Goal: Task Accomplishment & Management: Manage account settings

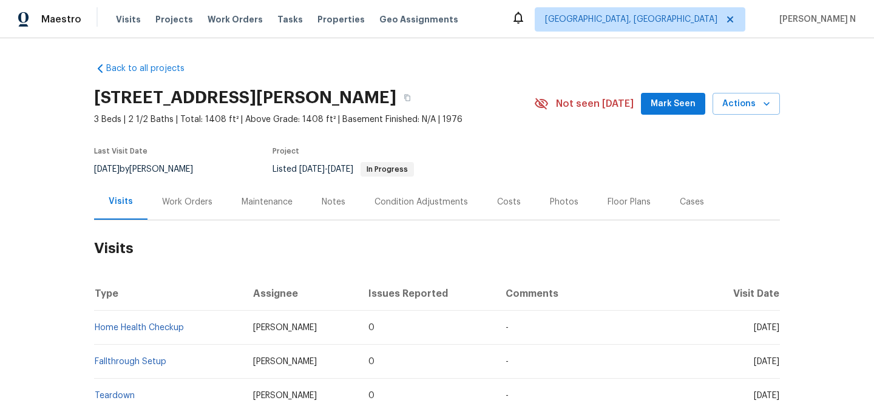
click at [267, 209] on div "Maintenance" at bounding box center [267, 202] width 80 height 36
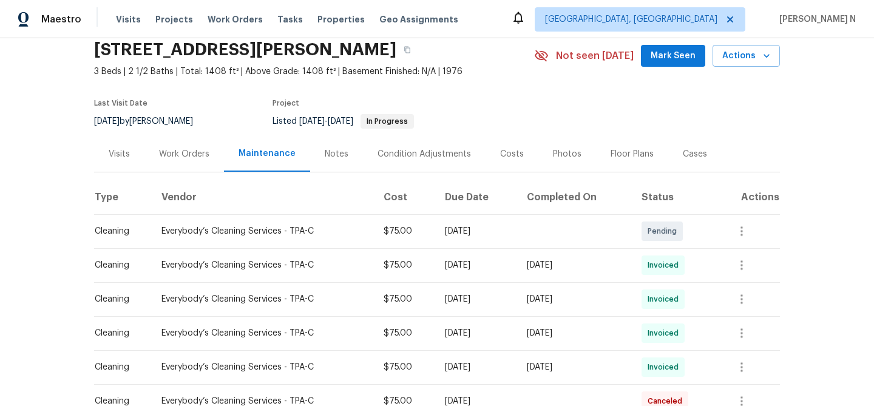
scroll to position [39, 0]
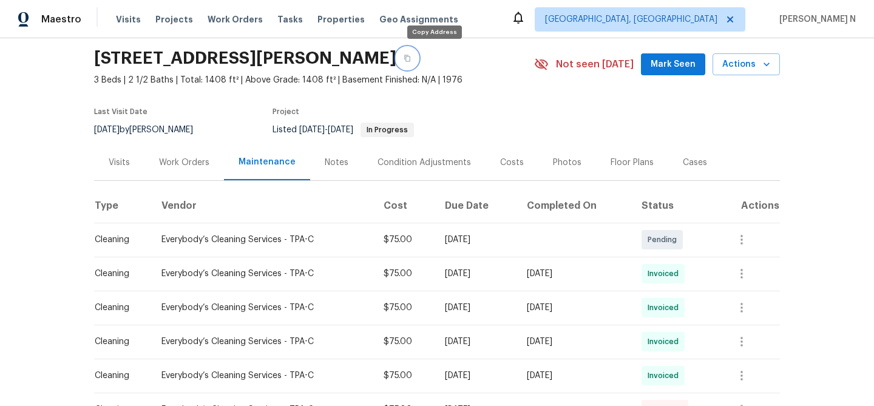
click at [411, 57] on icon "button" at bounding box center [407, 58] width 7 height 7
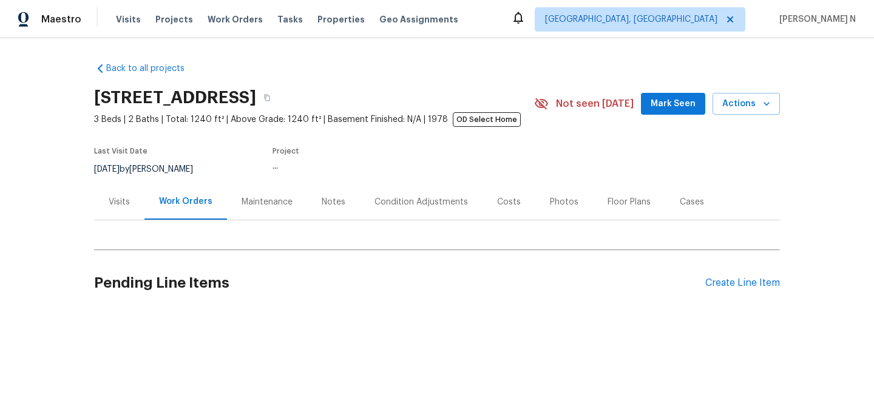
click at [249, 204] on div "Maintenance" at bounding box center [267, 202] width 51 height 12
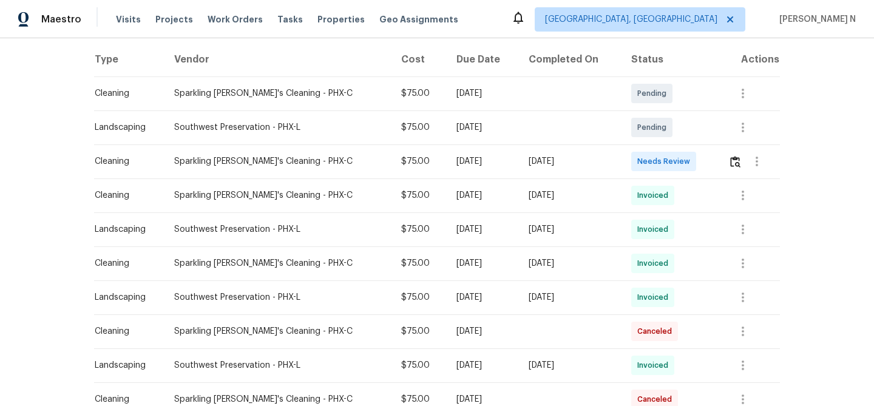
scroll to position [188, 0]
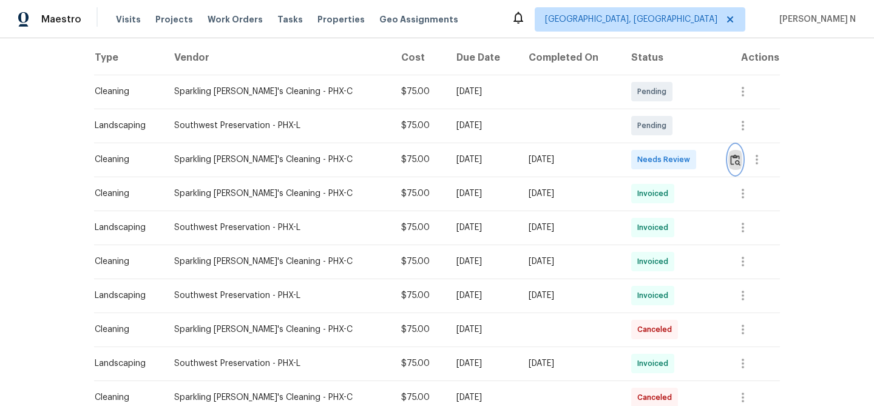
click at [735, 164] on img "button" at bounding box center [735, 160] width 10 height 12
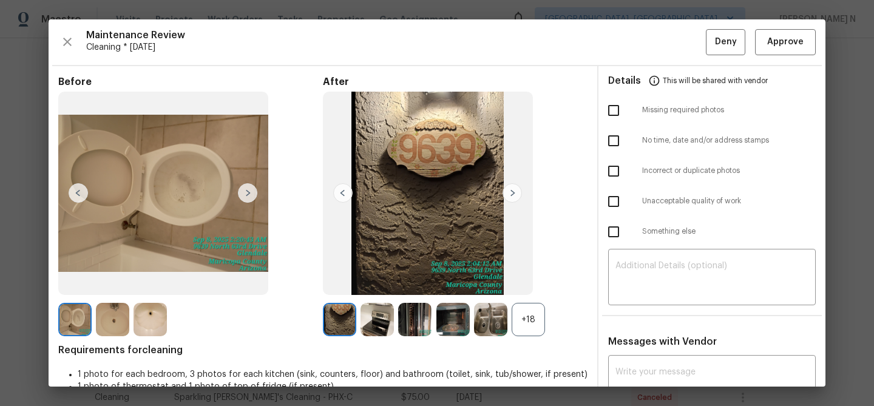
click at [539, 332] on div "+18" at bounding box center [528, 319] width 33 height 33
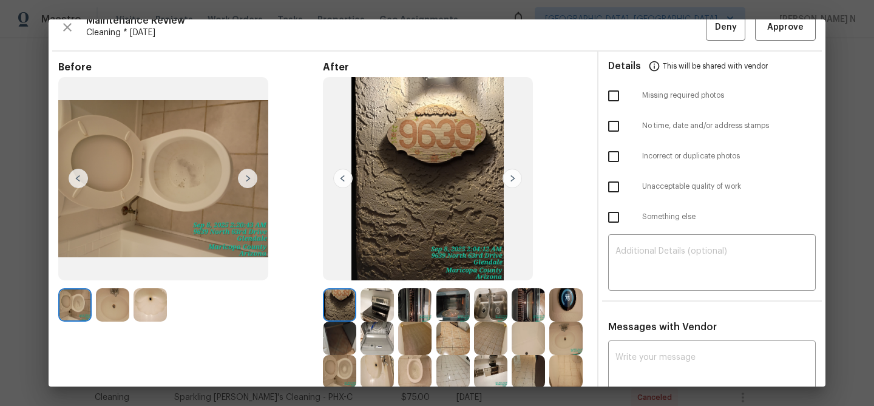
scroll to position [0, 0]
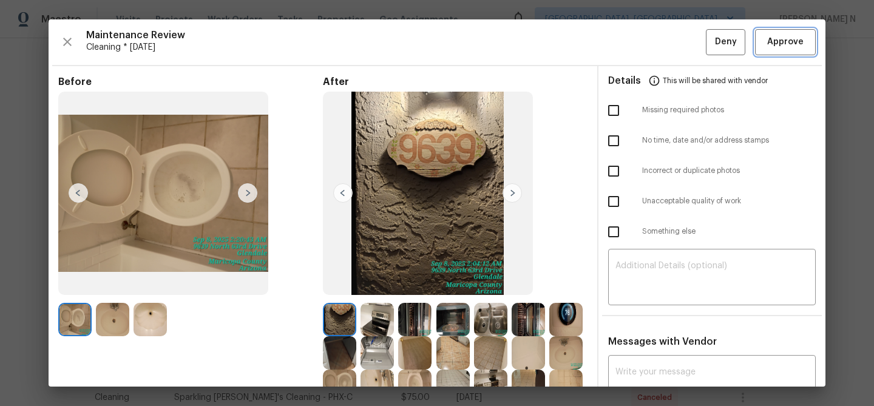
click at [788, 52] on button "Approve" at bounding box center [785, 42] width 61 height 26
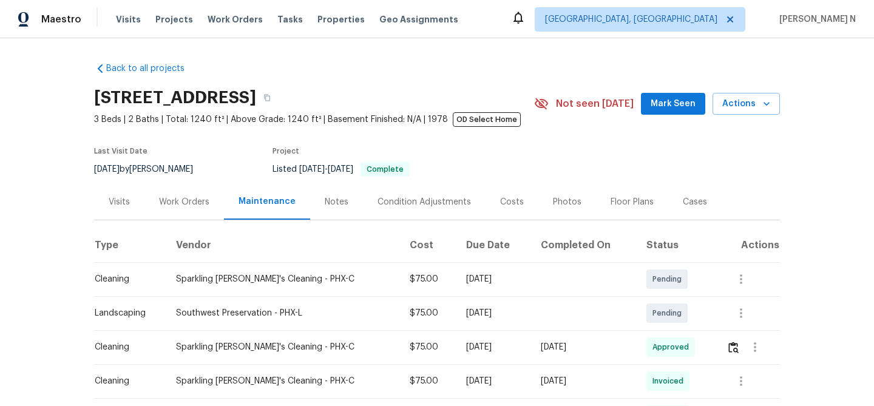
click at [416, 106] on div "9639 N 63rd Dr, Glendale, AZ 85302" at bounding box center [314, 98] width 440 height 32
click at [278, 106] on button "button" at bounding box center [267, 98] width 22 height 22
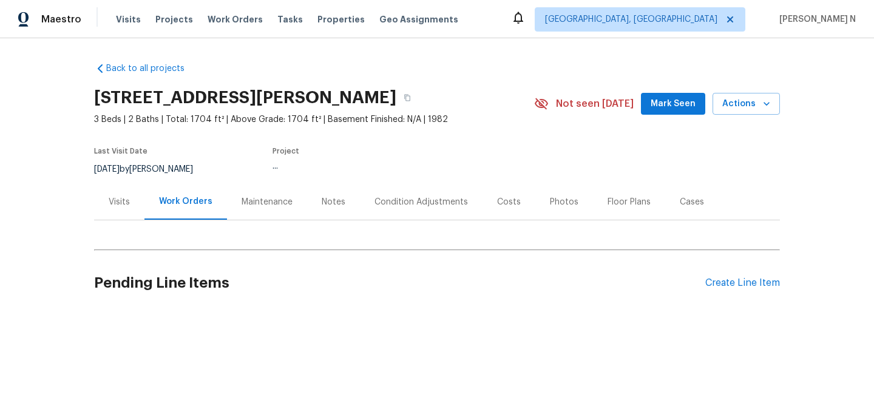
click at [256, 203] on div "Maintenance" at bounding box center [267, 202] width 51 height 12
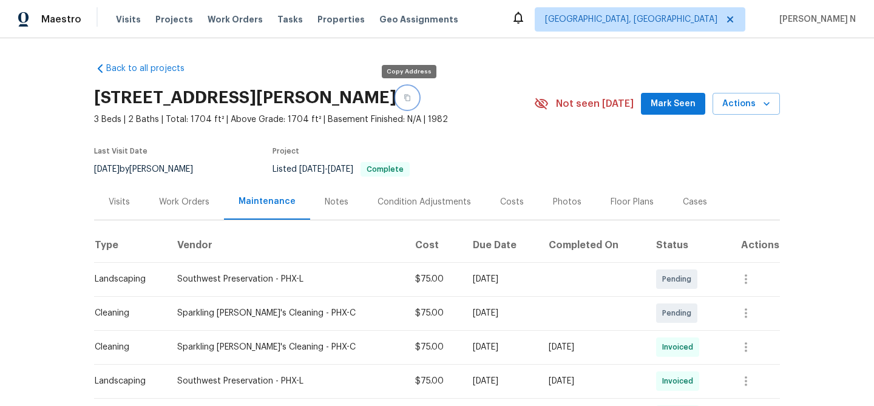
click at [414, 98] on button "button" at bounding box center [408, 98] width 22 height 22
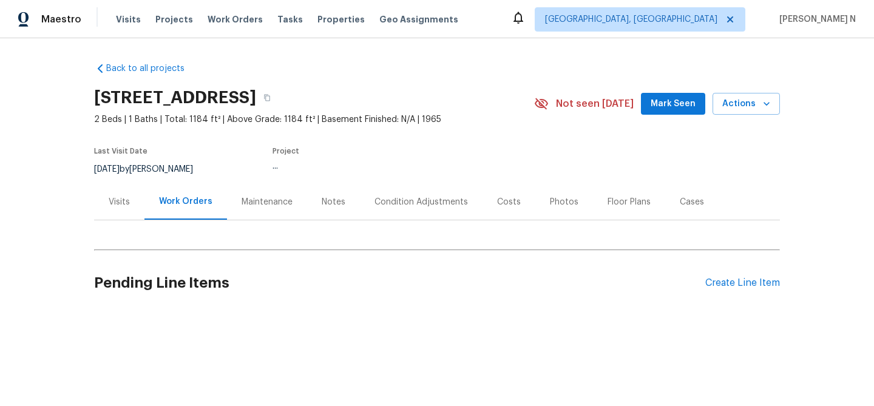
click at [257, 202] on div "Maintenance" at bounding box center [267, 202] width 51 height 12
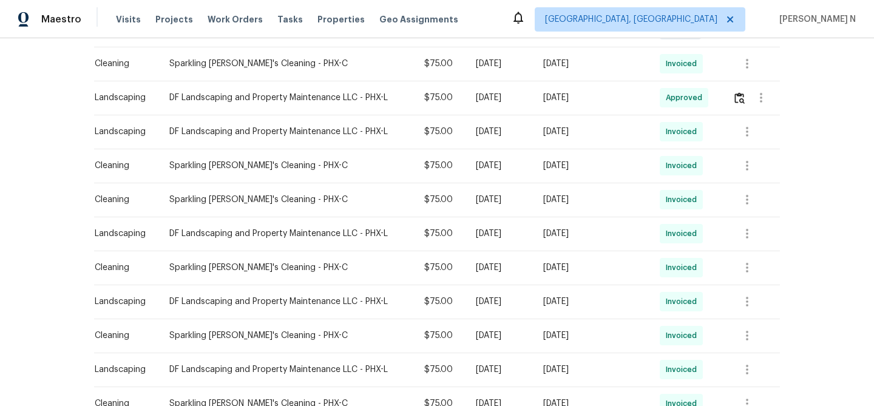
scroll to position [244, 0]
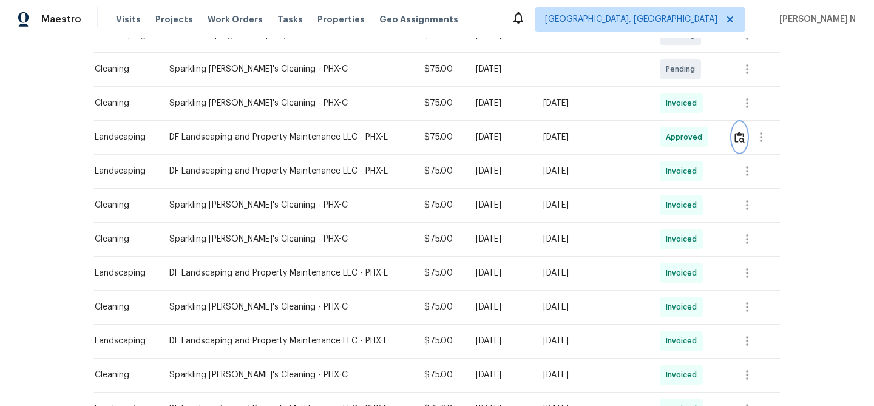
click at [735, 145] on button "button" at bounding box center [740, 137] width 14 height 29
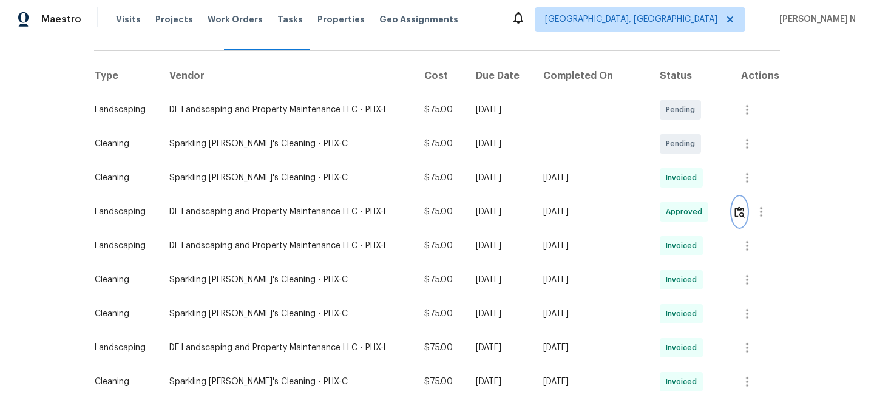
scroll to position [151, 0]
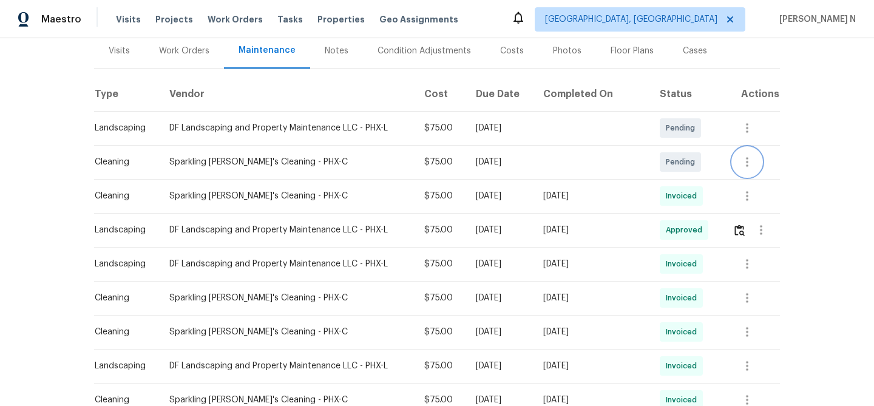
click at [752, 161] on icon "button" at bounding box center [747, 162] width 15 height 15
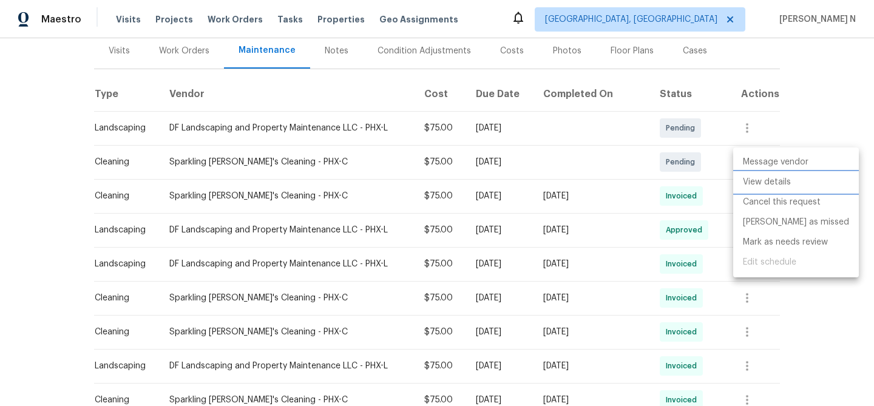
click at [756, 182] on li "View details" at bounding box center [797, 182] width 126 height 20
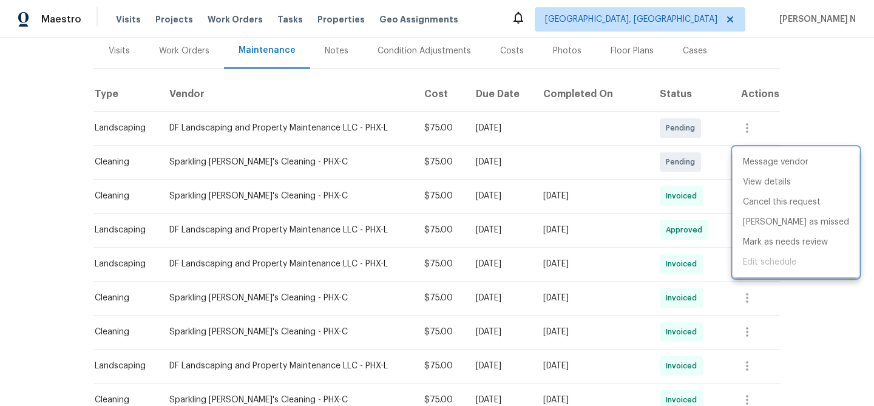
click at [557, 248] on div at bounding box center [437, 203] width 874 height 406
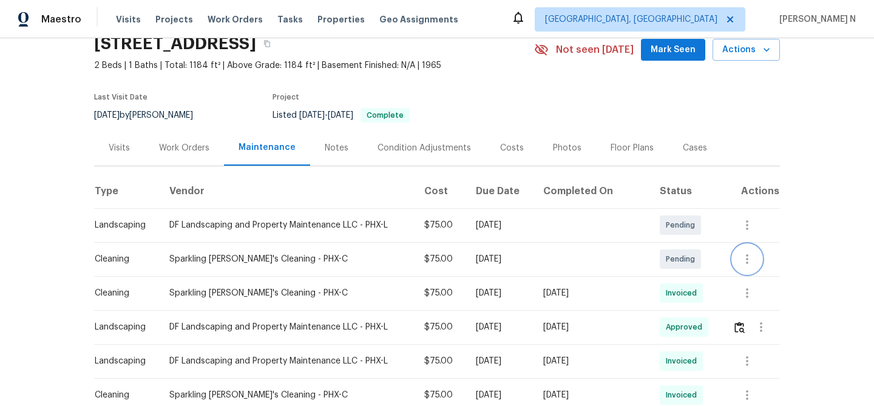
scroll to position [0, 0]
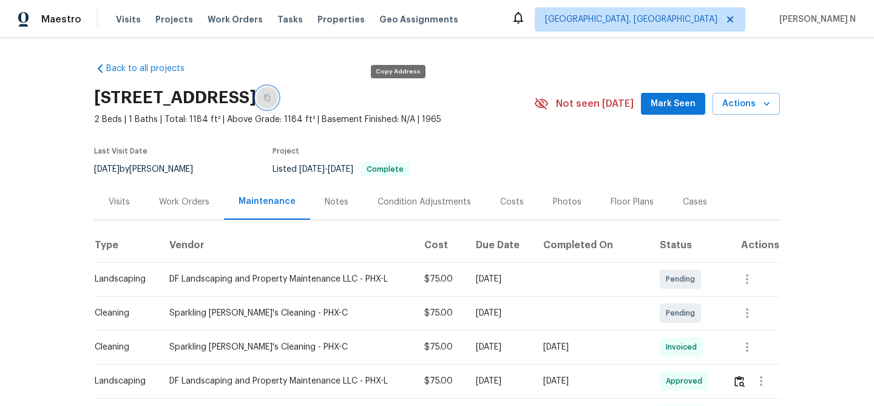
click at [270, 97] on icon "button" at bounding box center [267, 98] width 6 height 7
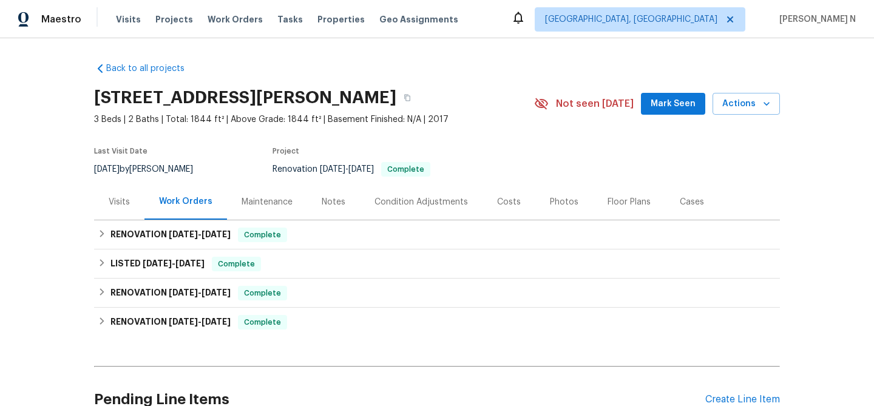
click at [295, 220] on div "RENOVATION 6/5/25 - 6/5/25 Complete CTM Construction Inc GENERAL_CONTRACTOR $35…" at bounding box center [437, 234] width 686 height 29
click at [285, 208] on div "Maintenance" at bounding box center [267, 202] width 51 height 12
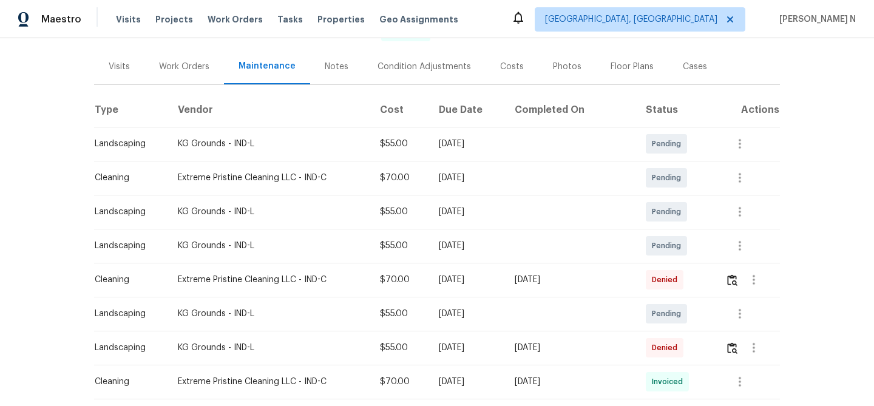
scroll to position [137, 0]
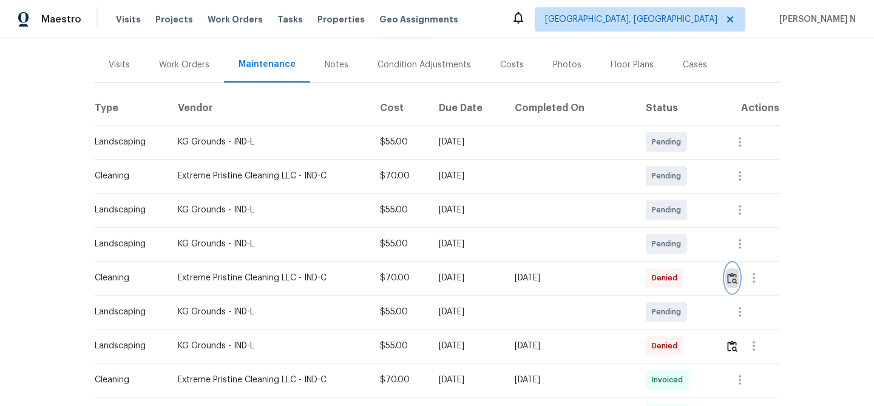
click at [730, 273] on img "button" at bounding box center [732, 279] width 10 height 12
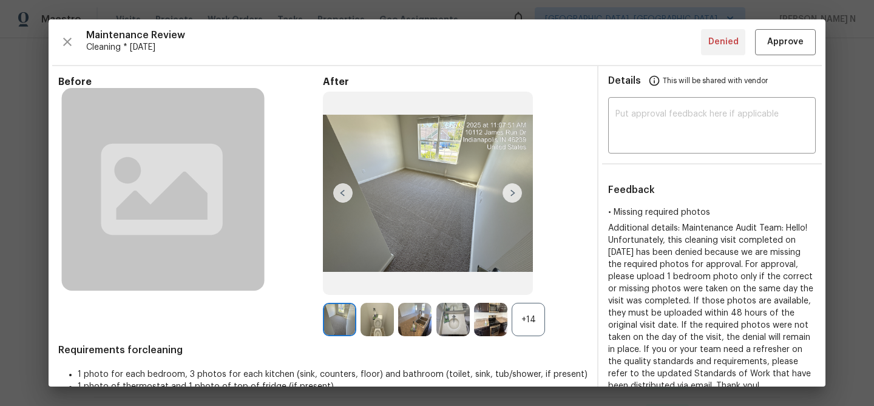
click at [518, 310] on div "+14" at bounding box center [528, 319] width 33 height 33
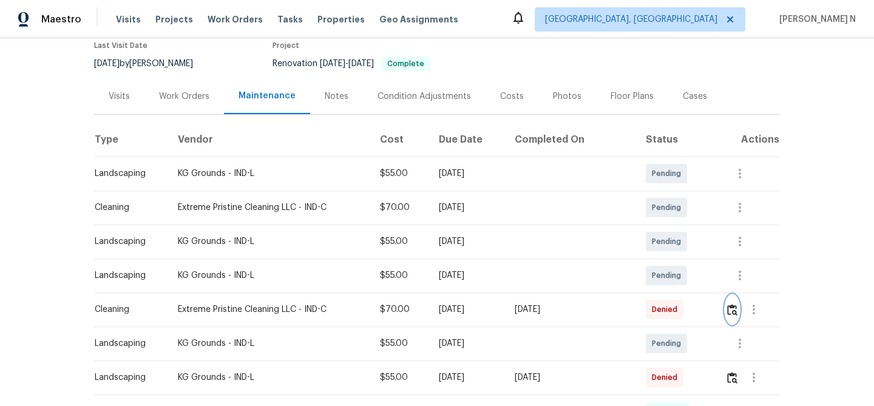
scroll to position [132, 0]
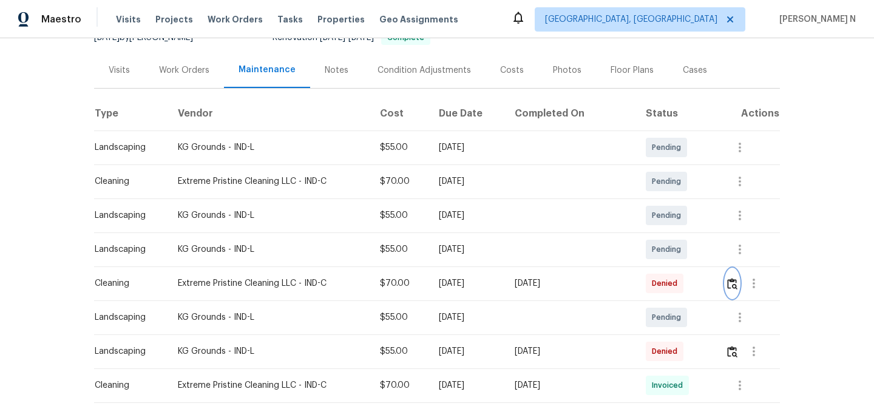
click at [730, 285] on img "button" at bounding box center [732, 284] width 10 height 12
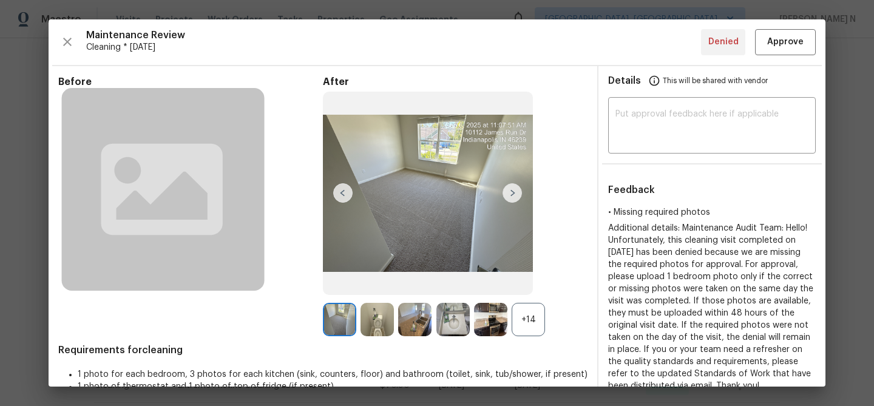
click at [526, 306] on div "+14" at bounding box center [528, 319] width 33 height 33
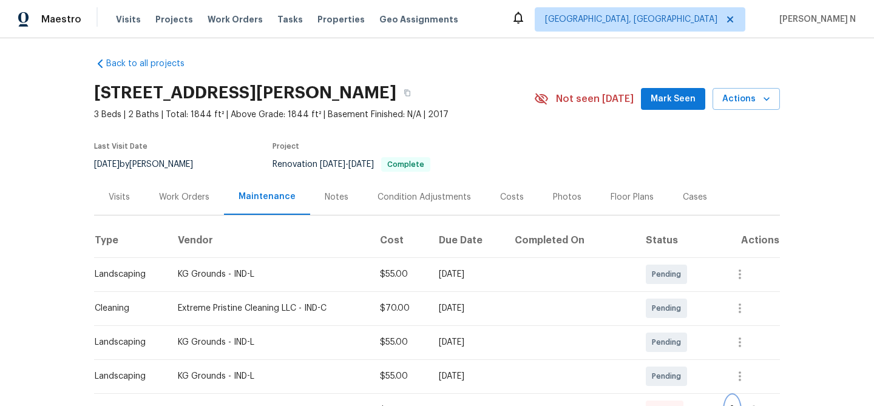
scroll to position [0, 0]
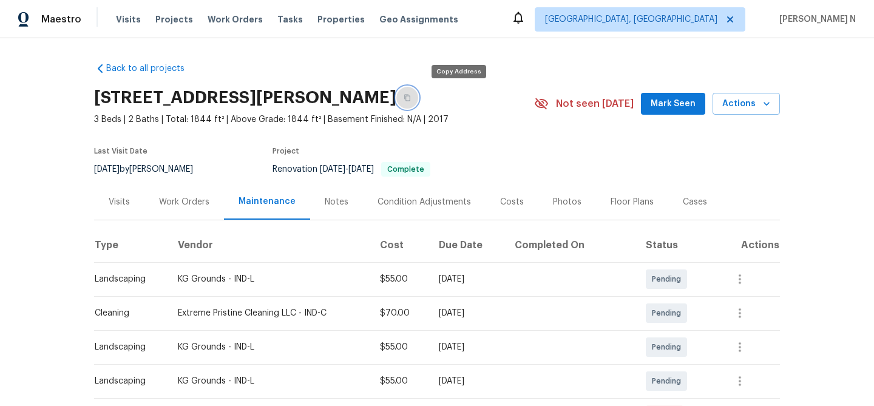
click at [418, 99] on button "button" at bounding box center [408, 98] width 22 height 22
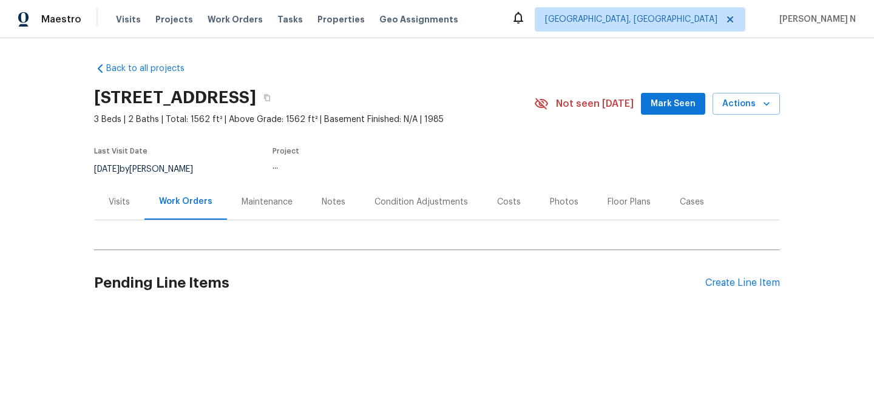
click at [247, 199] on div "Maintenance" at bounding box center [267, 202] width 51 height 12
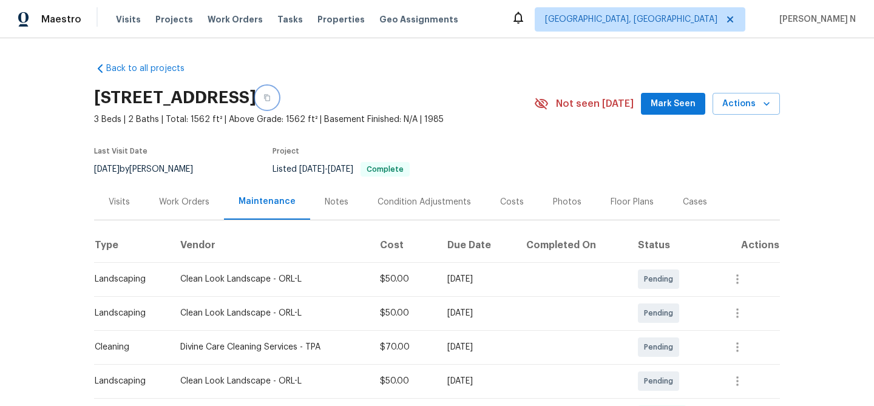
click at [278, 103] on button "button" at bounding box center [267, 98] width 22 height 22
click at [278, 97] on button "button" at bounding box center [267, 98] width 22 height 22
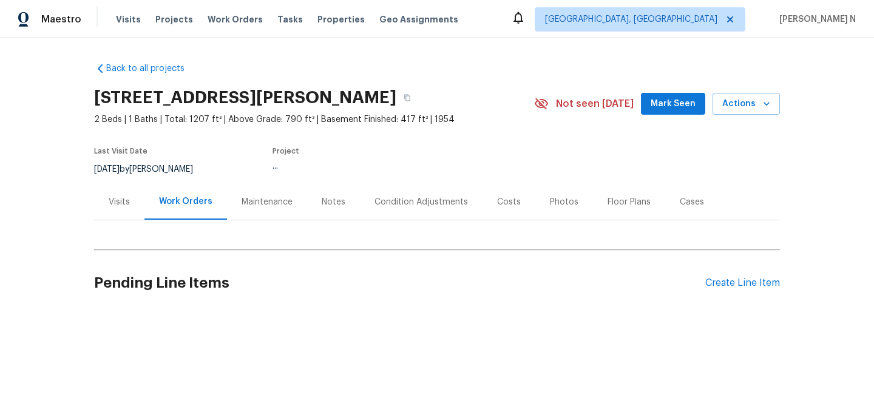
click at [235, 199] on div "Maintenance" at bounding box center [267, 202] width 80 height 36
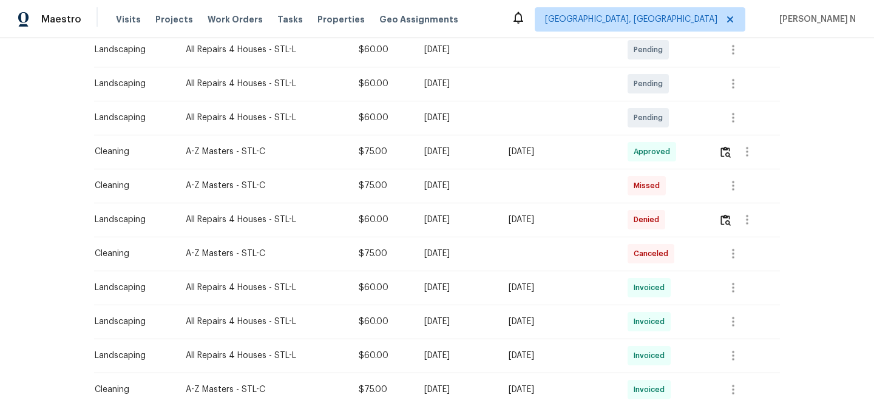
scroll to position [264, 0]
click at [725, 229] on button "button" at bounding box center [726, 219] width 14 height 29
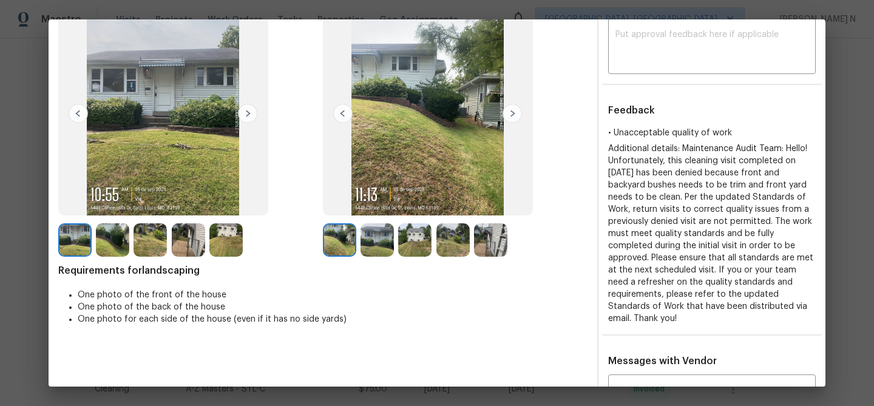
scroll to position [66, 0]
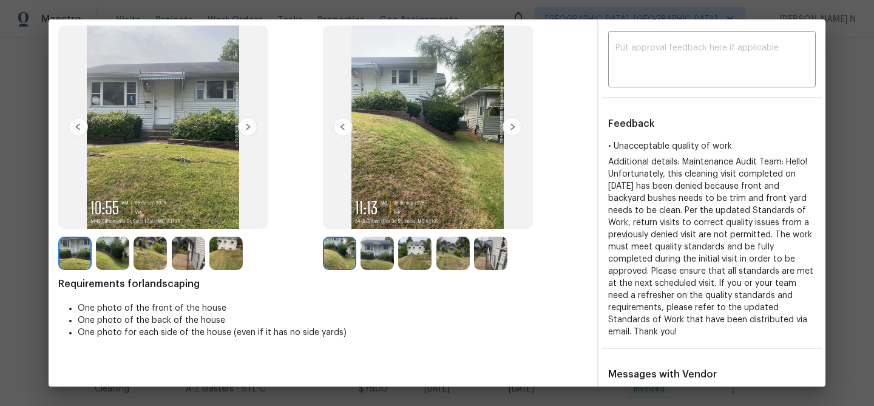
click at [384, 259] on img at bounding box center [377, 253] width 33 height 33
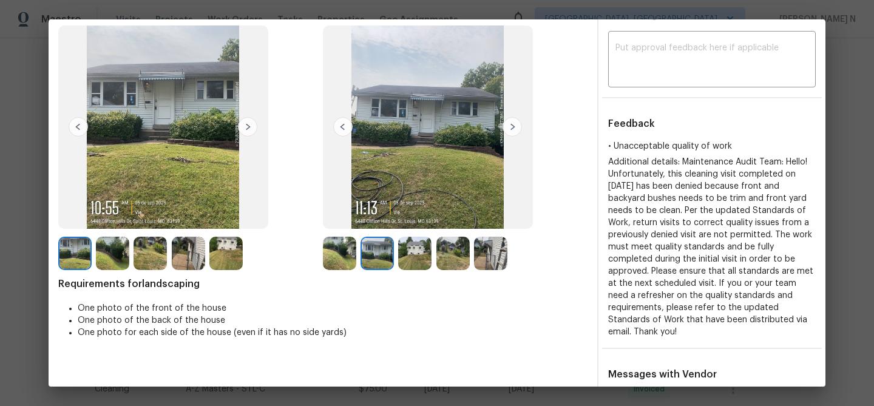
click at [411, 254] on img at bounding box center [414, 253] width 33 height 33
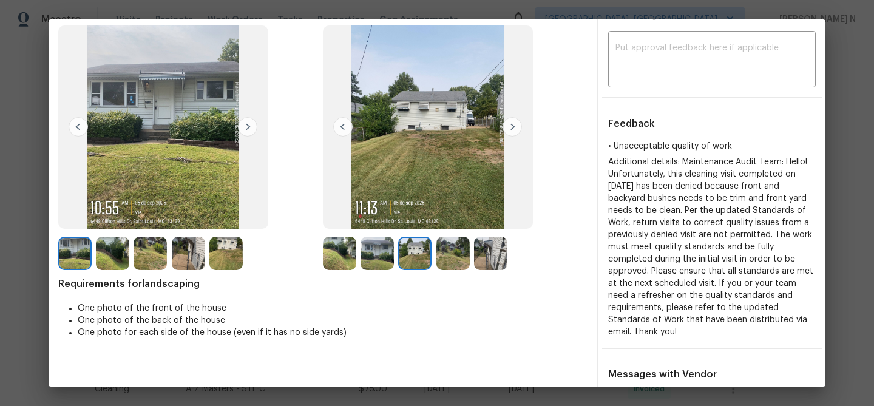
click at [452, 253] on img at bounding box center [453, 253] width 33 height 33
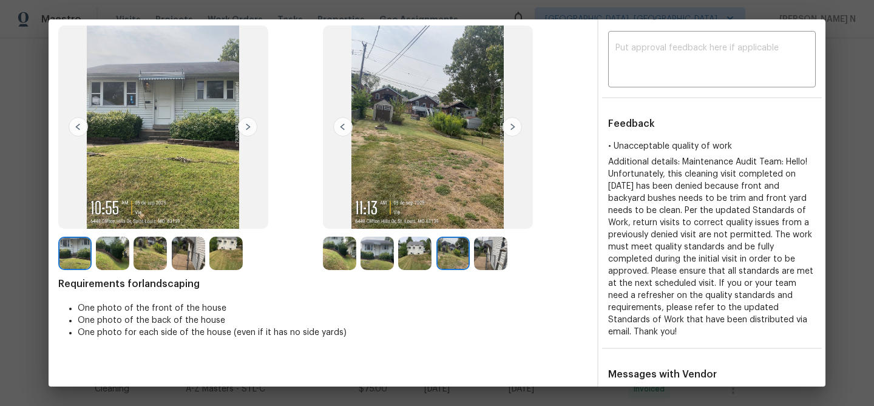
click at [480, 260] on img at bounding box center [490, 253] width 33 height 33
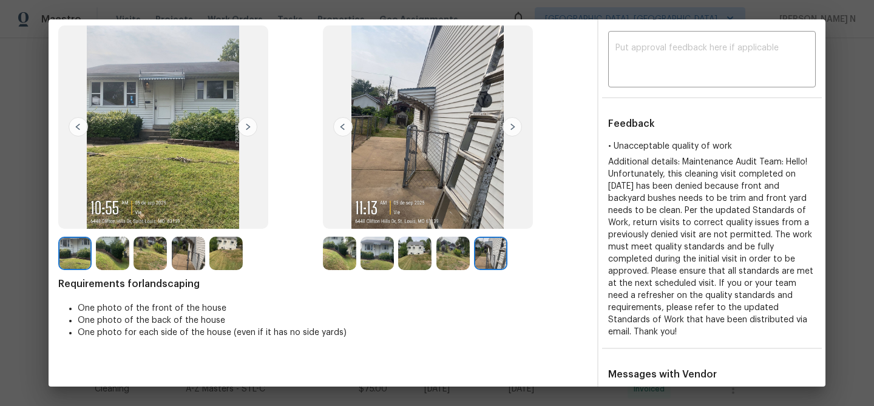
click at [415, 259] on img at bounding box center [414, 253] width 33 height 33
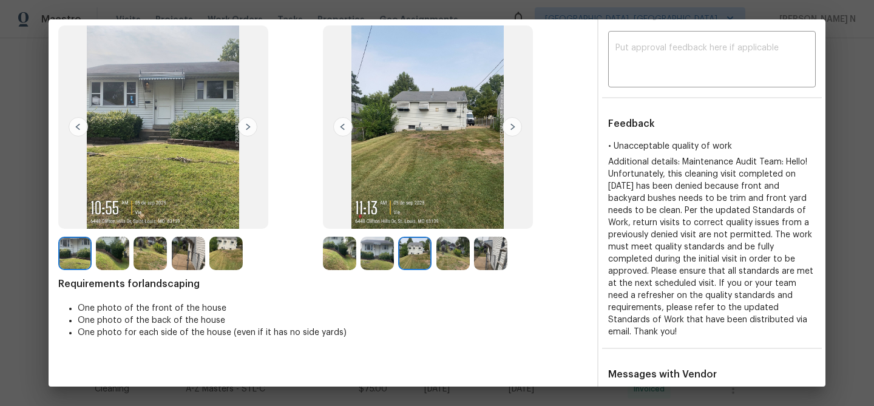
click at [380, 242] on img at bounding box center [377, 253] width 33 height 33
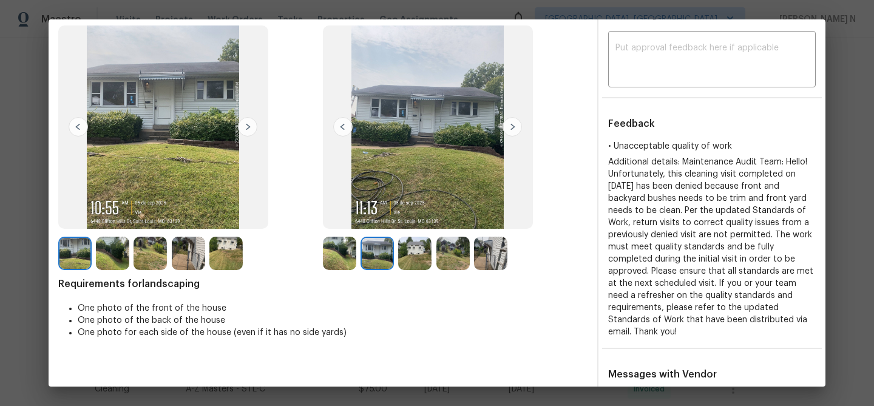
click at [346, 257] on img at bounding box center [339, 253] width 33 height 33
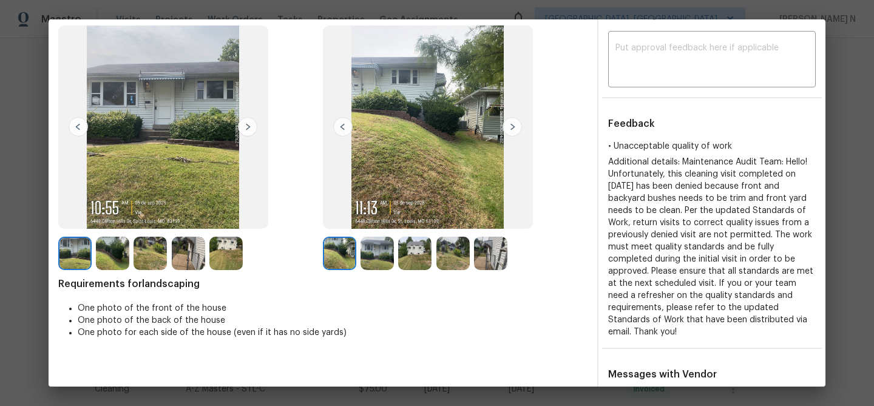
click at [140, 250] on img at bounding box center [150, 253] width 33 height 33
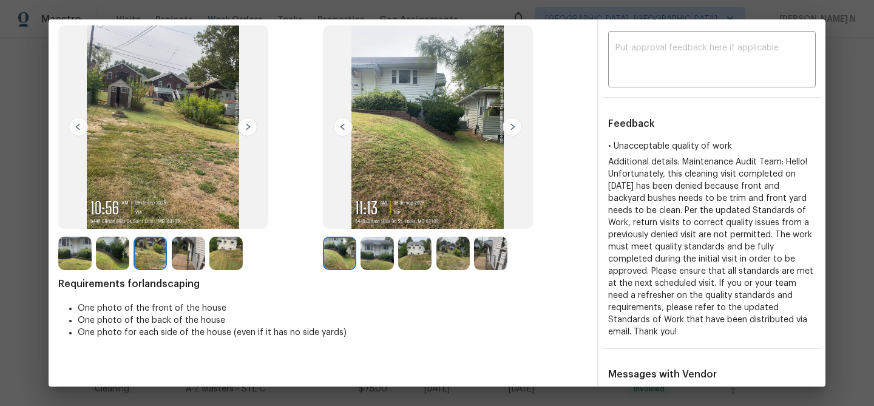
click at [241, 265] on img at bounding box center [225, 253] width 33 height 33
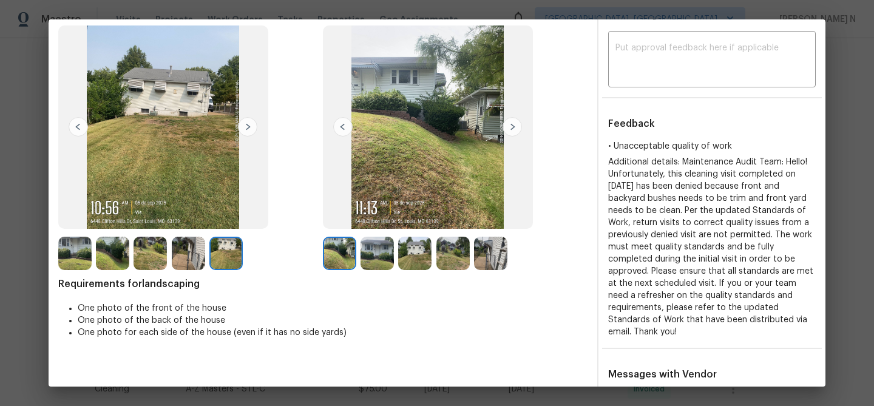
click at [410, 250] on img at bounding box center [414, 253] width 33 height 33
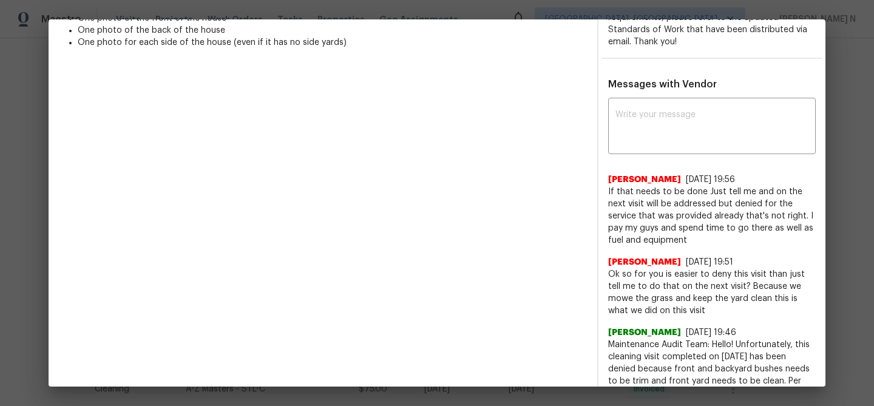
scroll to position [376, 0]
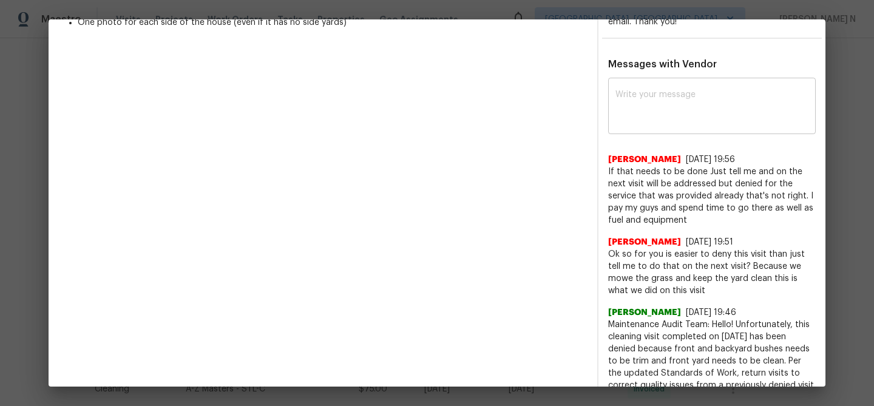
click at [672, 90] on textarea at bounding box center [712, 107] width 193 height 34
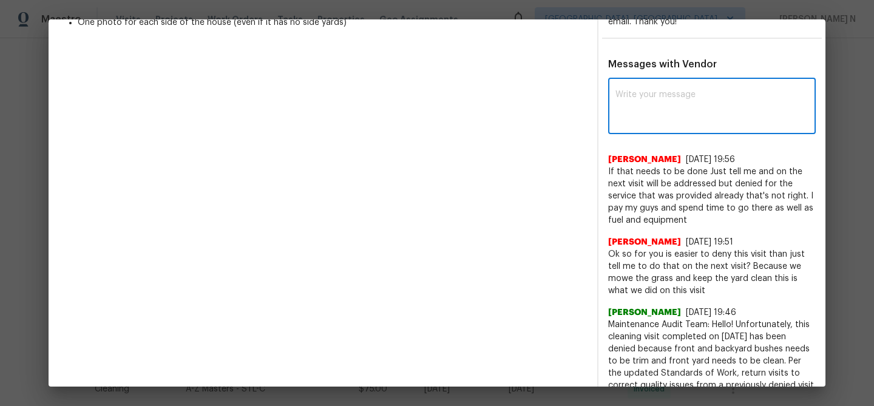
paste textarea "Maintenance Audit Team: Hello! Thank you for the feedback after further review …"
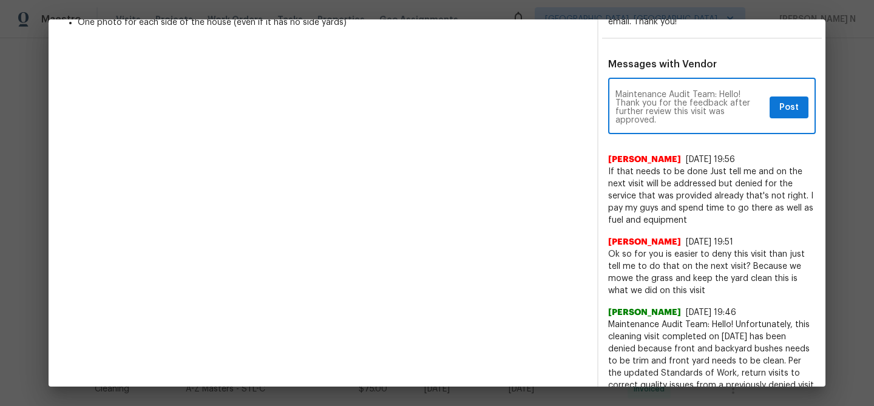
type textarea "Maintenance Audit Team: Hello! Thank you for the feedback after further review …"
click at [803, 98] on button "Post" at bounding box center [789, 108] width 39 height 22
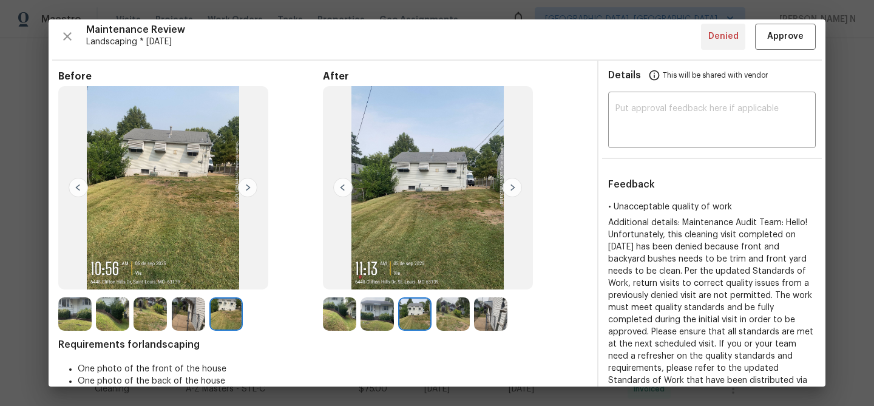
scroll to position [0, 0]
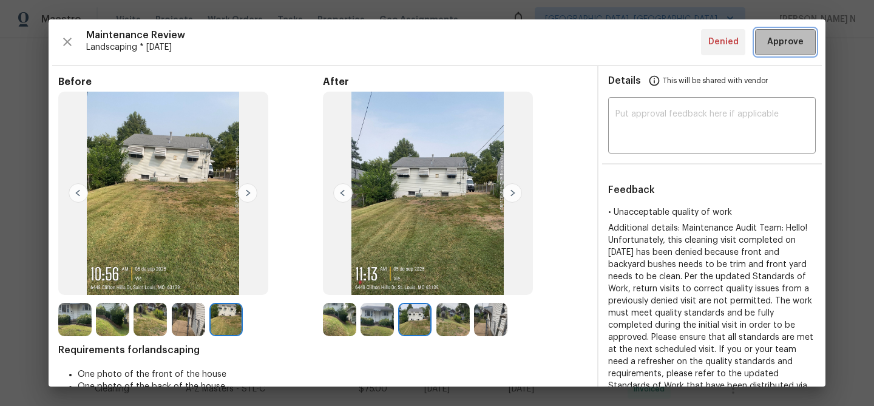
click at [777, 49] on span "Approve" at bounding box center [786, 42] width 36 height 15
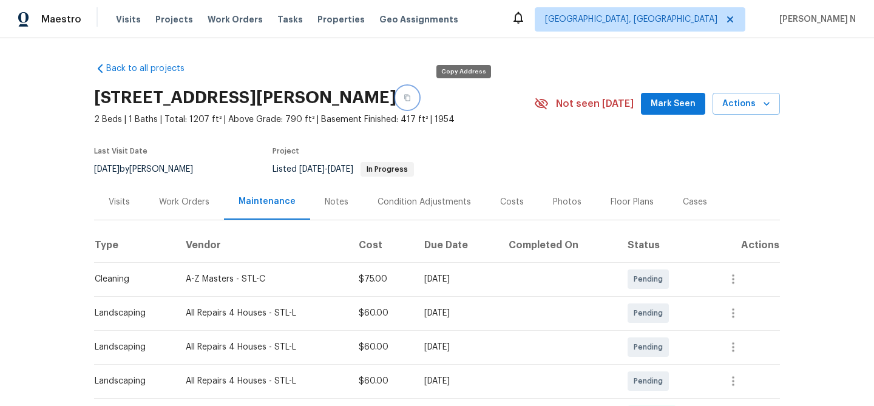
click at [418, 94] on button "button" at bounding box center [408, 98] width 22 height 22
click at [411, 99] on icon "button" at bounding box center [407, 97] width 7 height 7
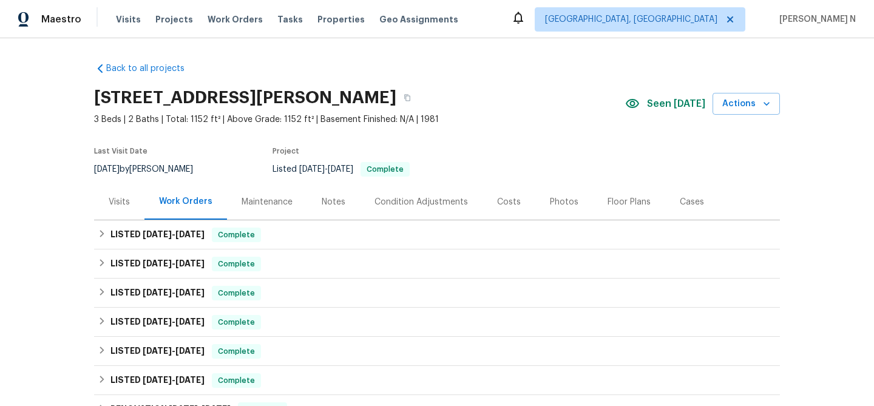
click at [285, 216] on div "Maintenance" at bounding box center [267, 202] width 80 height 36
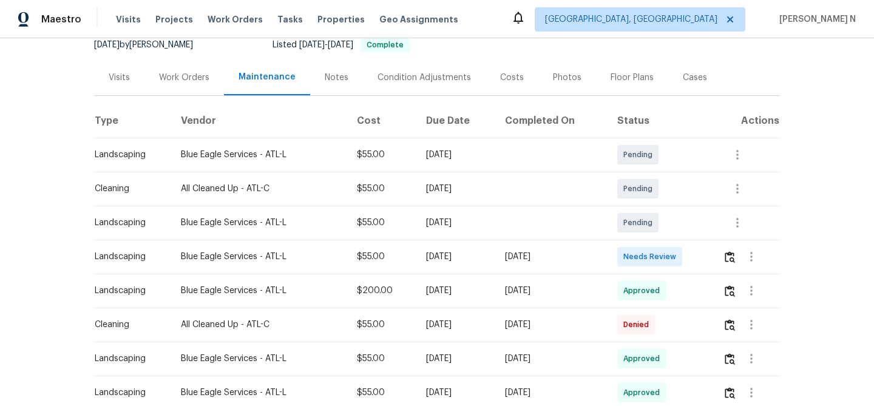
scroll to position [165, 0]
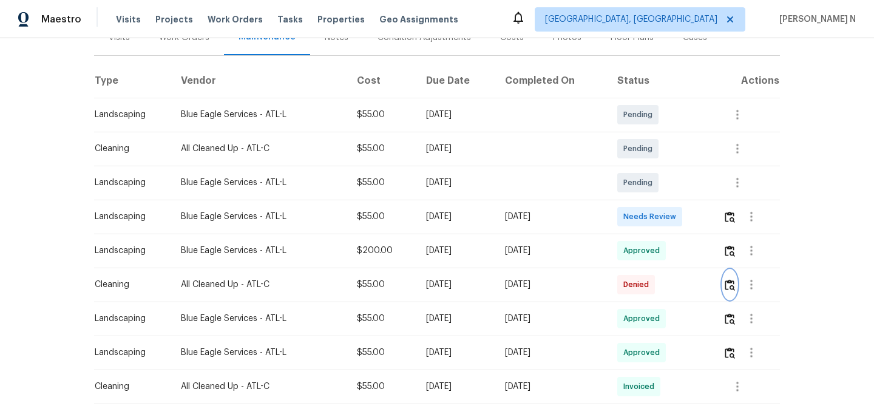
click at [735, 281] on img "button" at bounding box center [730, 285] width 10 height 12
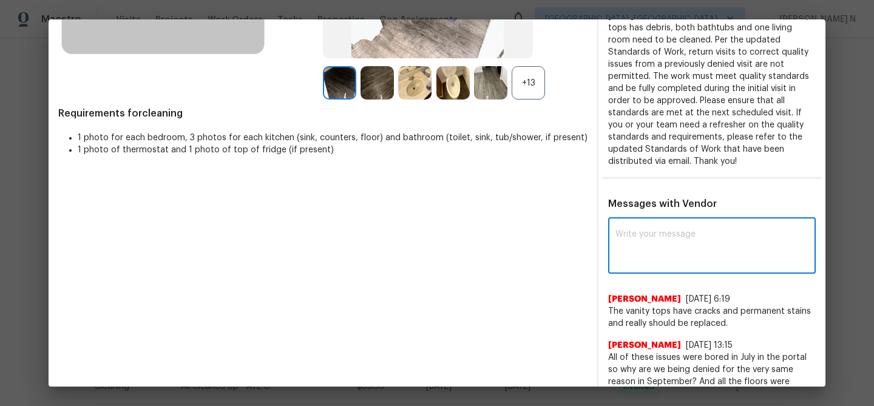
click at [649, 257] on textarea at bounding box center [712, 247] width 193 height 34
paste textarea "Maintenance Audit Team: Hello! Thank you for the feedback after further review …"
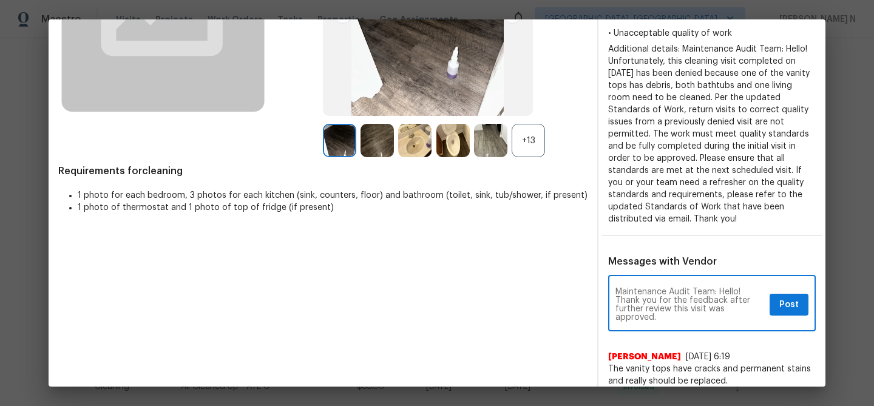
scroll to position [207, 0]
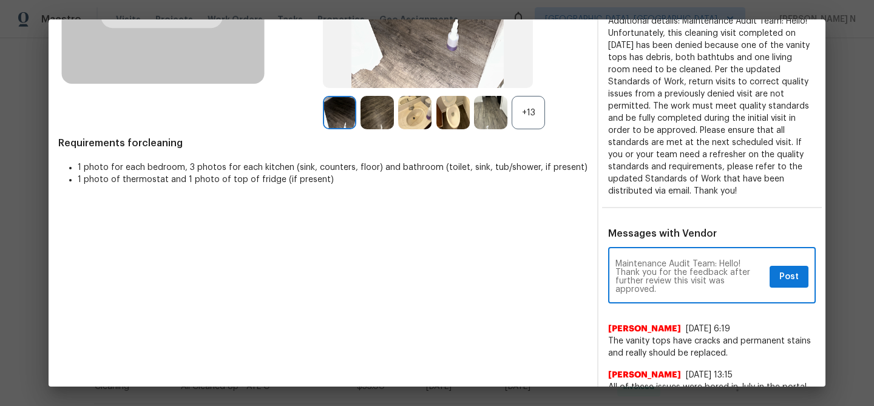
type textarea "Maintenance Audit Team: Hello! Thank you for the feedback after further review …"
click at [791, 275] on span "Post" at bounding box center [789, 277] width 19 height 15
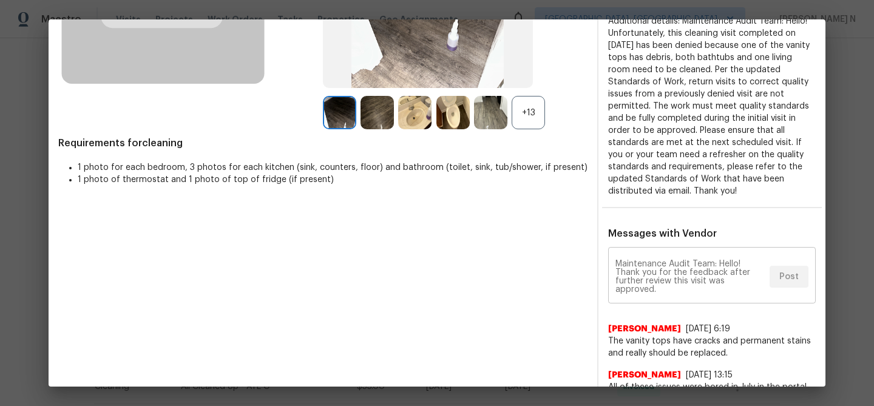
scroll to position [0, 0]
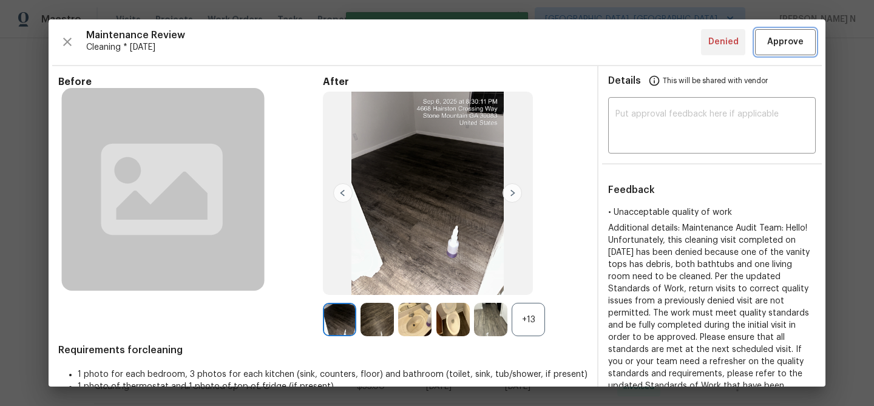
click at [781, 50] on button "Approve" at bounding box center [785, 42] width 61 height 26
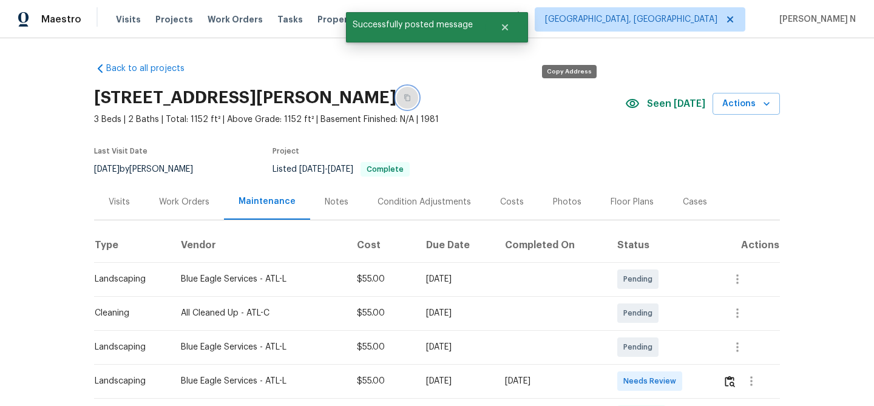
click at [418, 100] on button "button" at bounding box center [408, 98] width 22 height 22
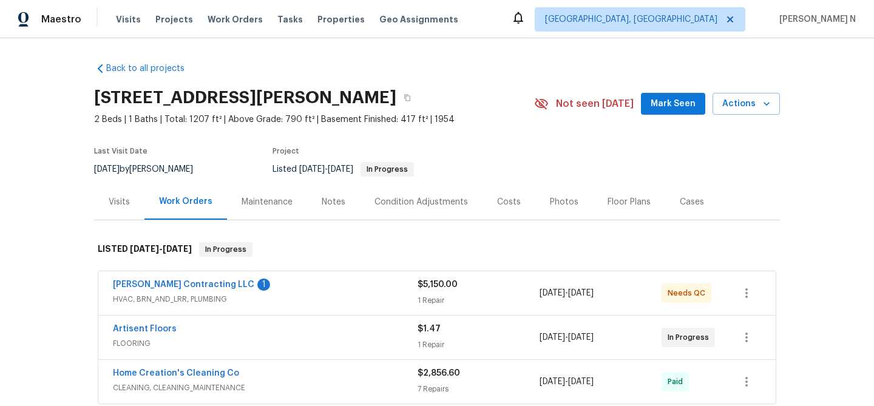
click at [255, 205] on div "Maintenance" at bounding box center [267, 202] width 51 height 12
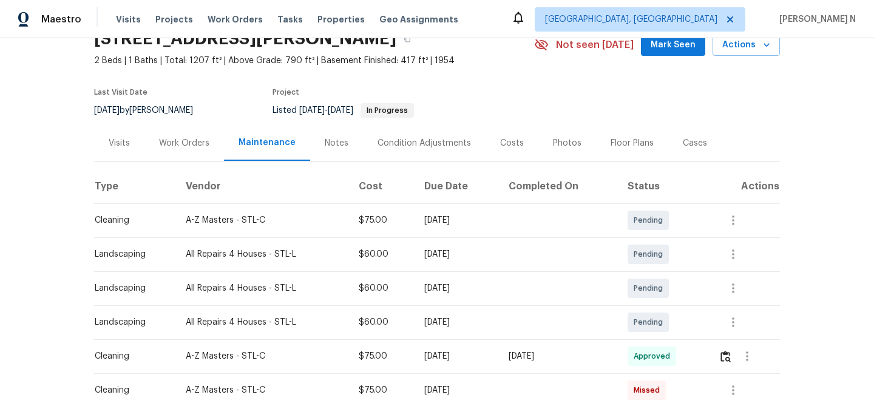
scroll to position [77, 0]
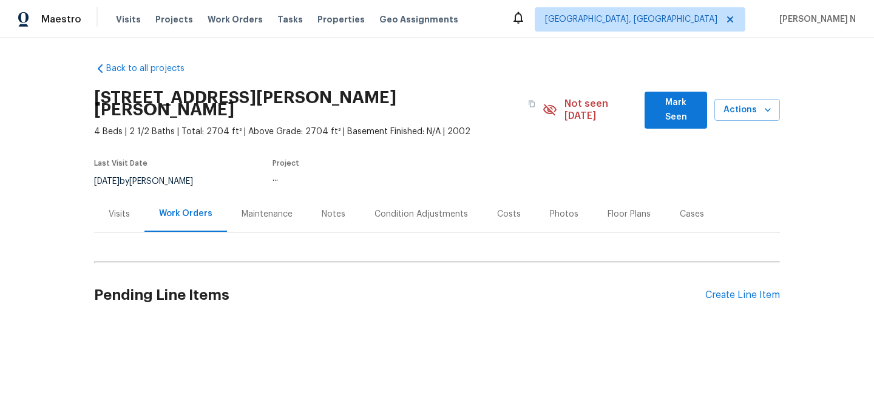
click at [242, 208] on div "Maintenance" at bounding box center [267, 214] width 51 height 12
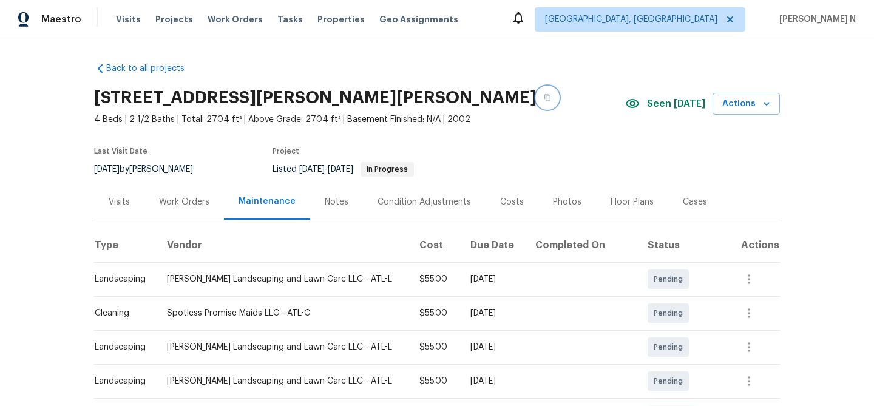
click at [537, 93] on button "button" at bounding box center [548, 98] width 22 height 22
click at [545, 101] on icon "button" at bounding box center [548, 98] width 6 height 7
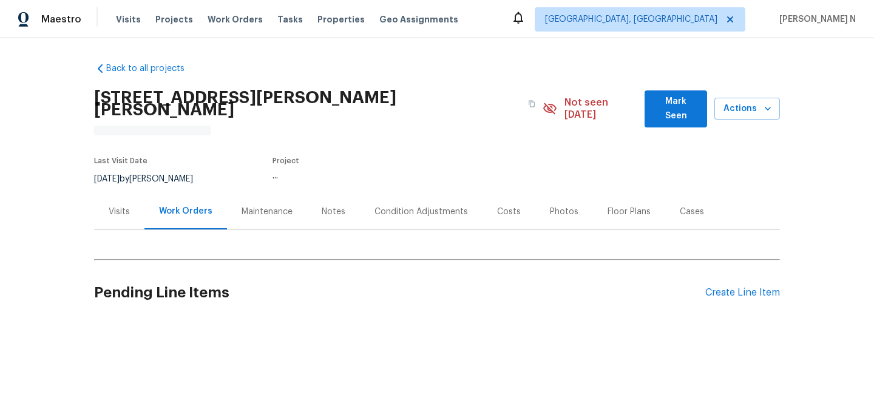
click at [280, 194] on div "Maintenance" at bounding box center [267, 212] width 80 height 36
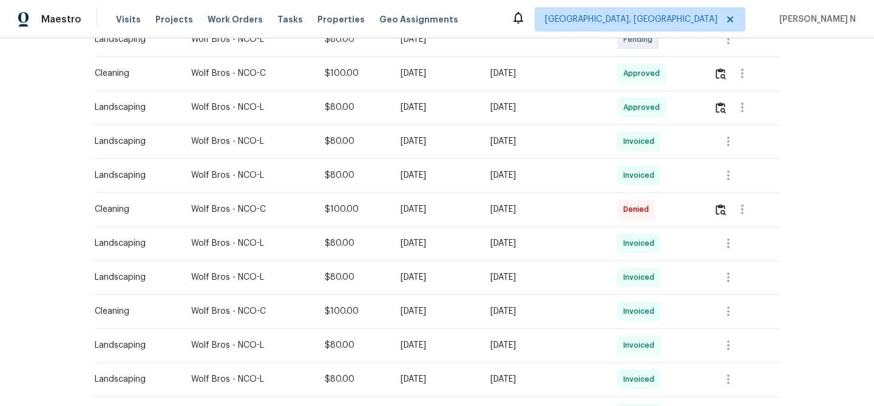
scroll to position [288, 0]
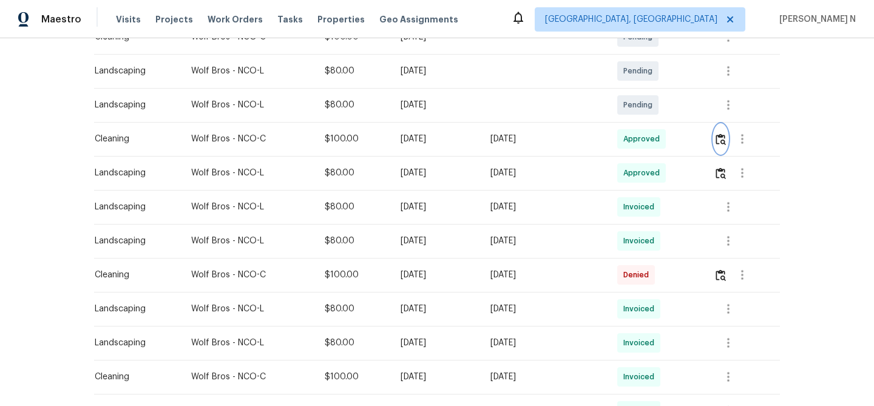
click at [725, 124] on button "button" at bounding box center [721, 138] width 14 height 29
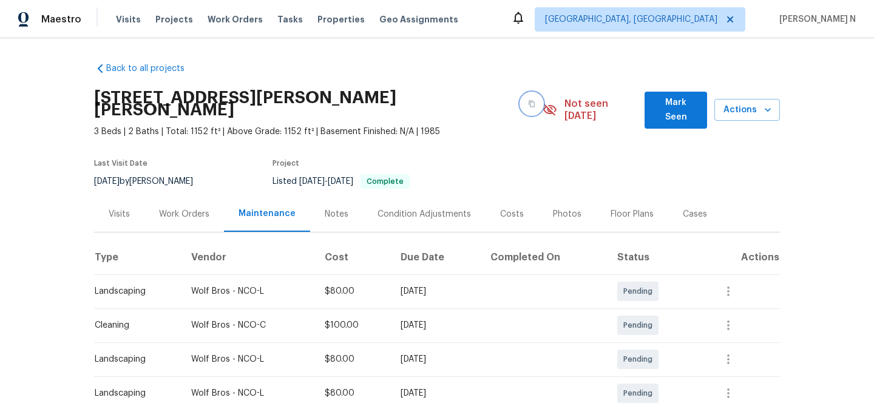
click at [521, 94] on button "button" at bounding box center [532, 104] width 22 height 22
click at [529, 101] on icon "button" at bounding box center [532, 104] width 6 height 7
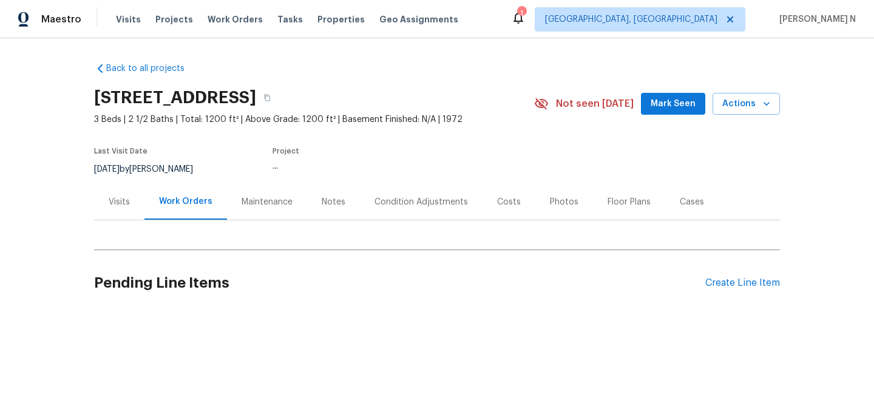
click at [258, 202] on div "Maintenance" at bounding box center [267, 202] width 51 height 12
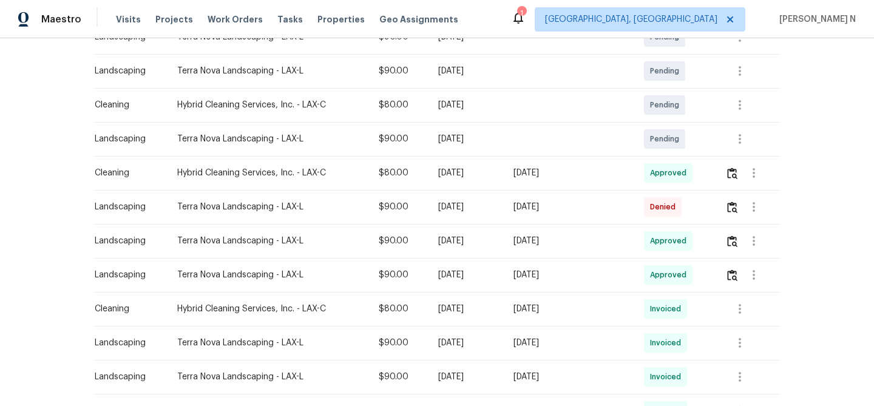
scroll to position [250, 0]
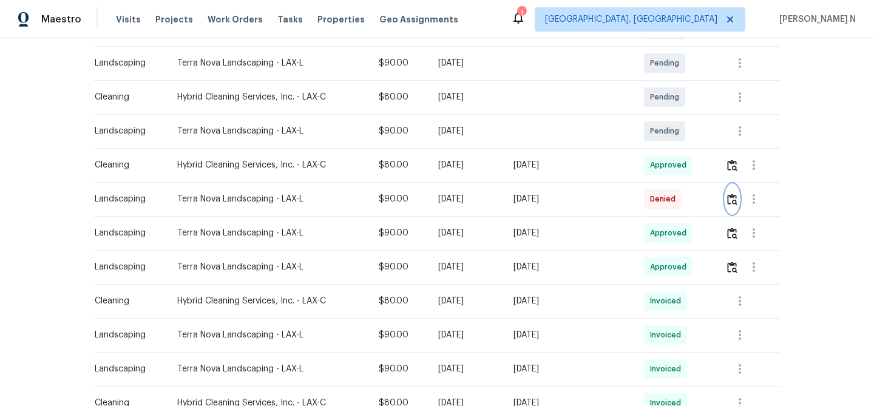
click at [733, 205] on button "button" at bounding box center [733, 199] width 14 height 29
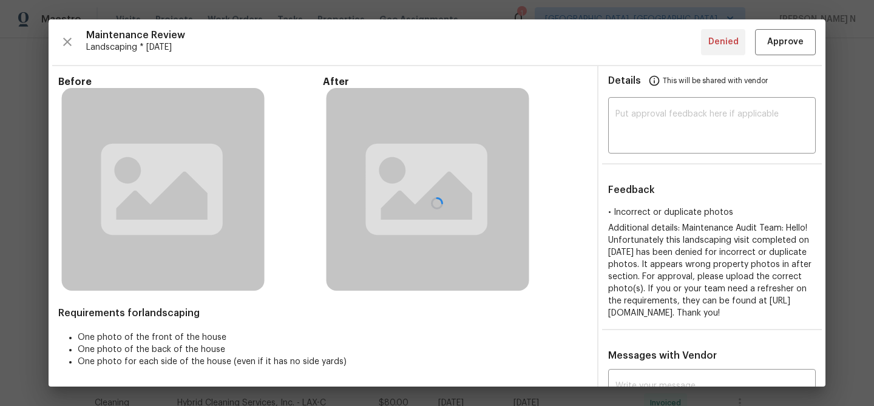
click at [523, 311] on div at bounding box center [437, 202] width 777 height 367
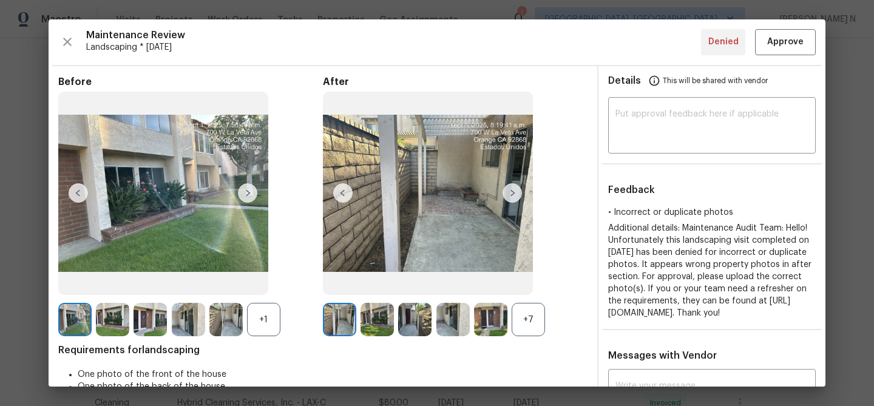
click at [523, 311] on div "+7" at bounding box center [528, 319] width 33 height 33
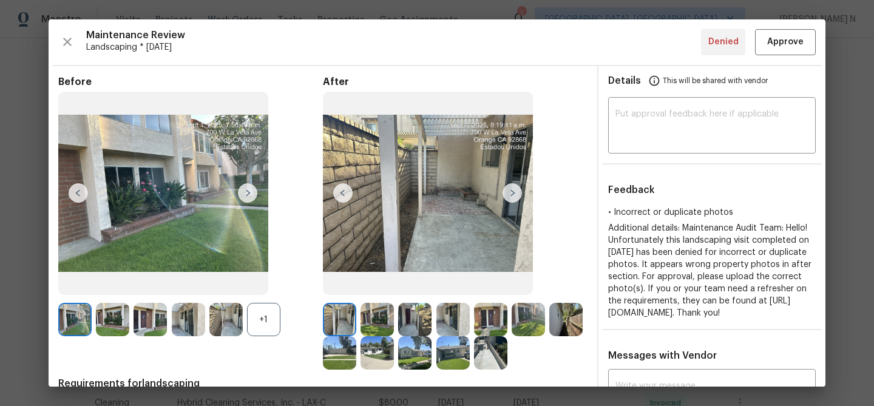
click at [264, 321] on div "+1" at bounding box center [263, 319] width 33 height 33
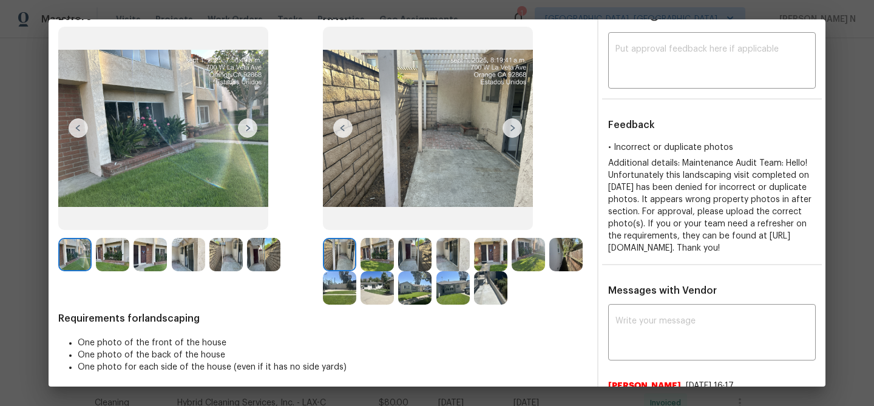
scroll to position [53, 0]
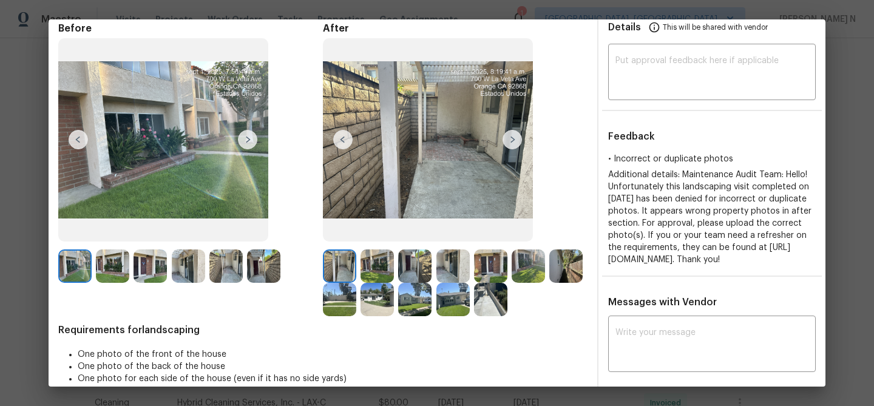
click at [489, 296] on img at bounding box center [490, 299] width 33 height 33
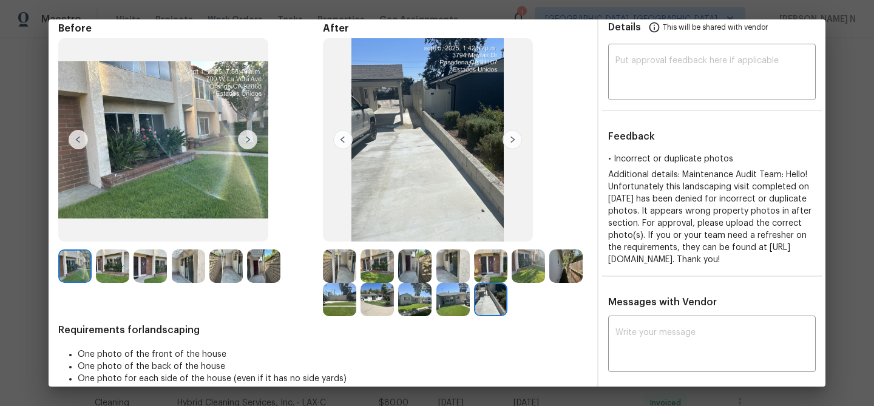
click at [347, 268] on img at bounding box center [339, 266] width 33 height 33
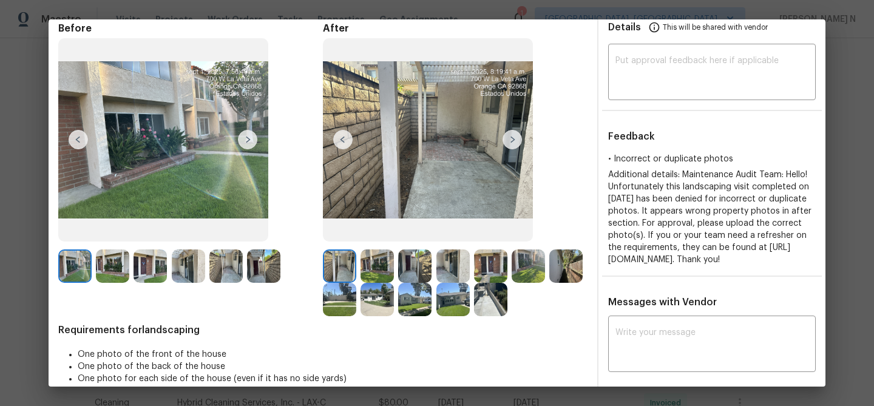
click at [373, 268] on img at bounding box center [377, 266] width 33 height 33
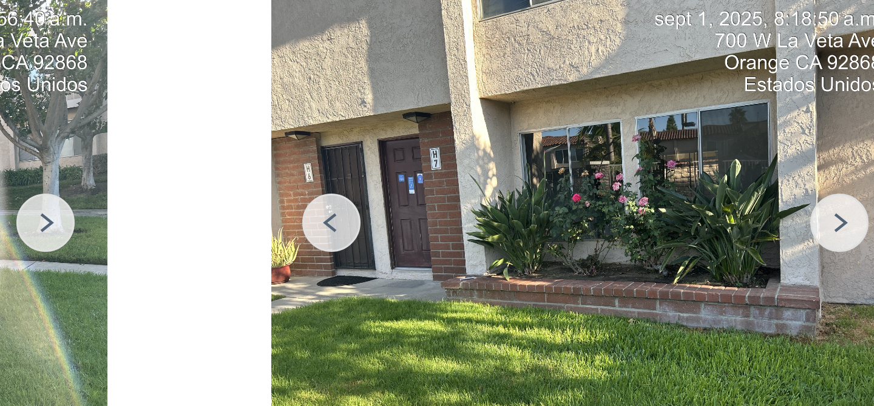
scroll to position [33, 0]
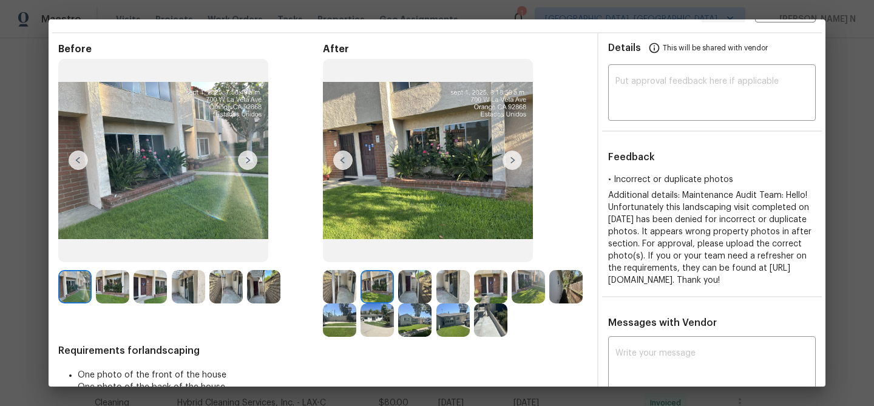
click at [492, 288] on img at bounding box center [490, 286] width 33 height 33
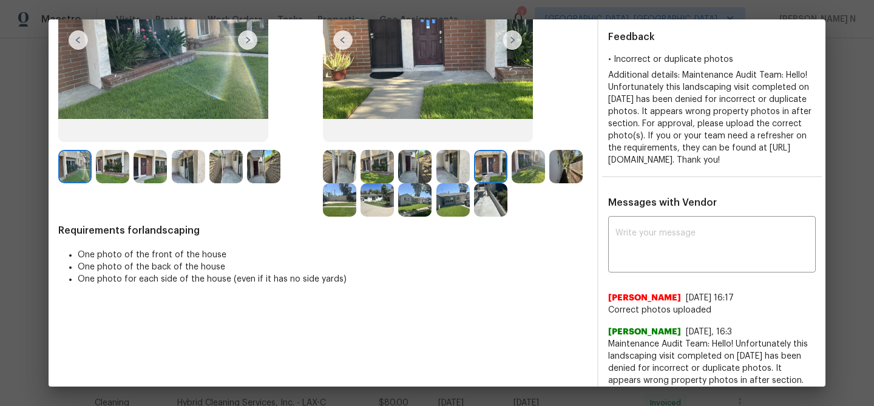
scroll to position [168, 0]
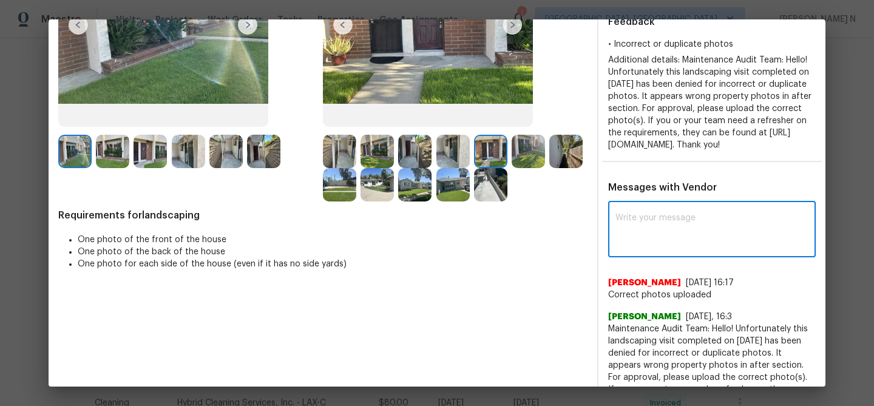
click at [659, 243] on textarea at bounding box center [712, 231] width 193 height 34
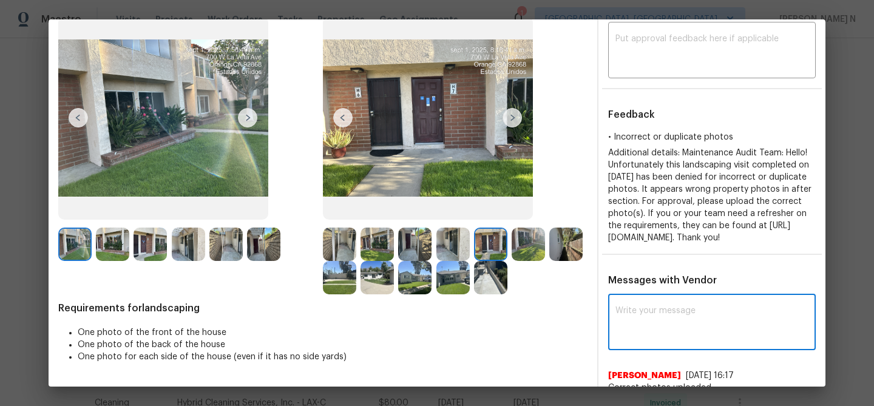
scroll to position [171, 0]
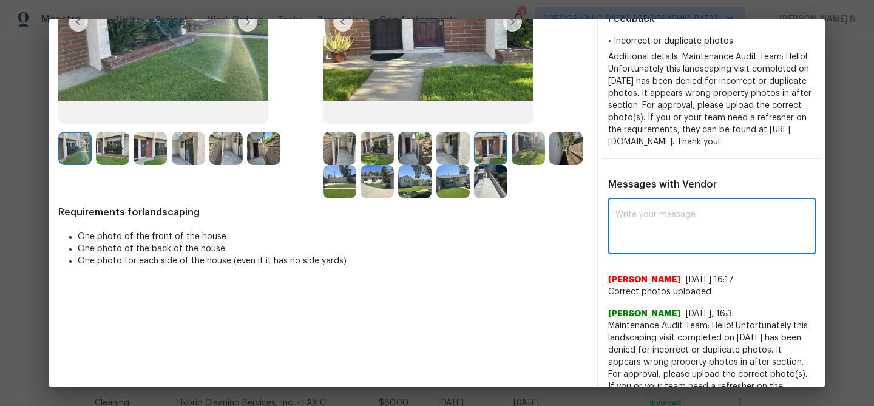
paste textarea "Maintenance Audit Team: Hello! Thank you for uploading the photo, after further…"
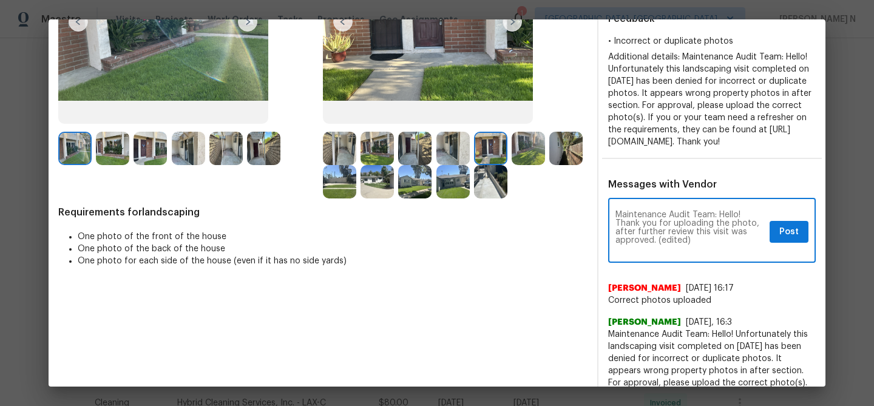
scroll to position [0, 0]
drag, startPoint x: 659, startPoint y: 254, endPoint x: 706, endPoint y: 254, distance: 46.8
click at [706, 253] on textarea "Maintenance Audit Team: Hello! Thank you for uploading the photo, after further…" at bounding box center [690, 232] width 149 height 43
type textarea "Maintenance Audit Team: Hello! Thank you for uploading the photo, after further…"
click at [789, 240] on span "Post" at bounding box center [789, 232] width 19 height 15
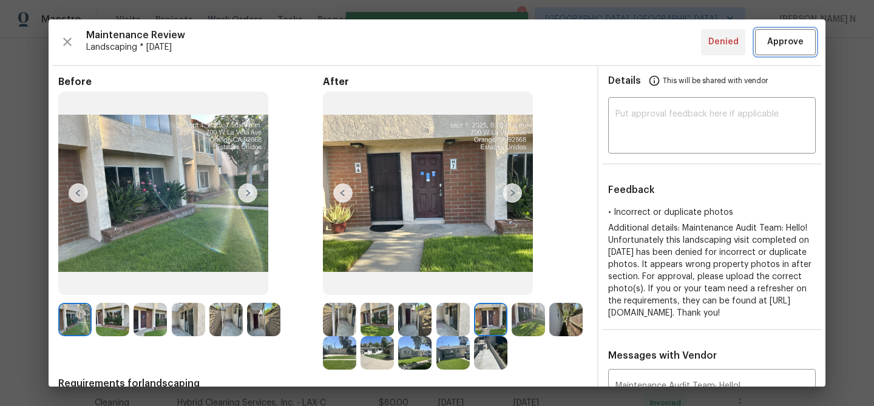
click at [787, 47] on span "Approve" at bounding box center [786, 42] width 36 height 15
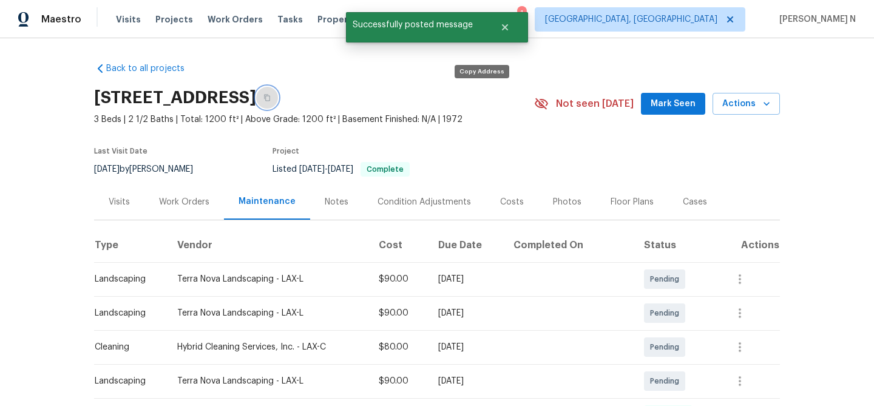
click at [278, 93] on button "button" at bounding box center [267, 98] width 22 height 22
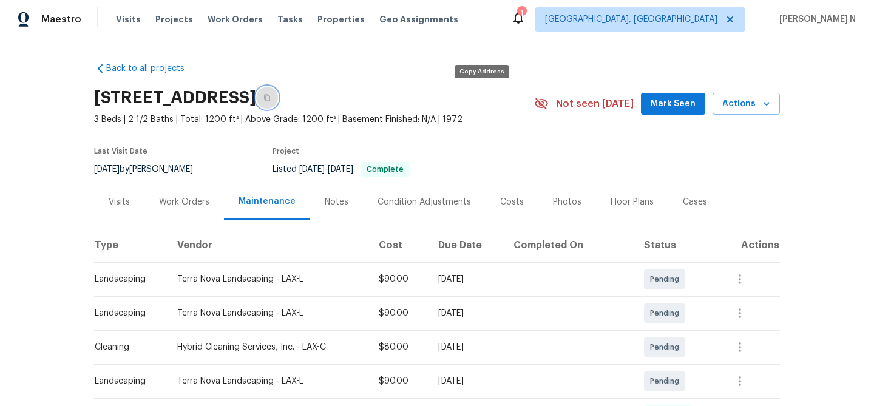
click at [271, 100] on icon "button" at bounding box center [267, 97] width 7 height 7
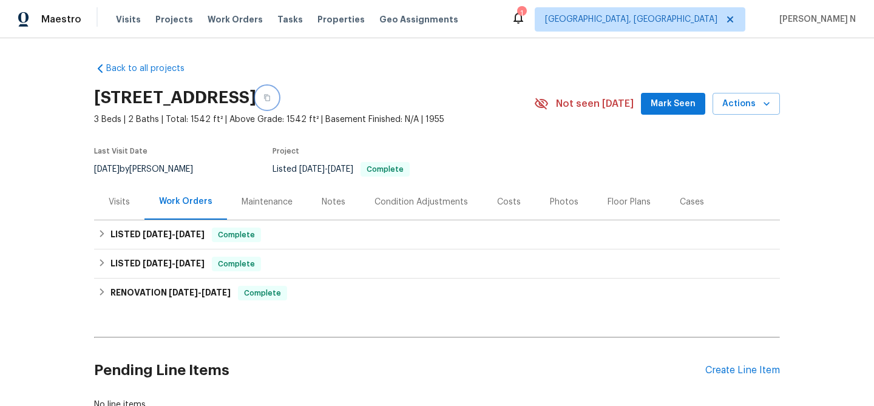
click at [278, 103] on button "button" at bounding box center [267, 98] width 22 height 22
click at [293, 203] on div "Maintenance" at bounding box center [267, 202] width 80 height 36
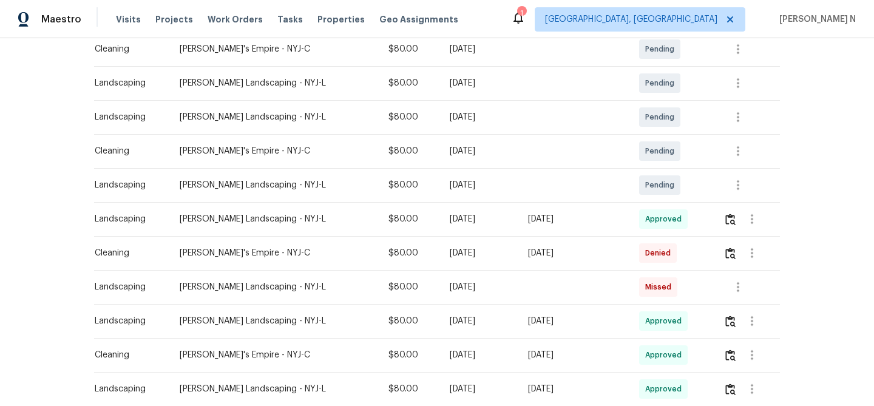
scroll to position [237, 0]
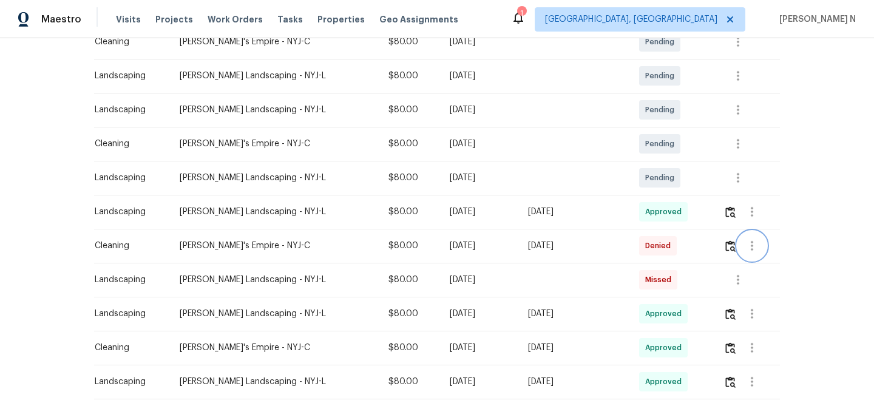
click at [742, 248] on button "button" at bounding box center [752, 245] width 29 height 29
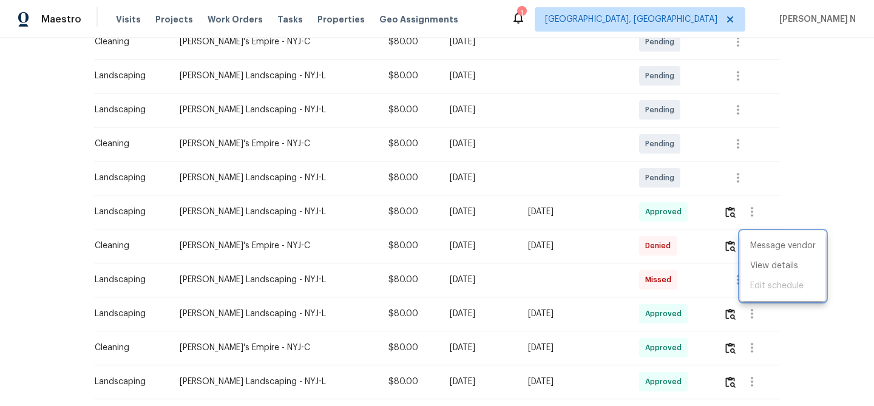
click at [735, 248] on div at bounding box center [437, 203] width 874 height 406
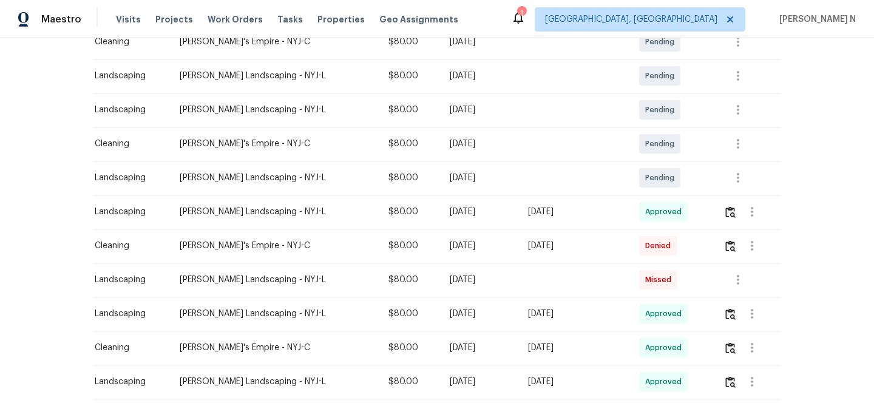
click at [735, 248] on div "Message vendor View details Edit schedule" at bounding box center [437, 203] width 874 height 406
click at [735, 248] on img "button" at bounding box center [731, 246] width 10 height 12
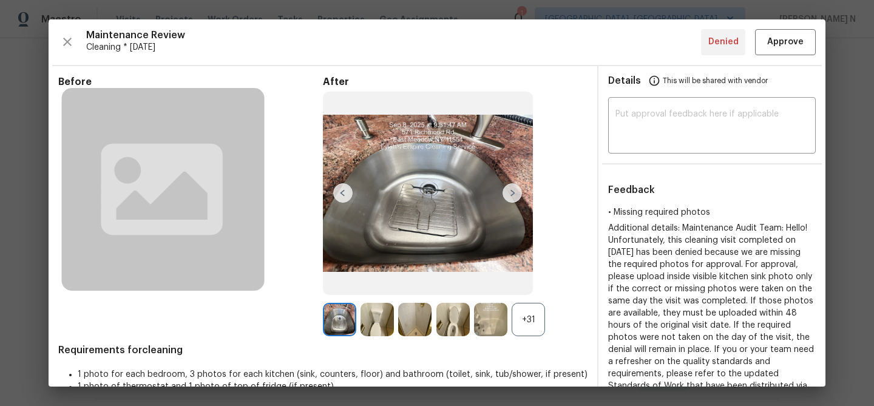
scroll to position [121, 0]
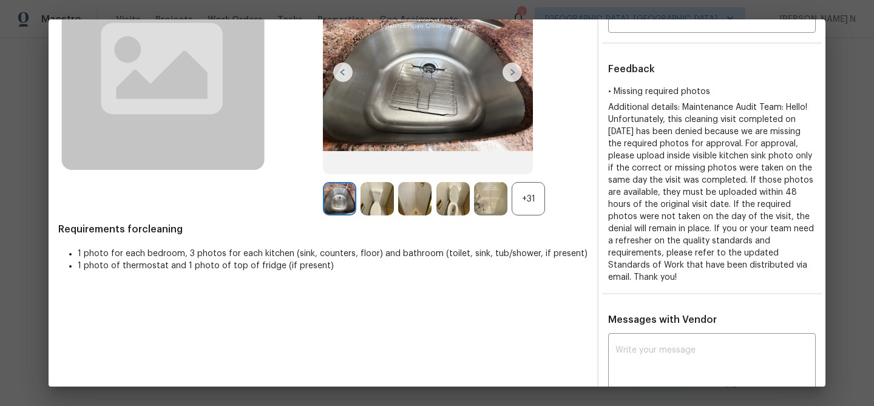
click at [511, 177] on div "After +31" at bounding box center [455, 85] width 265 height 261
click at [520, 196] on div "+31" at bounding box center [528, 198] width 33 height 33
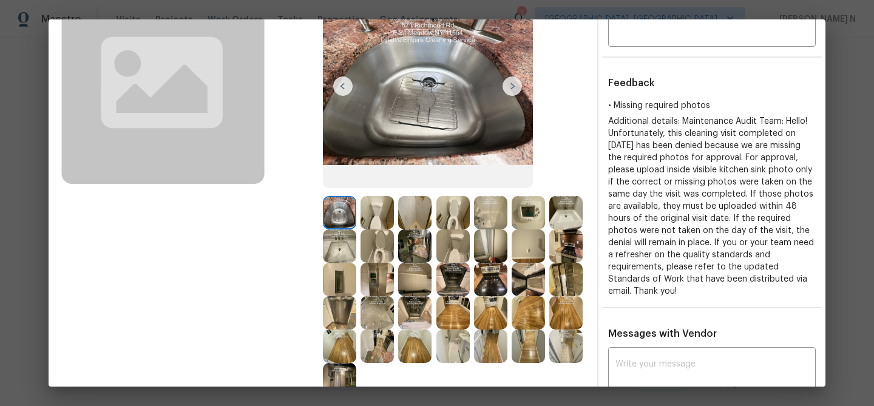
scroll to position [123, 0]
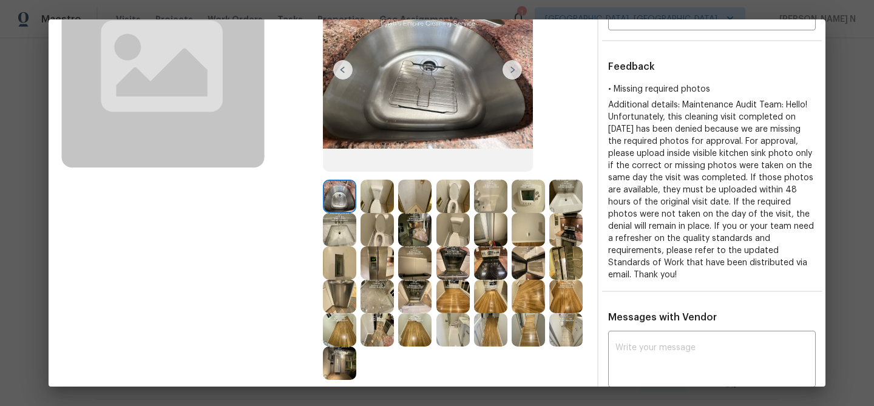
click at [534, 306] on img at bounding box center [528, 296] width 33 height 33
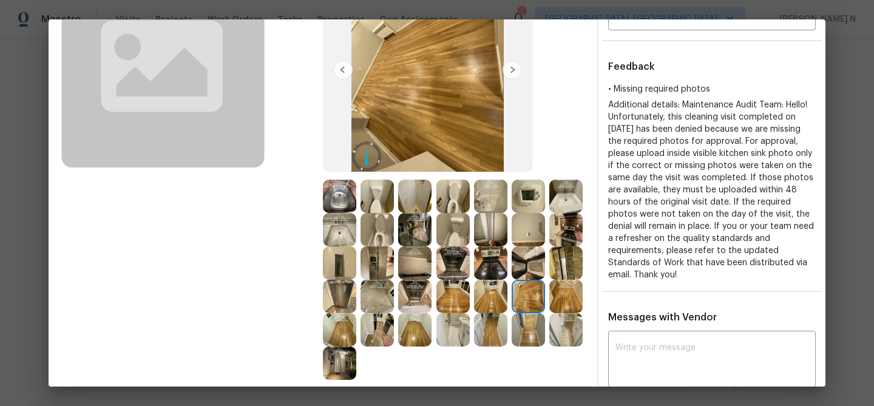
click at [564, 305] on img at bounding box center [566, 296] width 33 height 33
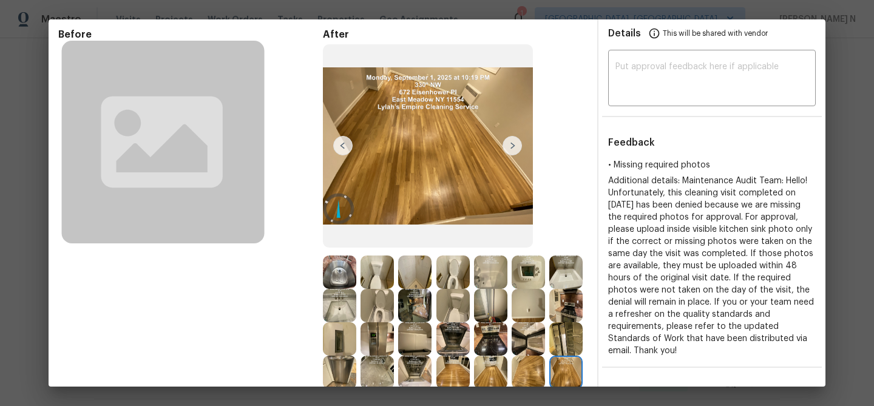
scroll to position [106, 0]
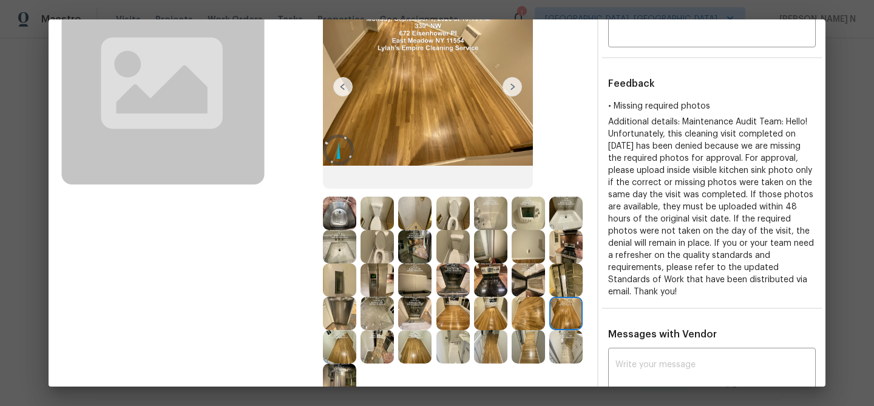
click at [533, 203] on img at bounding box center [528, 213] width 33 height 33
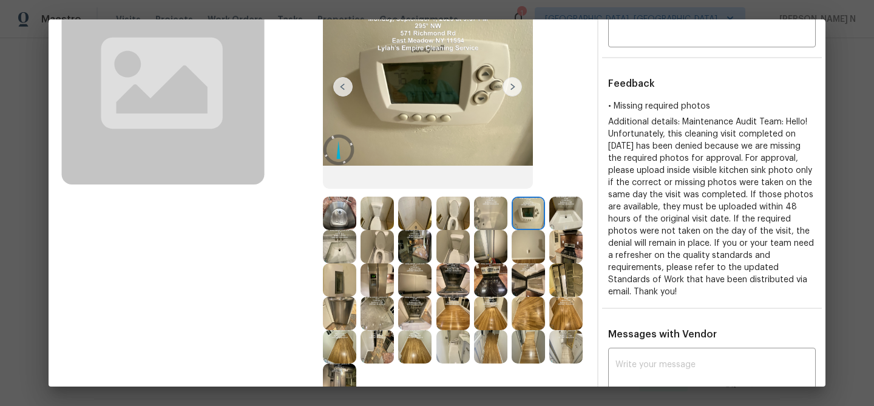
scroll to position [60, 0]
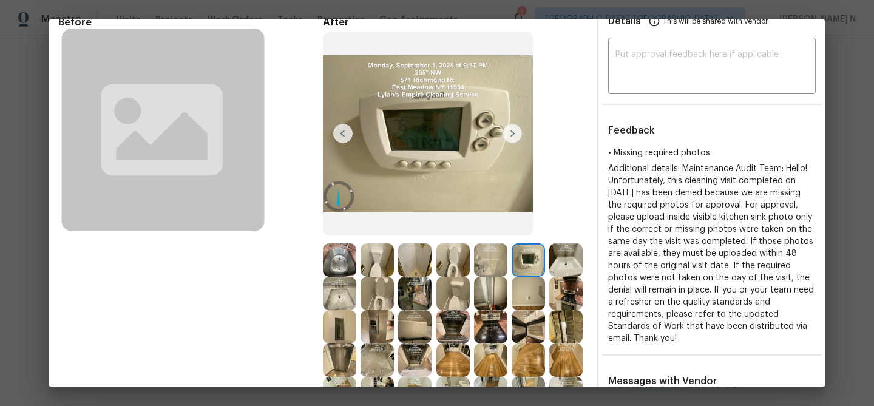
click at [346, 254] on img at bounding box center [339, 259] width 33 height 33
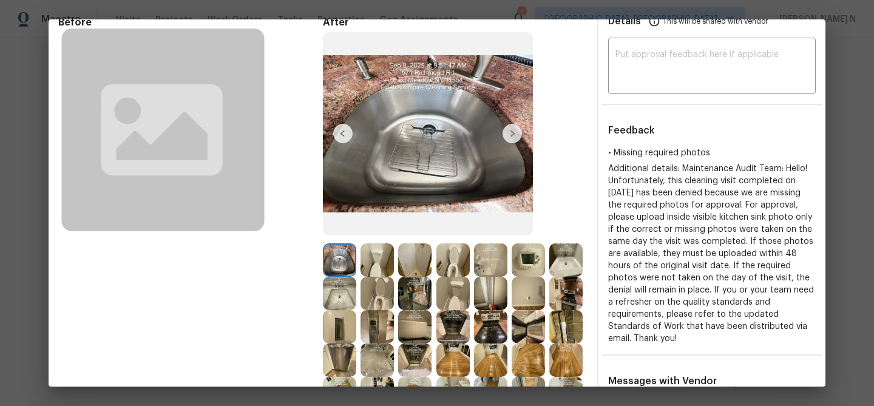
click at [525, 259] on img at bounding box center [528, 259] width 33 height 33
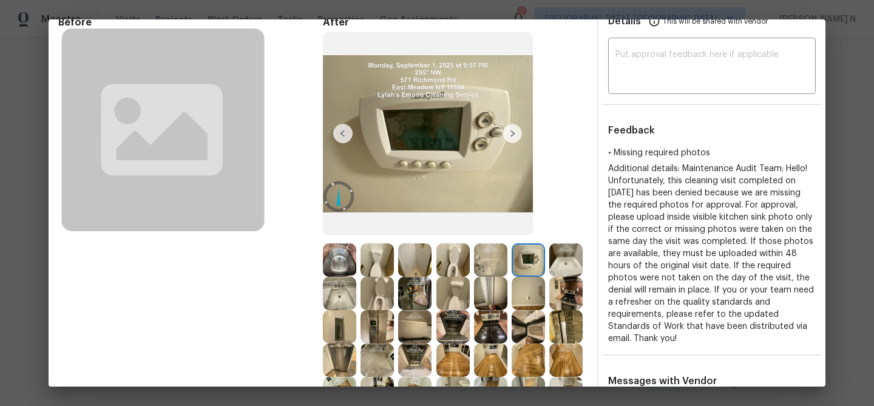
click at [339, 248] on img at bounding box center [339, 259] width 33 height 33
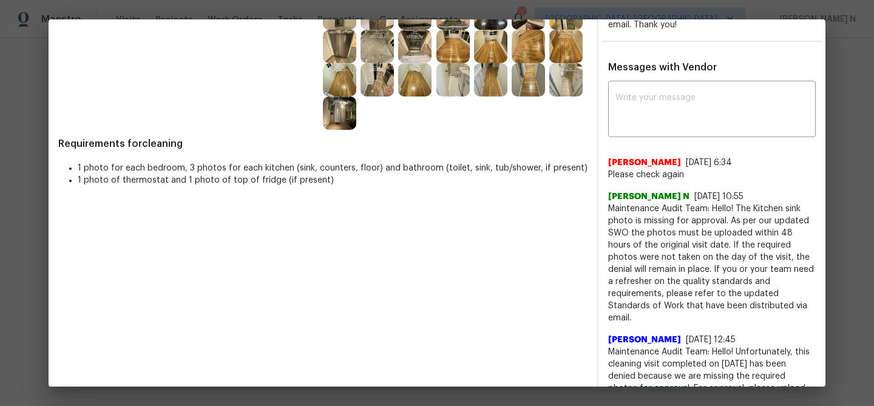
scroll to position [409, 0]
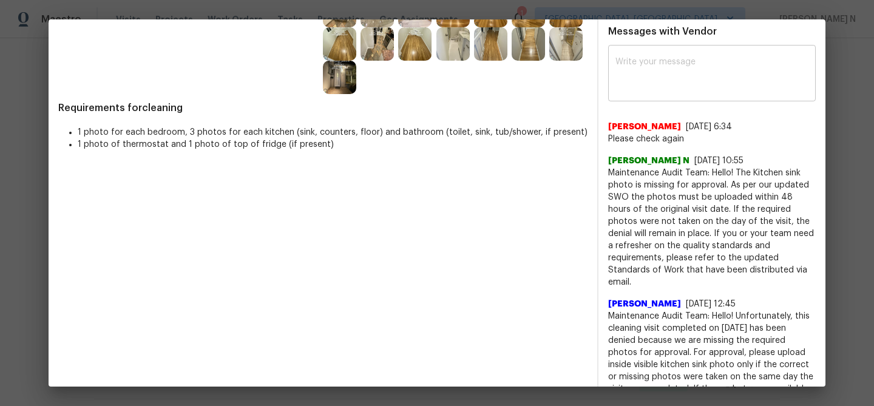
click at [758, 82] on textarea at bounding box center [712, 75] width 193 height 34
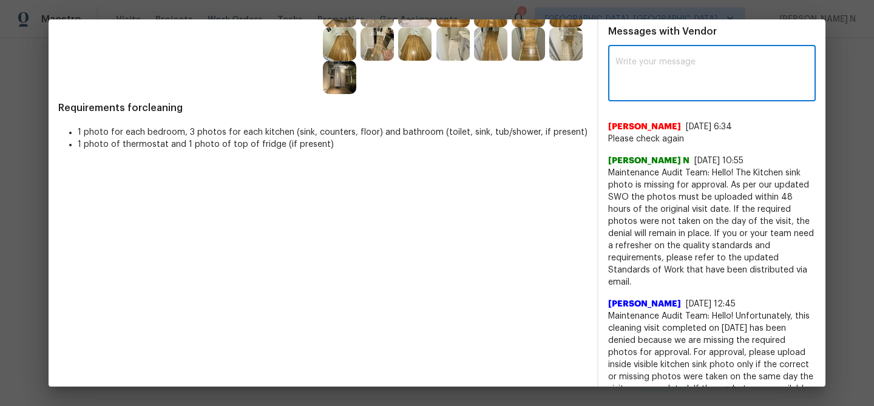
paste textarea "Maintenance Audit Team: Hello! As per our updated SWO the photos must be upload…"
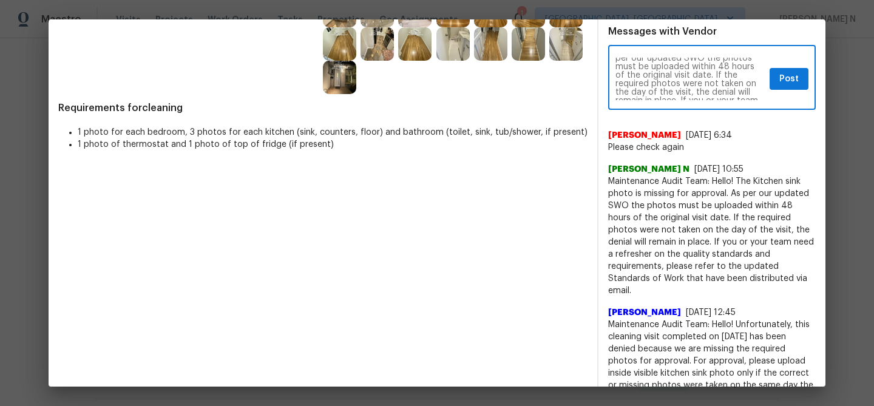
scroll to position [0, 0]
type textarea "Maintenance Audit Team: Hello! As per our updated SWO the photos must be upload…"
click at [800, 89] on button "Post" at bounding box center [789, 79] width 39 height 22
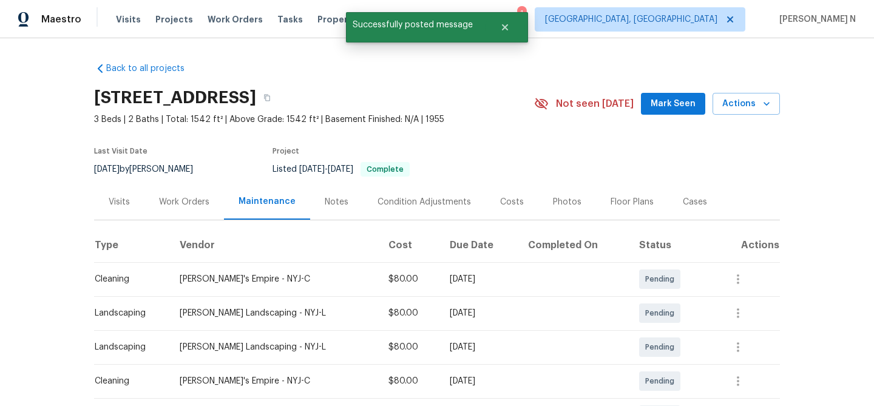
click at [453, 90] on div "571 Richmond Rd, East Meadow, NY 11554" at bounding box center [314, 98] width 440 height 32
click at [271, 97] on icon "button" at bounding box center [267, 97] width 7 height 7
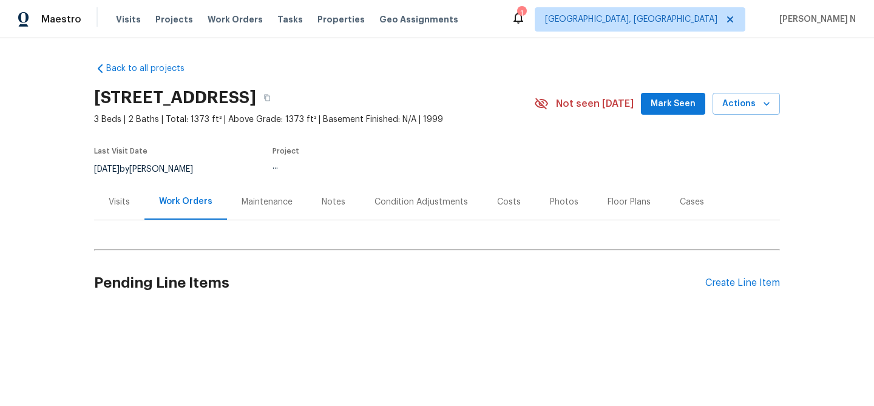
click at [260, 197] on div "Maintenance" at bounding box center [267, 202] width 51 height 12
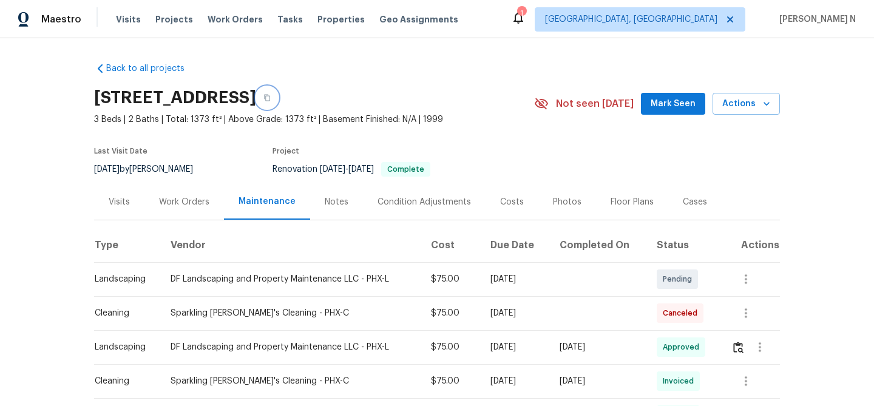
click at [271, 99] on icon "button" at bounding box center [267, 97] width 7 height 7
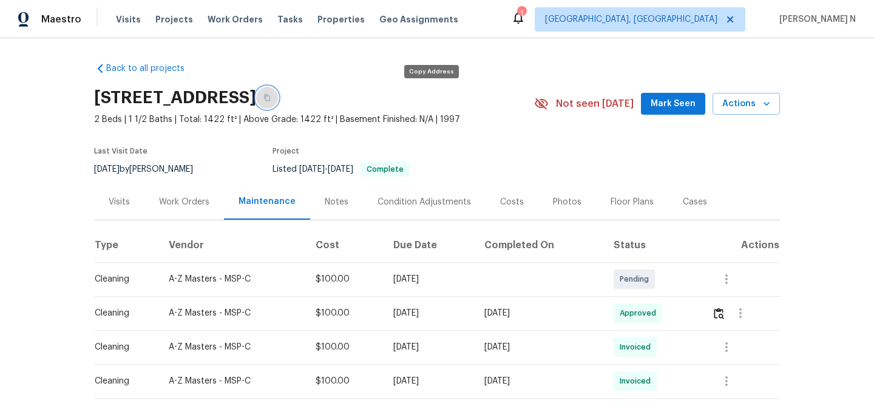
click at [278, 103] on button "button" at bounding box center [267, 98] width 22 height 22
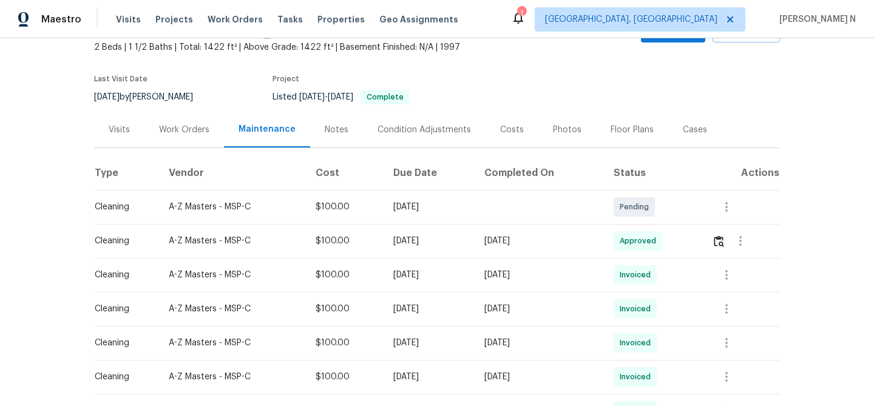
scroll to position [81, 0]
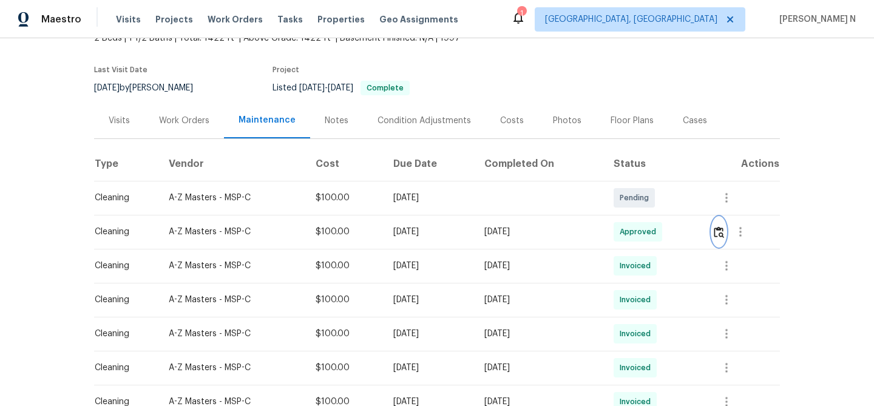
click at [721, 239] on button "button" at bounding box center [719, 231] width 14 height 29
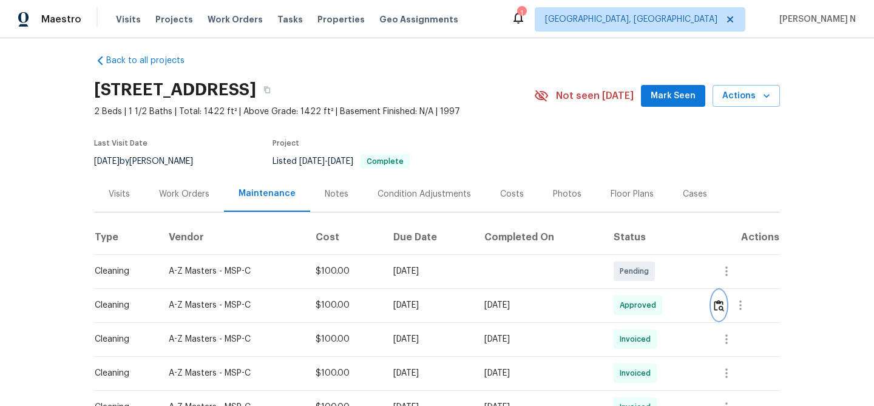
scroll to position [0, 0]
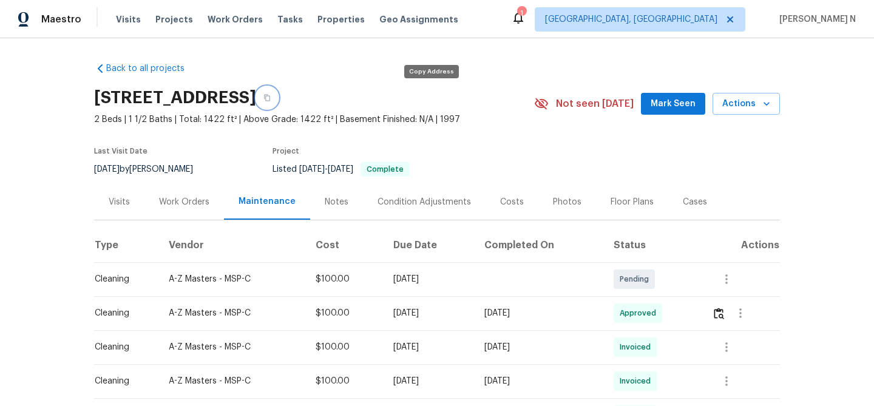
click at [278, 106] on button "button" at bounding box center [267, 98] width 22 height 22
click at [278, 101] on button "button" at bounding box center [267, 98] width 22 height 22
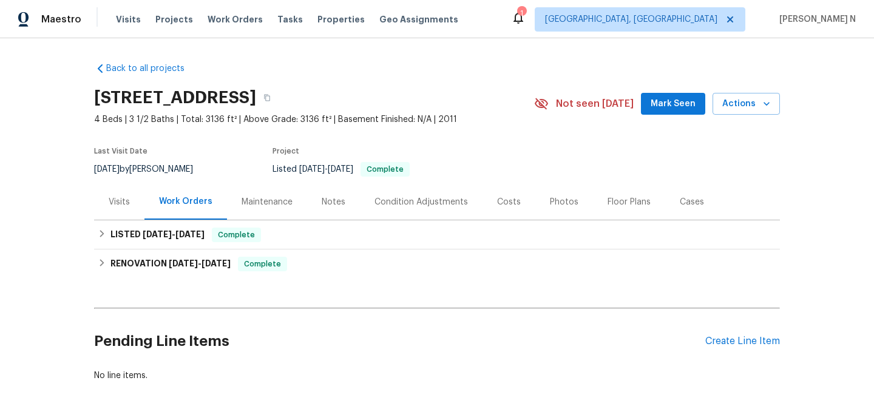
click at [247, 191] on div "Maintenance" at bounding box center [267, 202] width 80 height 36
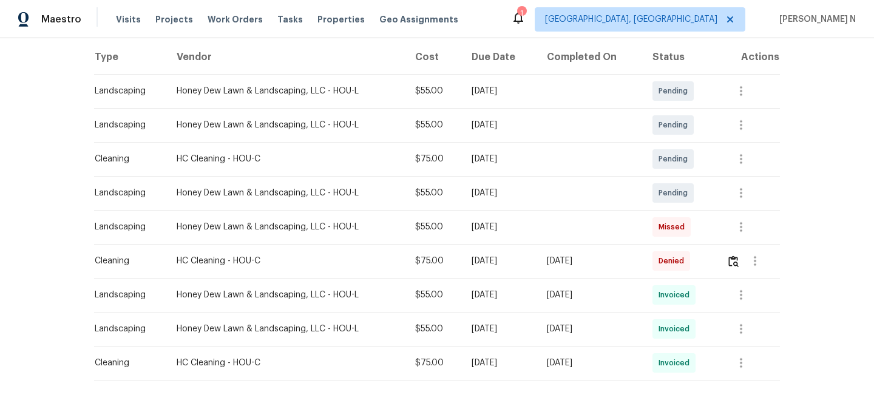
scroll to position [205, 0]
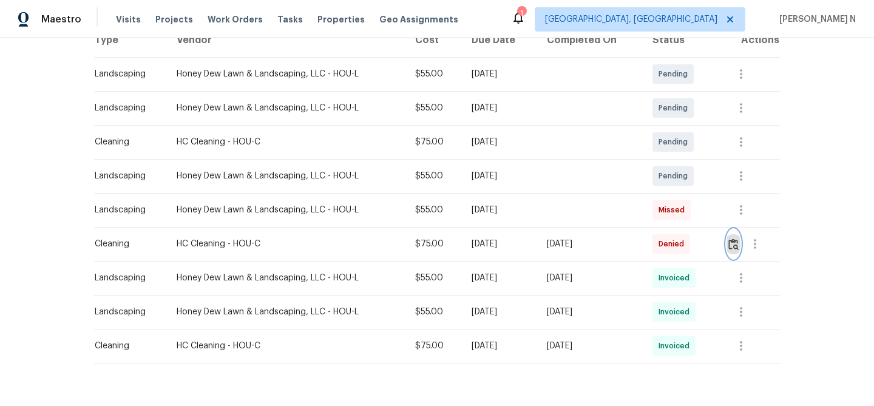
click at [731, 253] on button "button" at bounding box center [734, 244] width 14 height 29
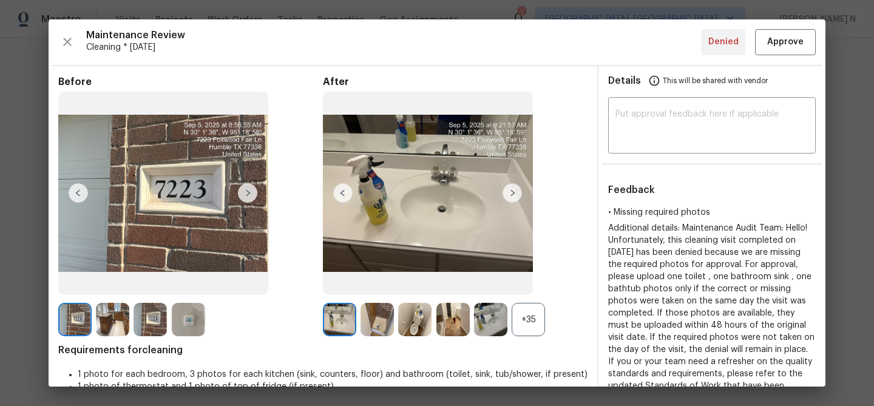
click at [515, 309] on div "+35" at bounding box center [528, 319] width 33 height 33
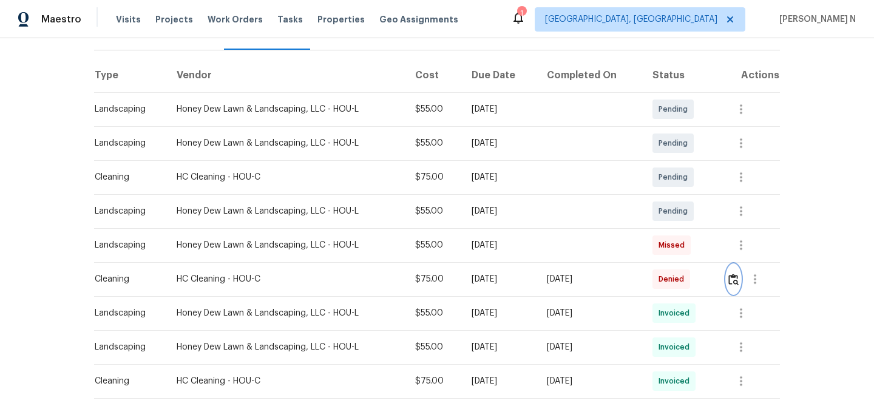
scroll to position [177, 0]
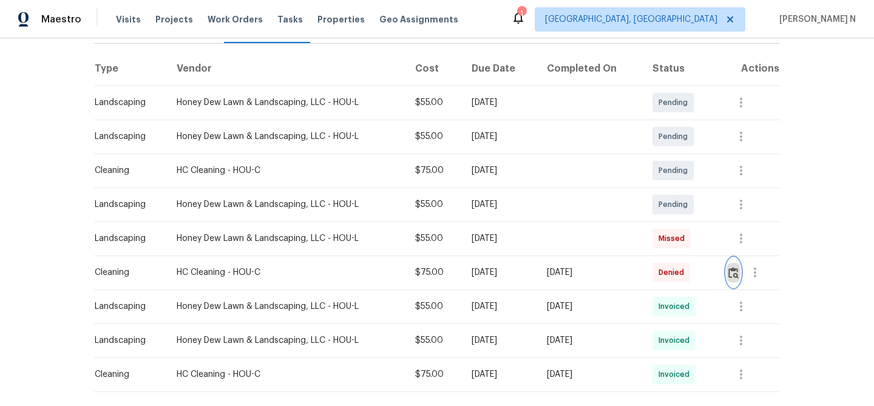
click at [737, 276] on img "button" at bounding box center [734, 273] width 10 height 12
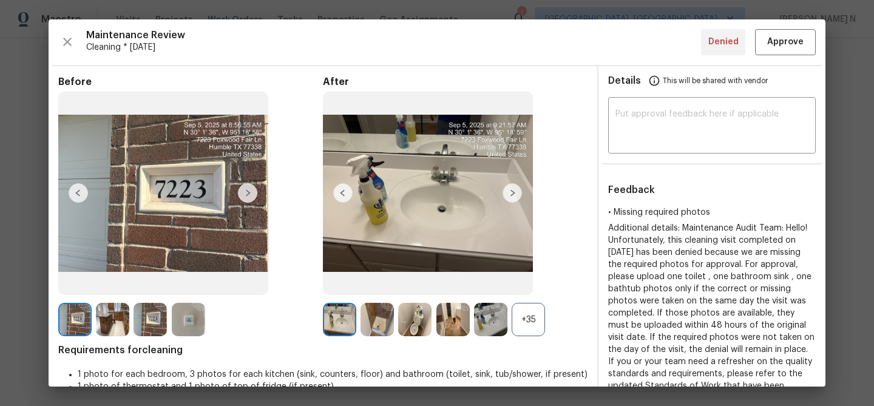
click at [529, 321] on div "+35" at bounding box center [528, 319] width 33 height 33
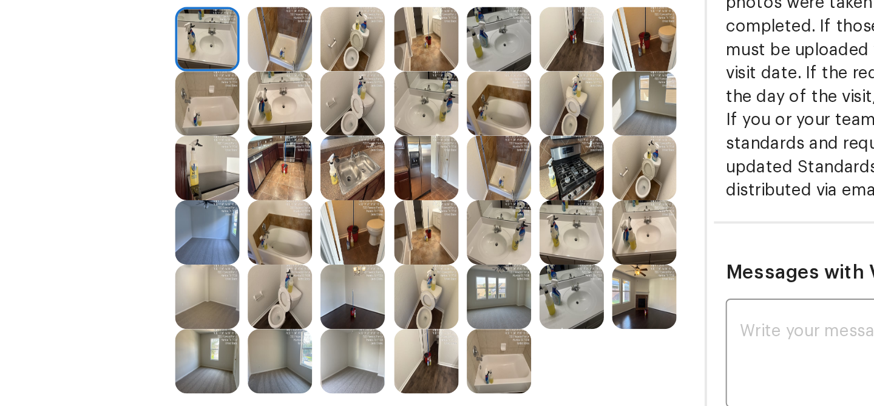
scroll to position [197, 0]
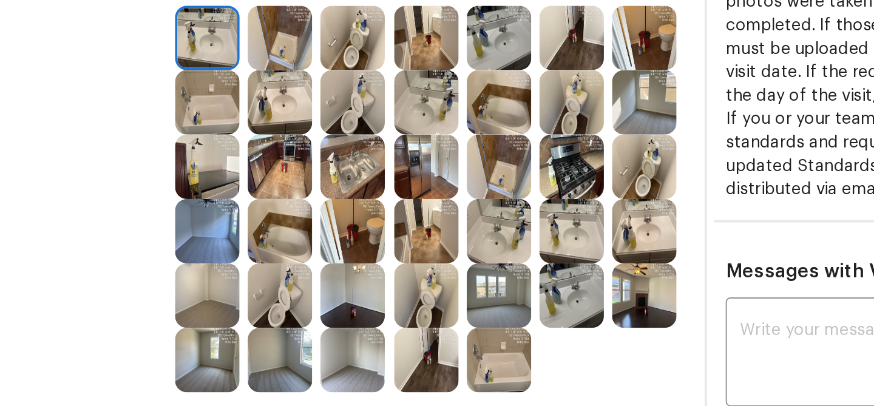
click at [424, 228] on img at bounding box center [414, 222] width 33 height 33
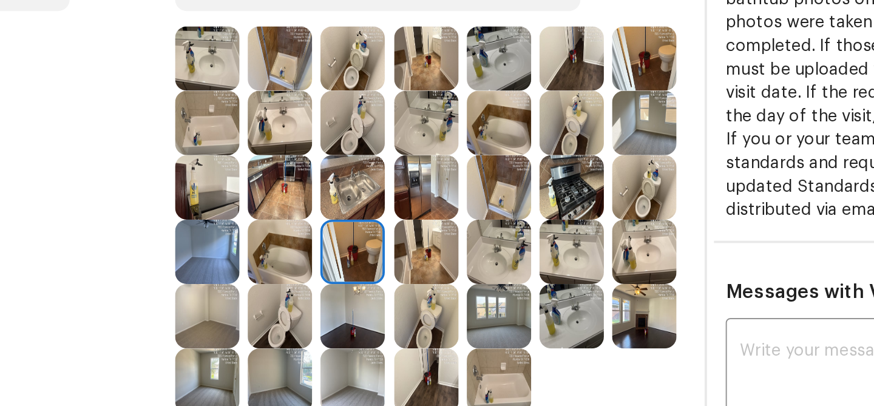
scroll to position [237, 0]
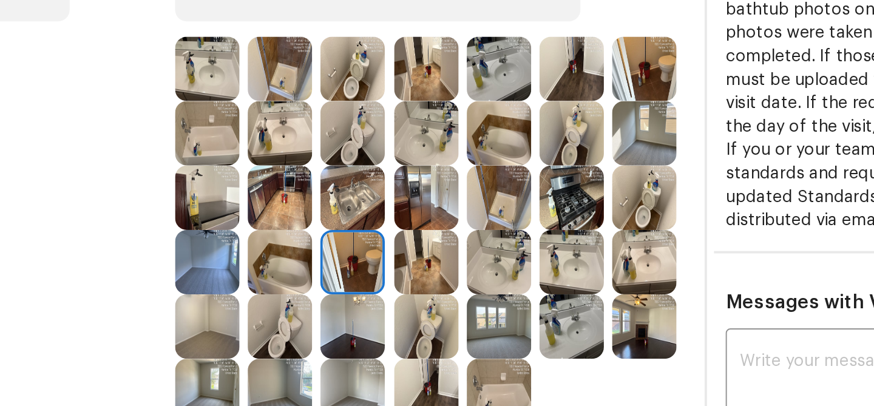
click at [424, 84] on img at bounding box center [414, 82] width 33 height 33
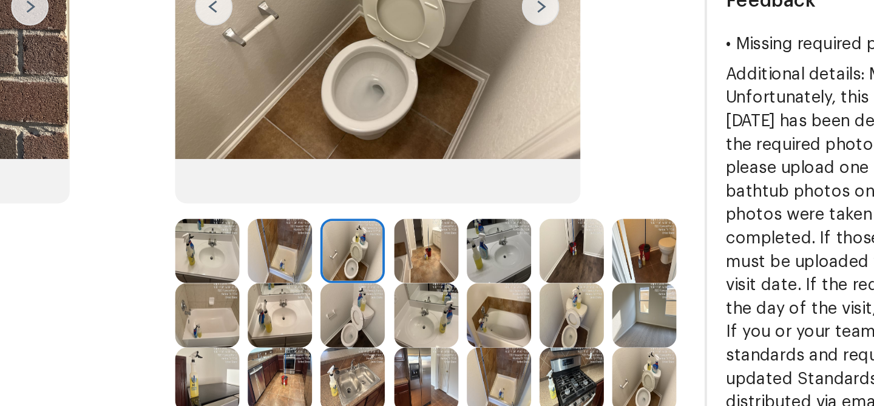
scroll to position [182, 0]
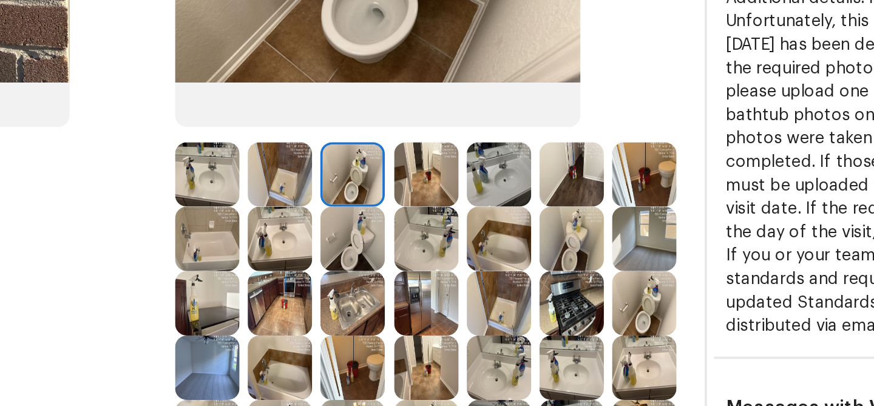
click at [422, 234] on img at bounding box center [414, 237] width 33 height 33
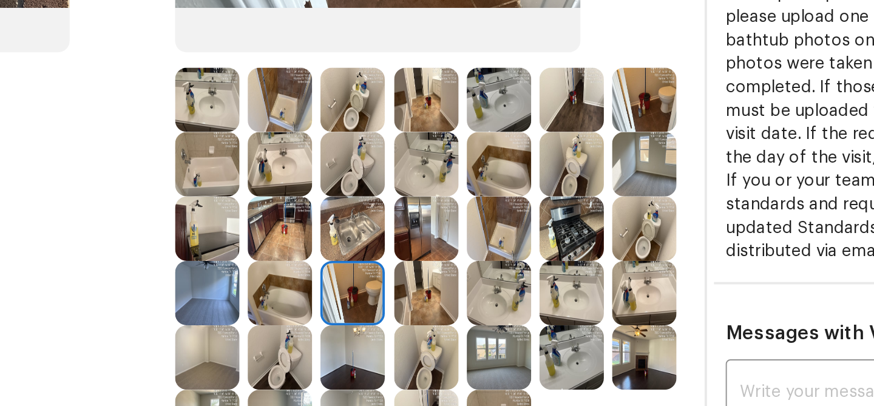
scroll to position [229, 0]
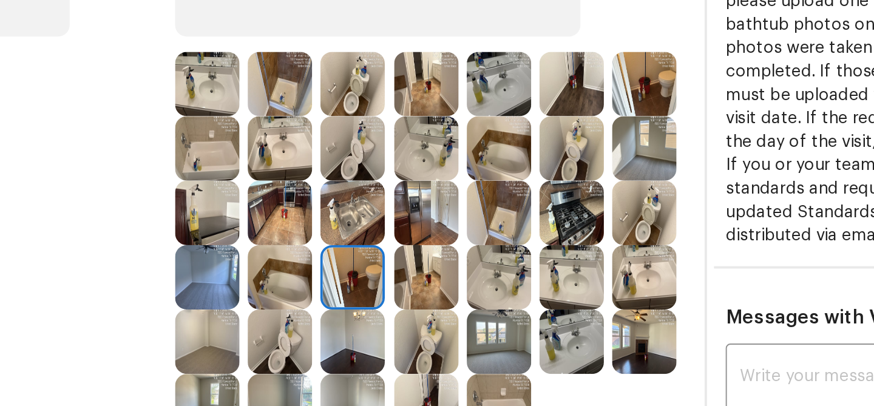
click at [388, 223] on img at bounding box center [377, 224] width 33 height 33
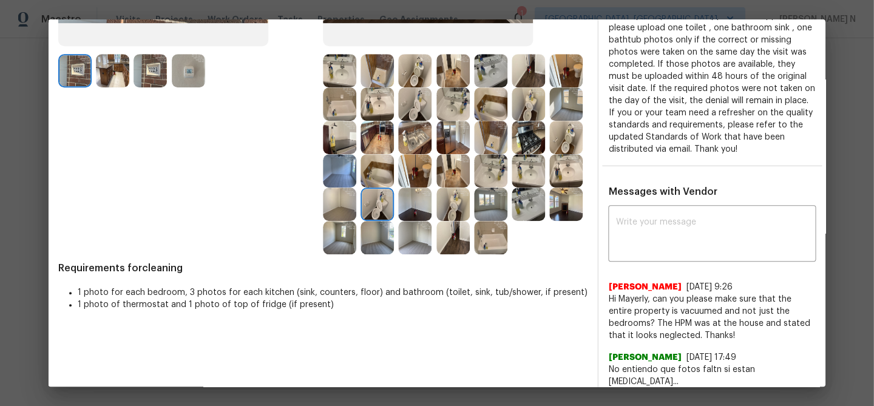
scroll to position [0, 0]
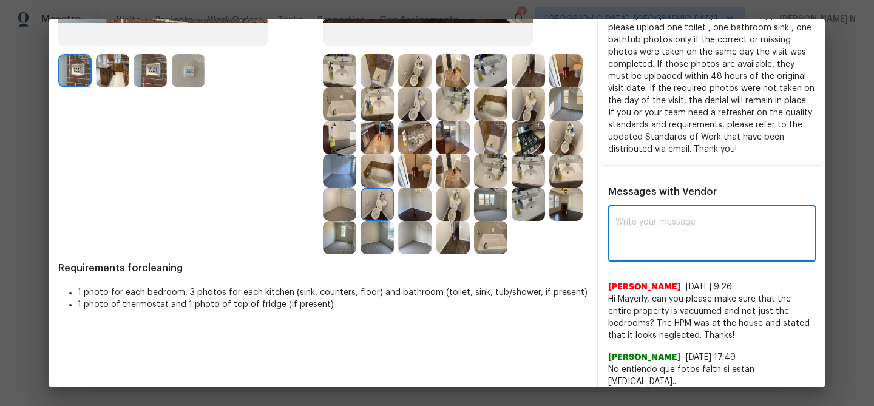
click at [702, 240] on textarea at bounding box center [712, 235] width 193 height 34
paste textarea "Maintenance Audit Team: Hello! Thank you for the feedback after further review …"
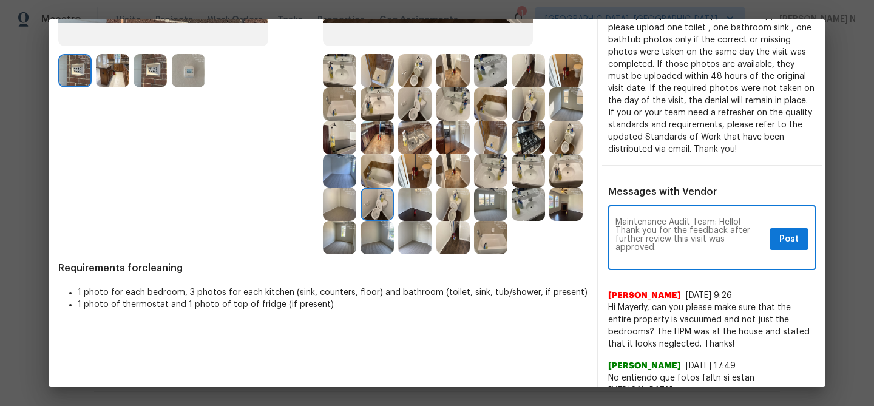
type textarea "Maintenance Audit Team: Hello! Thank you for the feedback after further review …"
click at [782, 242] on span "Post" at bounding box center [789, 239] width 19 height 15
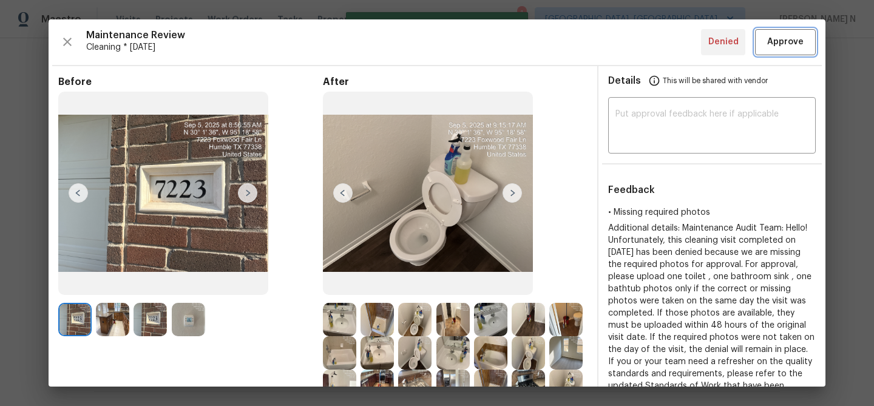
click at [782, 39] on span "Approve" at bounding box center [786, 42] width 36 height 15
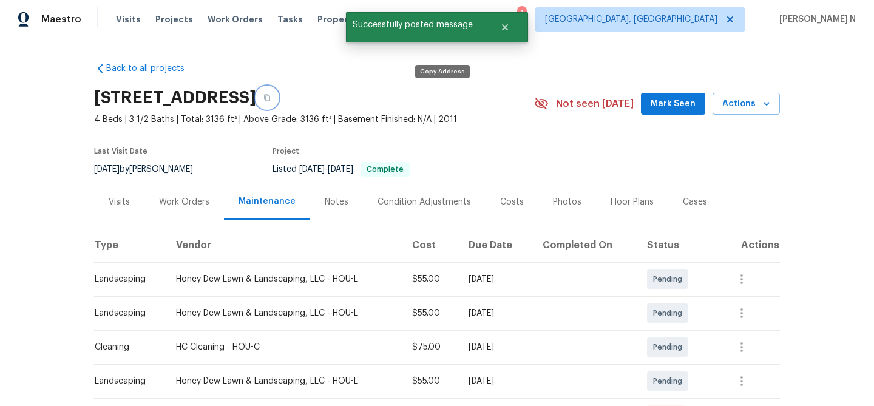
click at [278, 89] on button "button" at bounding box center [267, 98] width 22 height 22
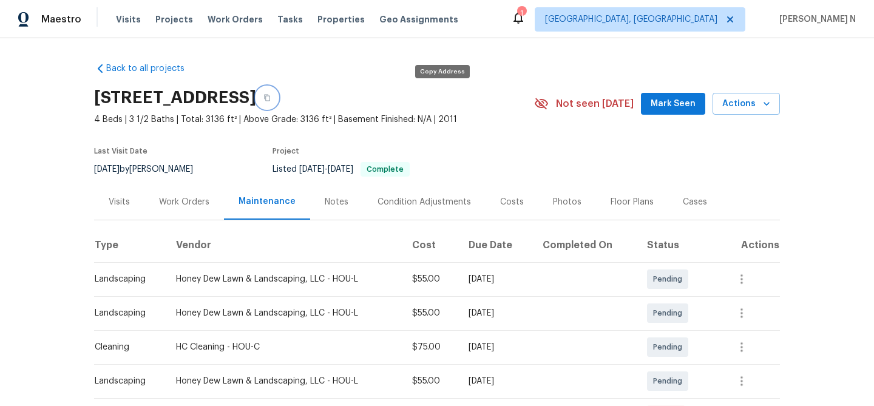
click at [278, 104] on button "button" at bounding box center [267, 98] width 22 height 22
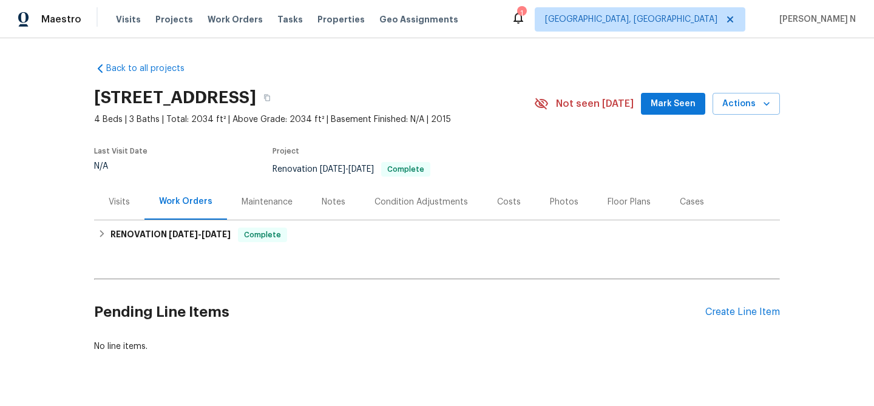
click at [273, 202] on div "Maintenance" at bounding box center [267, 202] width 51 height 12
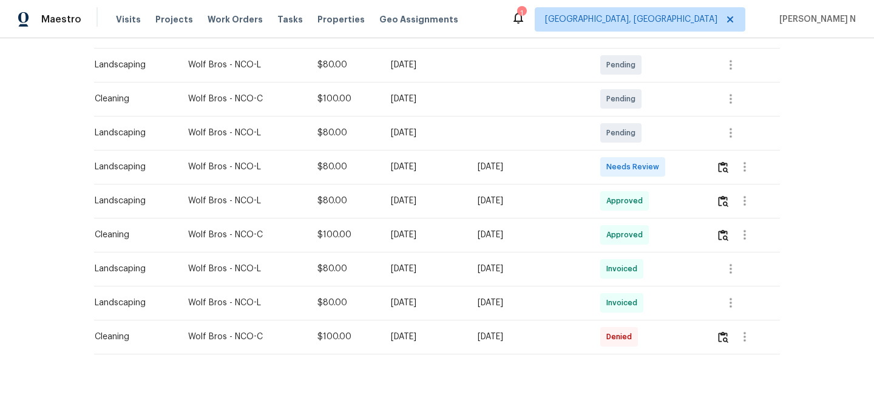
scroll to position [219, 0]
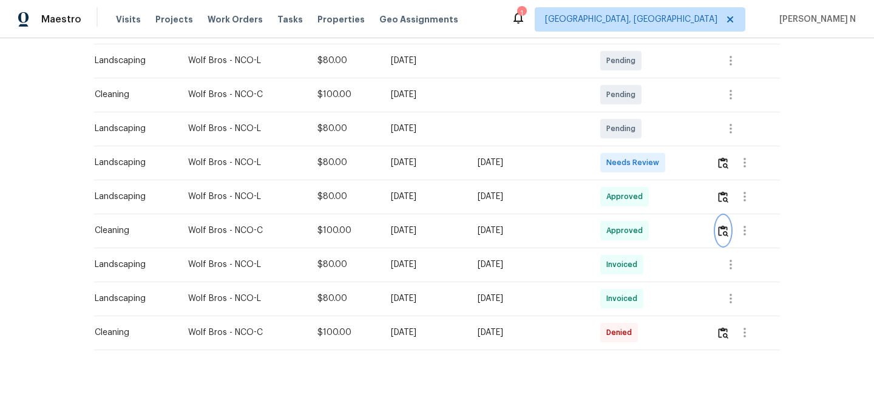
click at [729, 233] on img "button" at bounding box center [723, 231] width 10 height 12
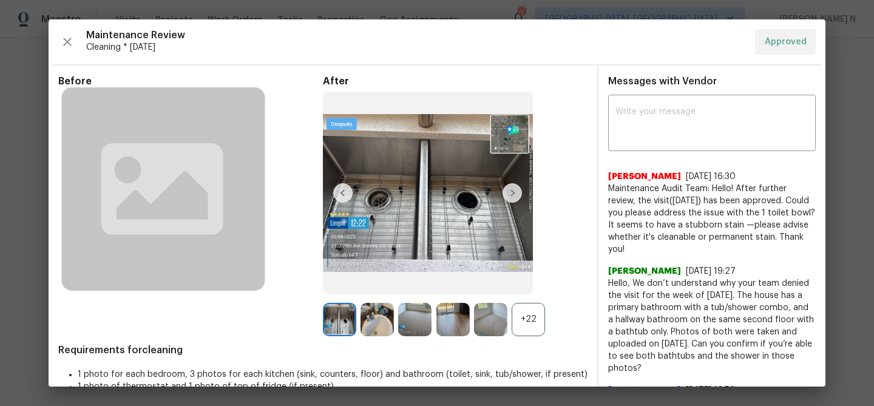
click at [536, 316] on div "+22" at bounding box center [528, 319] width 33 height 33
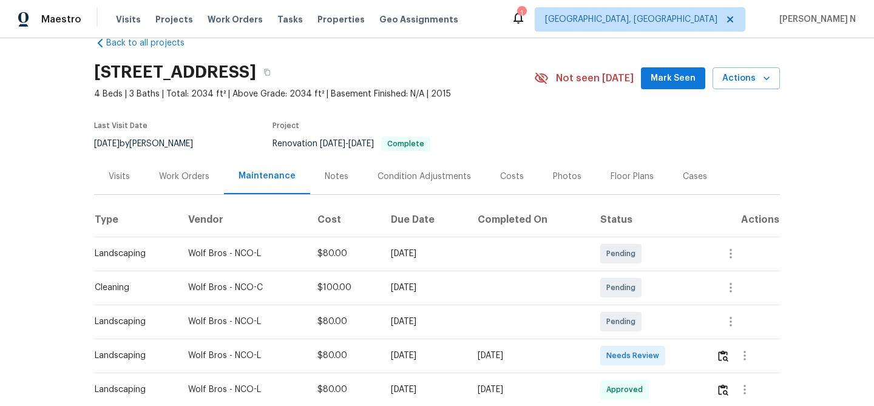
scroll to position [0, 0]
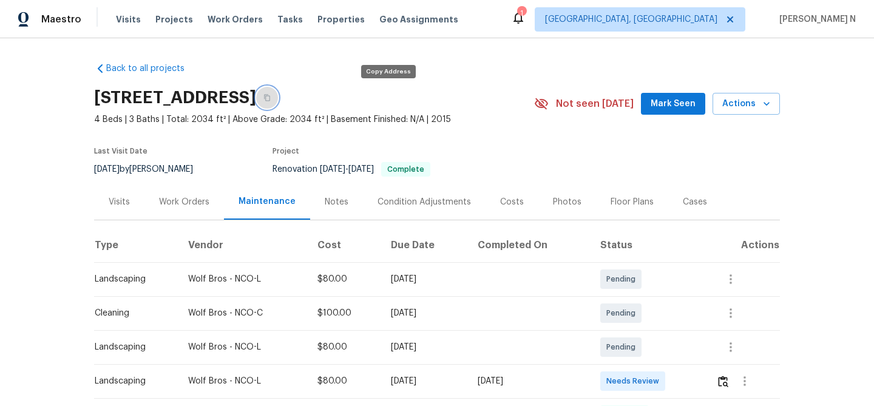
click at [278, 106] on button "button" at bounding box center [267, 98] width 22 height 22
click at [270, 100] on icon "button" at bounding box center [267, 98] width 6 height 7
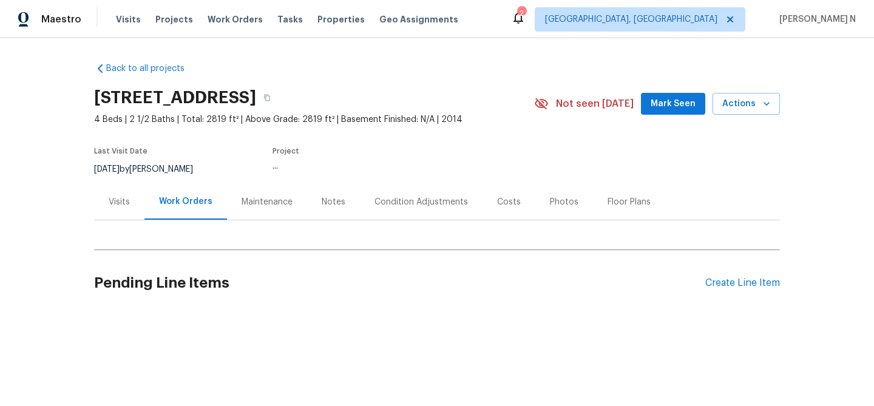
click at [256, 200] on div "Maintenance" at bounding box center [267, 202] width 51 height 12
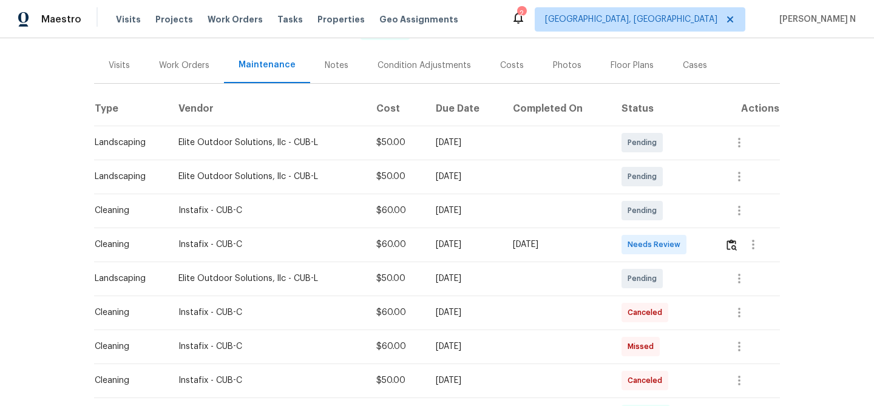
scroll to position [166, 0]
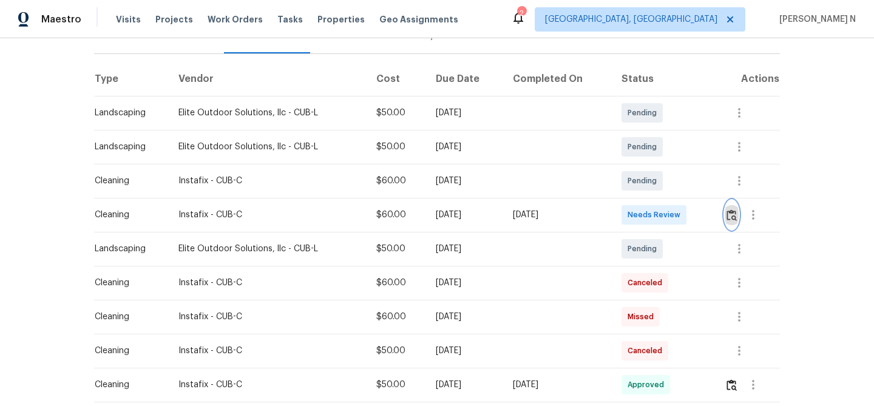
click at [737, 215] on img "button" at bounding box center [732, 215] width 10 height 12
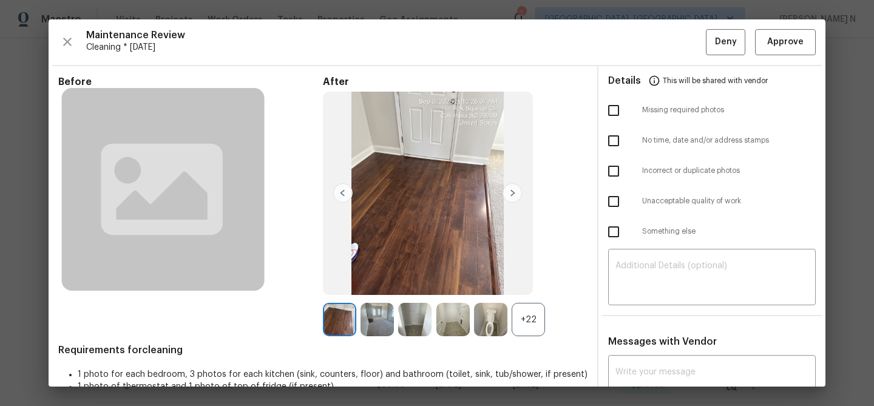
click at [542, 312] on div "+22" at bounding box center [528, 319] width 33 height 33
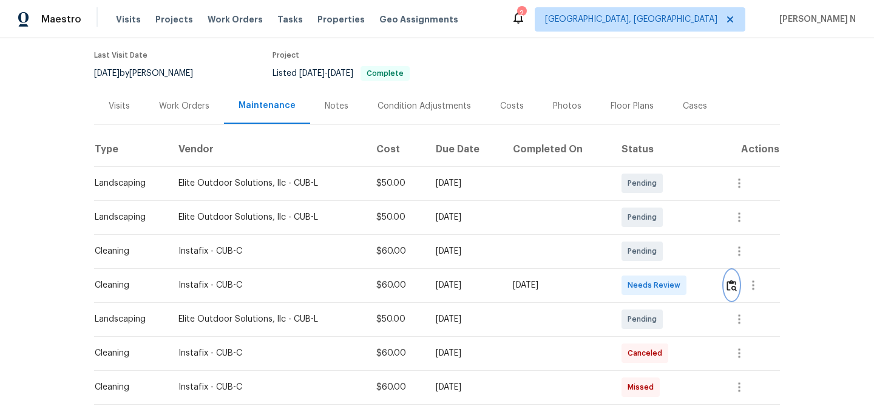
scroll to position [146, 0]
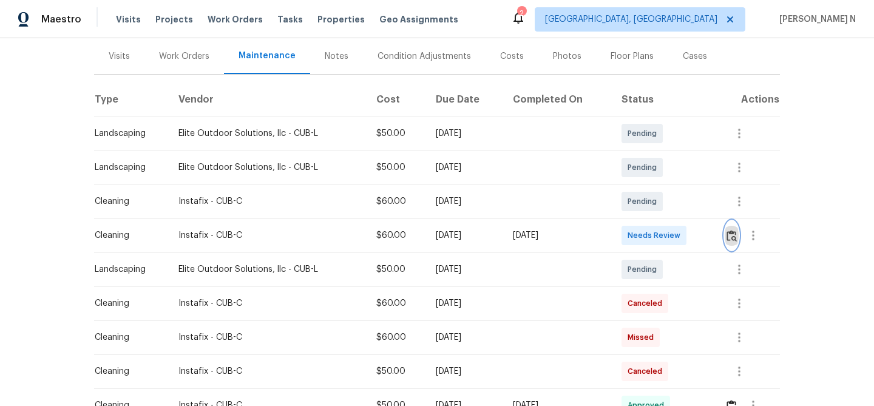
click at [737, 232] on img "button" at bounding box center [732, 236] width 10 height 12
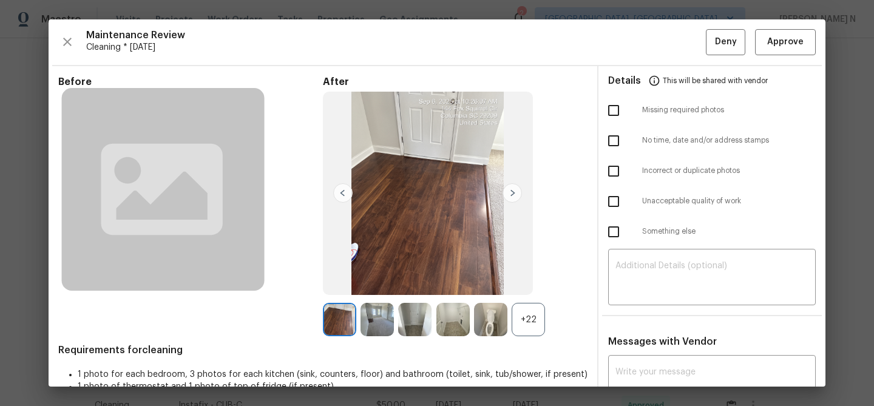
click at [531, 315] on div "+22" at bounding box center [528, 319] width 33 height 33
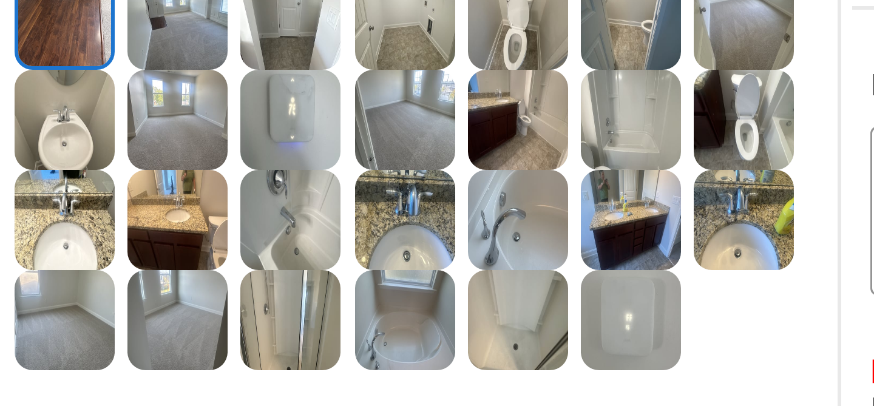
scroll to position [118, 0]
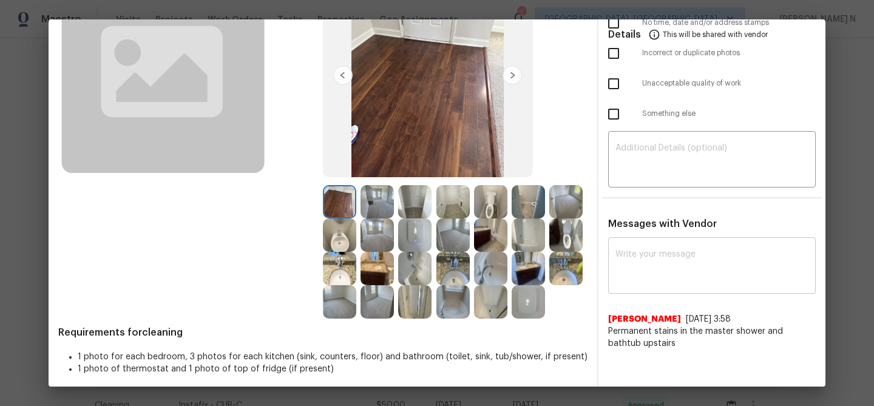
click at [656, 249] on div "x ​" at bounding box center [712, 266] width 208 height 53
paste textarea "Maintenance Audit Team: Hello! Unfortunately, this [Insert Maintenance Type] vi…"
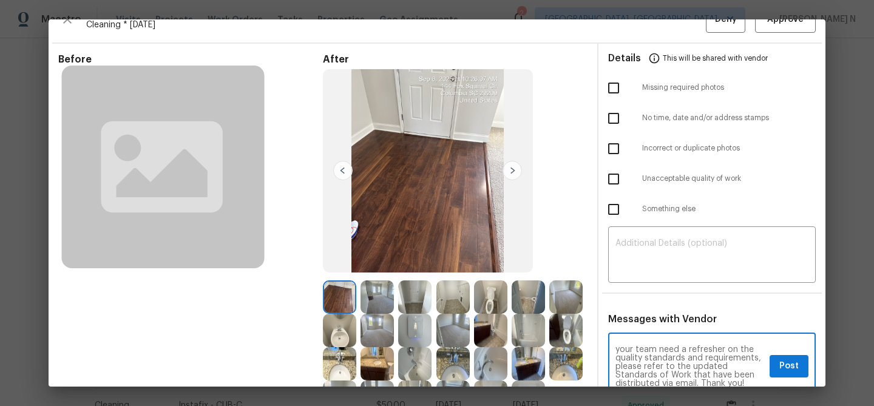
scroll to position [12, 0]
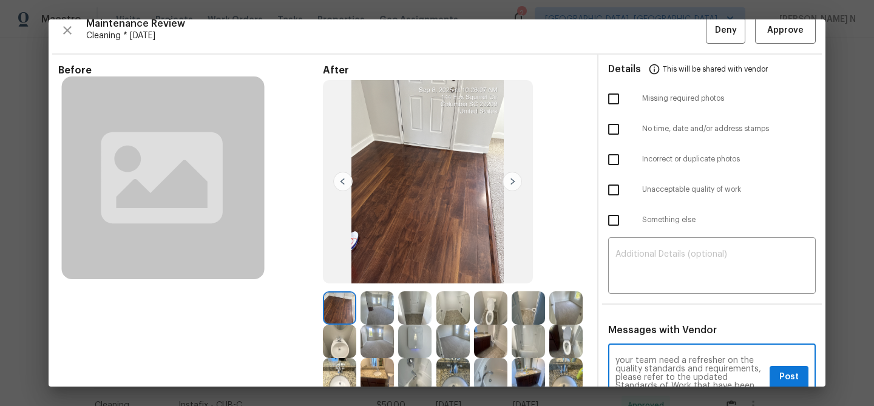
type textarea "Maintenance Audit Team: Hello! Unfortunately, this [Insert Maintenance Type] vi…"
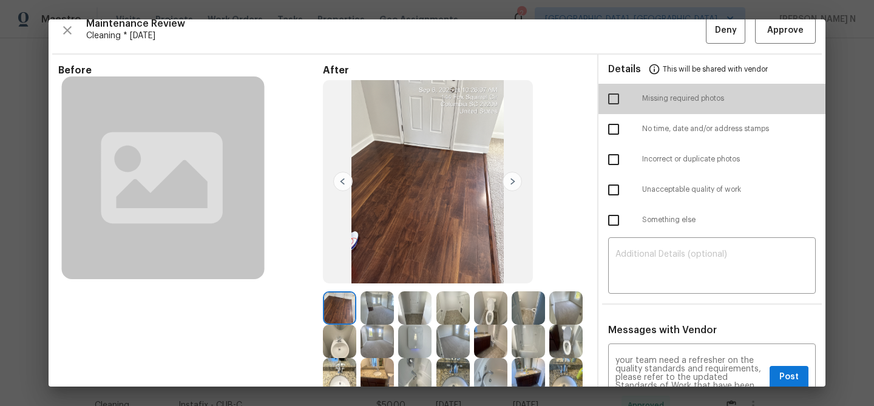
click at [616, 96] on input "checkbox" at bounding box center [614, 99] width 26 height 26
checkbox input "true"
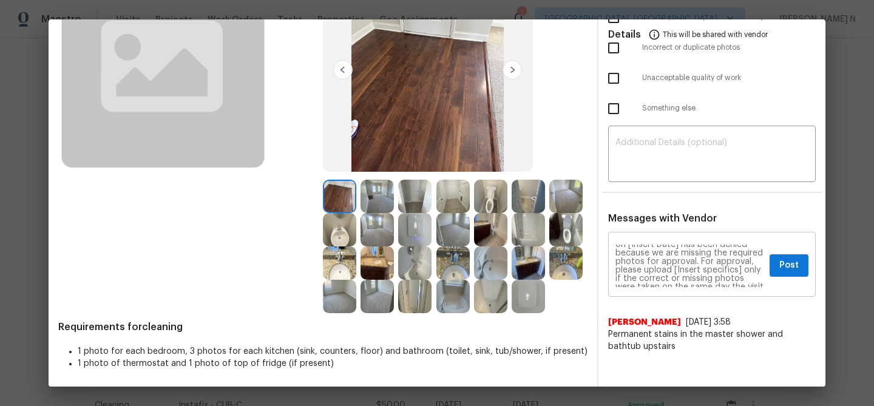
scroll to position [0, 0]
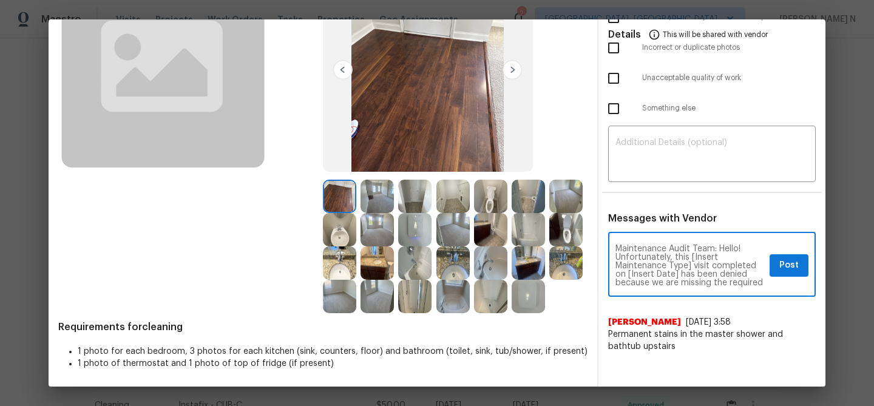
drag, startPoint x: 691, startPoint y: 257, endPoint x: 691, endPoint y: 266, distance: 9.1
click at [691, 266] on textarea "Maintenance Audit Team: Hello! Unfortunately, this [Insert Maintenance Type] vi…" at bounding box center [690, 266] width 149 height 43
drag, startPoint x: 674, startPoint y: 267, endPoint x: 722, endPoint y: 266, distance: 48.0
click at [722, 266] on textarea "Maintenance Audit Team: Hello! Unfortunately, this Cleaning visit completed on …" at bounding box center [690, 266] width 149 height 43
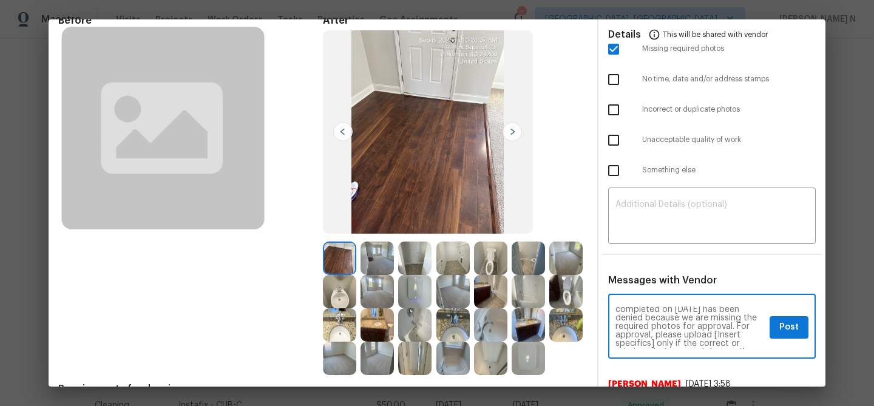
scroll to position [28, 0]
drag, startPoint x: 715, startPoint y: 323, endPoint x: 655, endPoint y: 336, distance: 61.5
click at [655, 336] on textarea "Maintenance Audit Team: Hello! Unfortunately, this Cleaning visit completed on …" at bounding box center [690, 328] width 149 height 43
type textarea "Maintenance Audit Team: Hello! Unfortunately, this Cleaning visit completed on …"
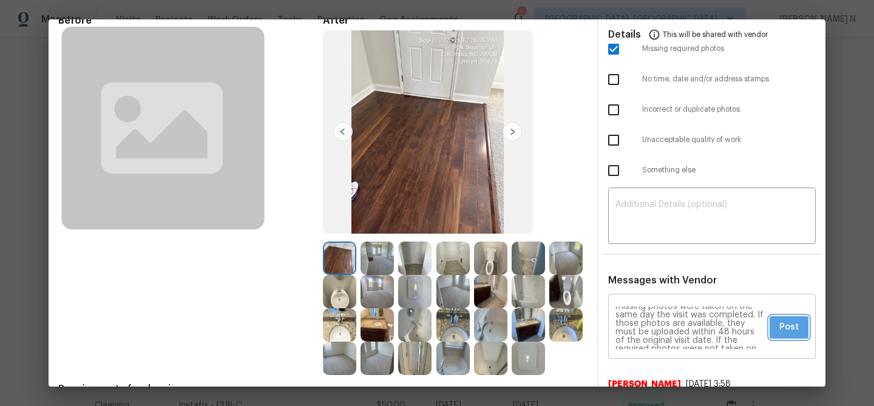
click at [783, 329] on span "Post" at bounding box center [789, 327] width 19 height 15
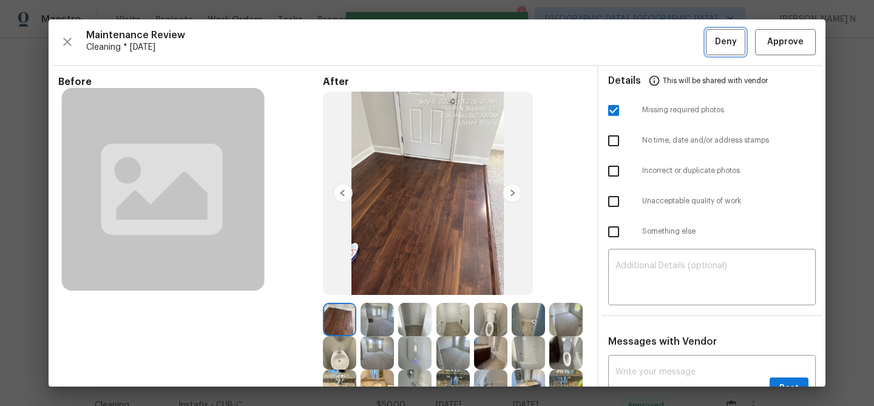
scroll to position [0, 0]
click at [727, 49] on span "Deny" at bounding box center [726, 42] width 22 height 15
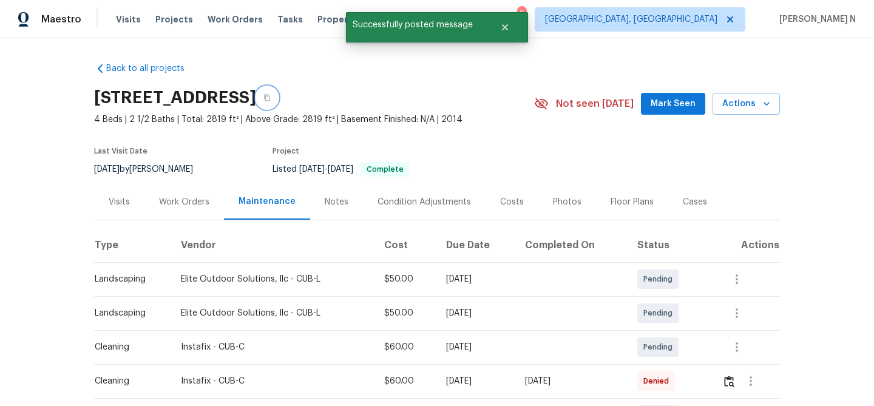
click at [270, 99] on icon "button" at bounding box center [267, 98] width 6 height 7
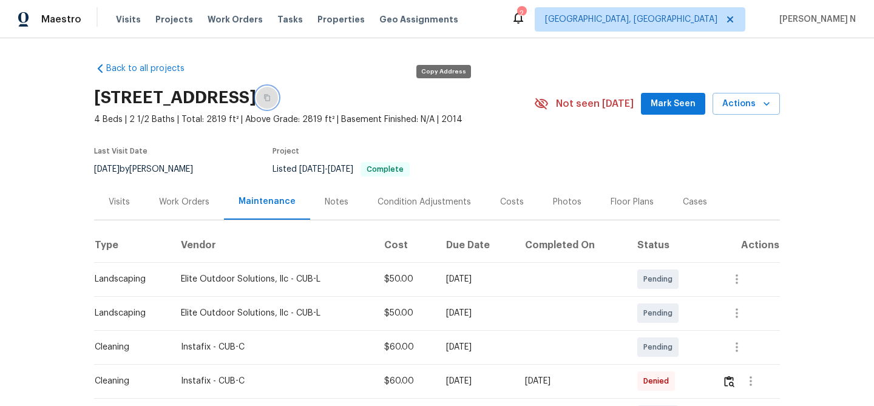
click at [270, 97] on icon "button" at bounding box center [267, 98] width 6 height 7
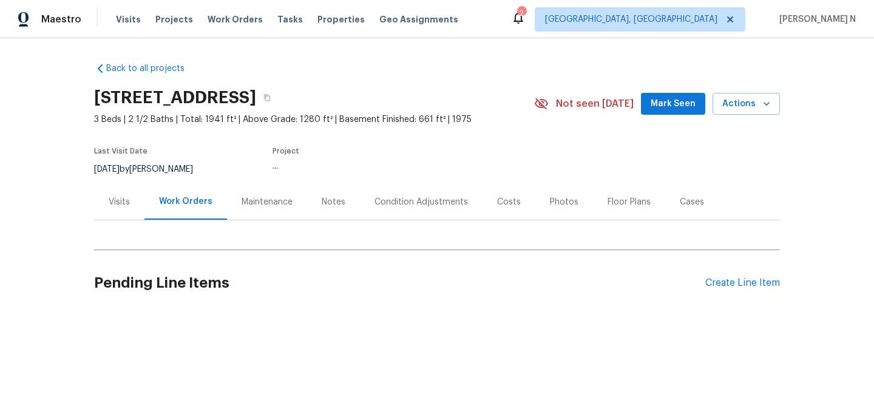
click at [265, 193] on div "Maintenance" at bounding box center [267, 202] width 80 height 36
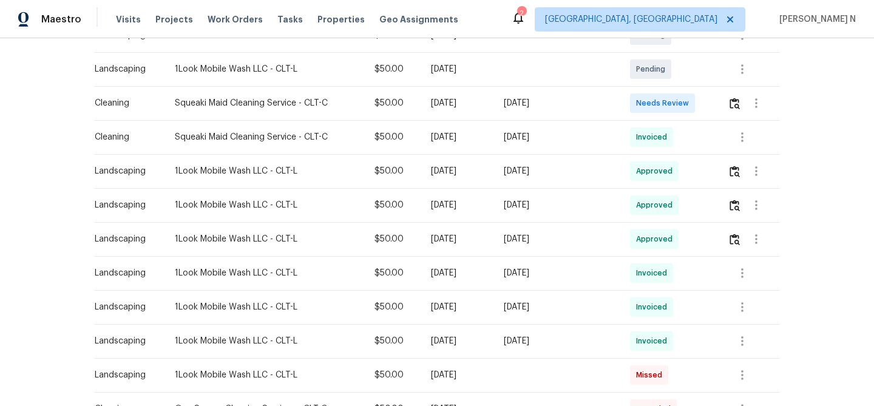
scroll to position [281, 0]
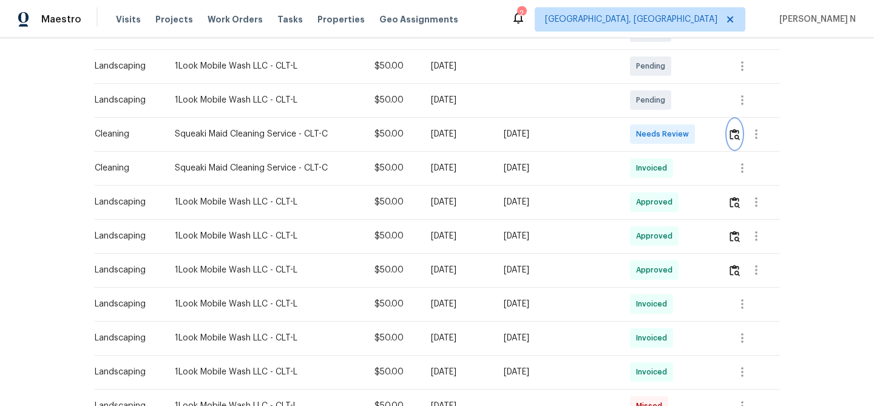
click at [735, 131] on img "button" at bounding box center [735, 135] width 10 height 12
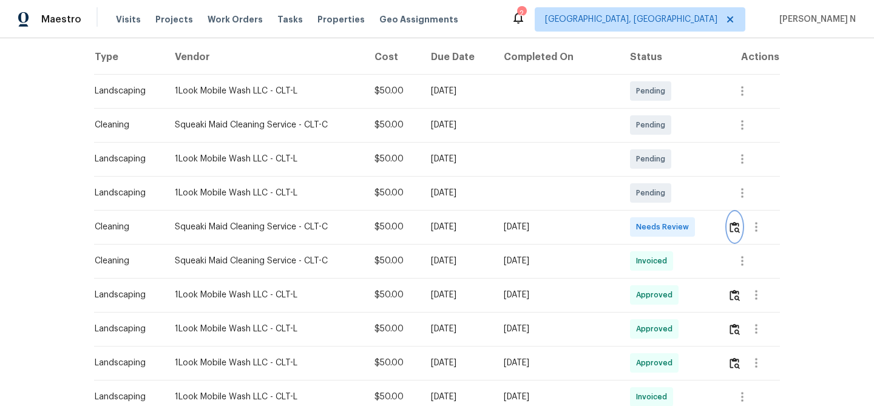
scroll to position [202, 0]
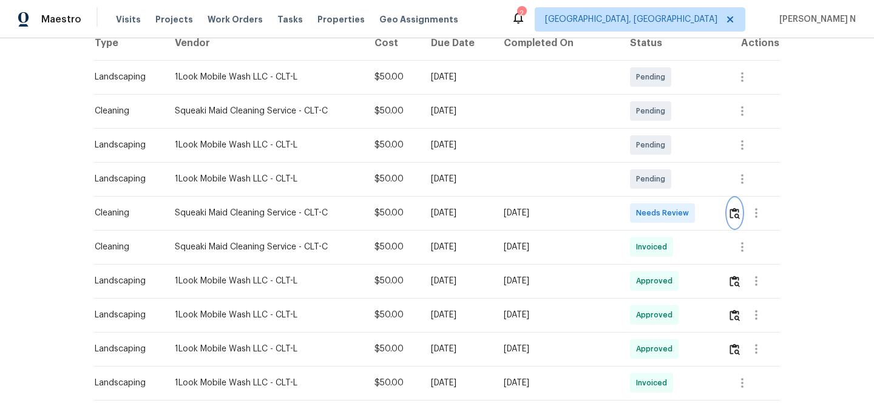
click at [737, 216] on img "button" at bounding box center [735, 214] width 10 height 12
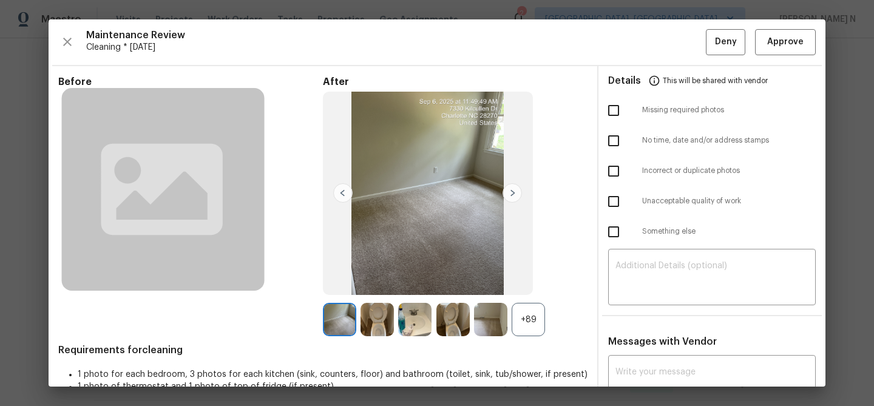
click at [534, 324] on div "+89" at bounding box center [528, 319] width 33 height 33
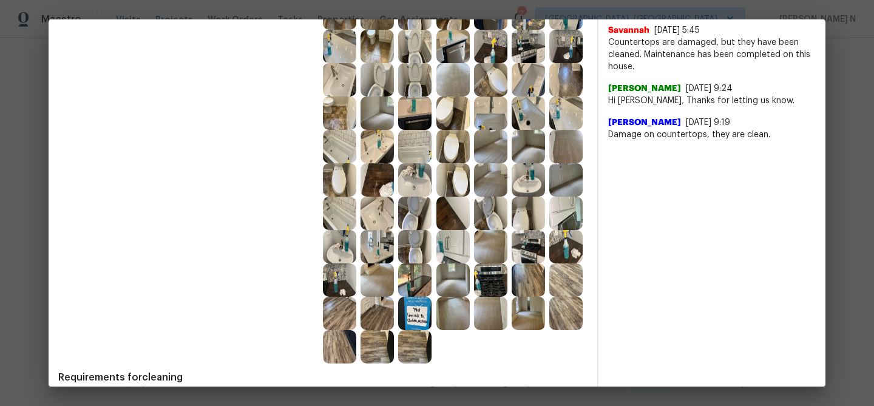
scroll to position [415, 0]
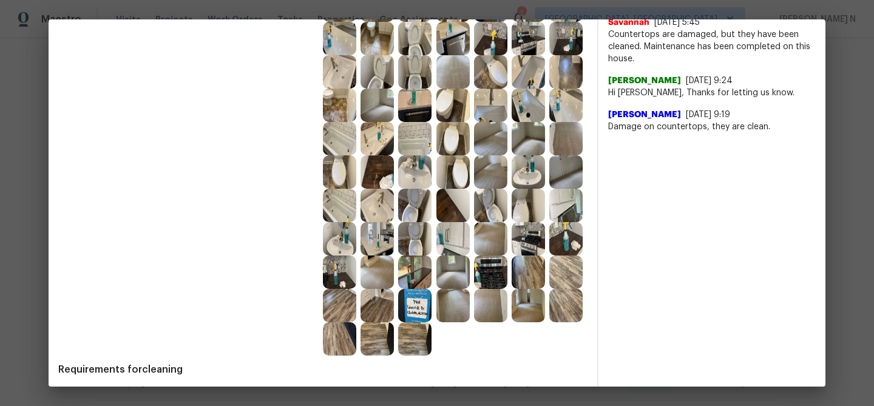
click at [462, 243] on img at bounding box center [453, 238] width 33 height 33
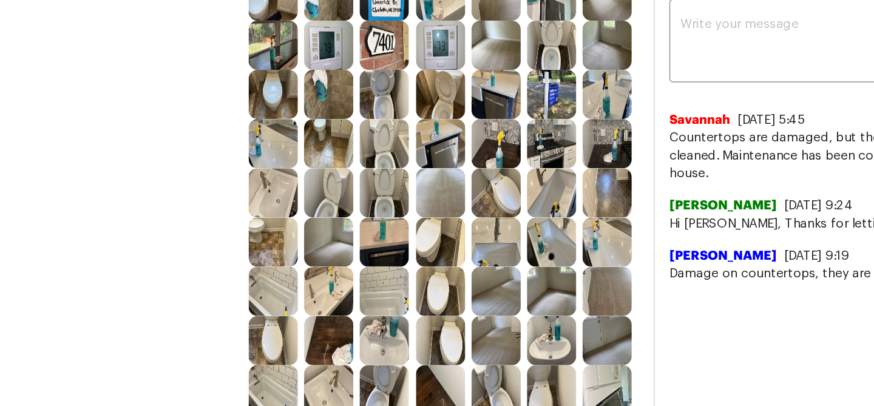
scroll to position [277, 0]
click at [497, 236] on img at bounding box center [490, 242] width 33 height 33
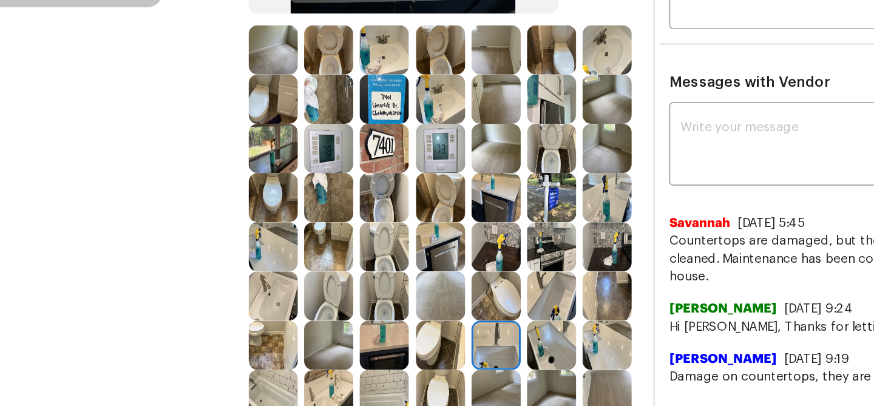
scroll to position [213, 0]
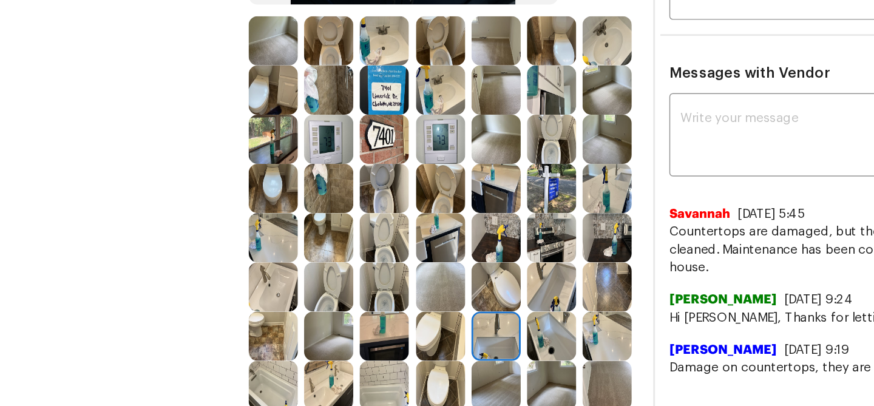
click at [496, 309] on img at bounding box center [490, 306] width 33 height 33
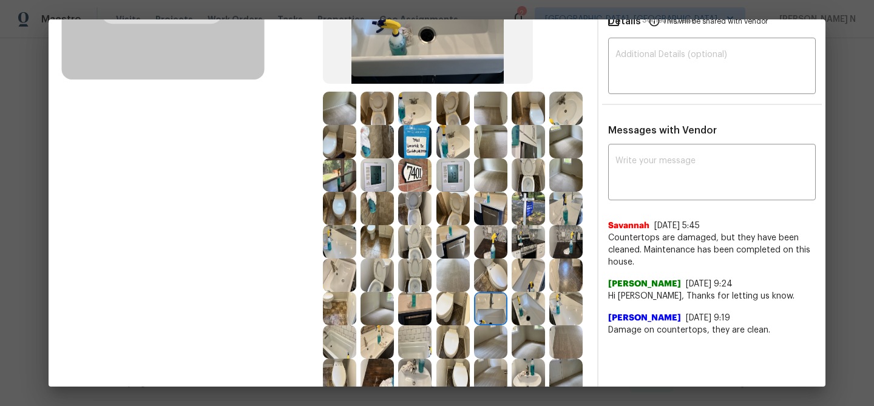
scroll to position [216, 0]
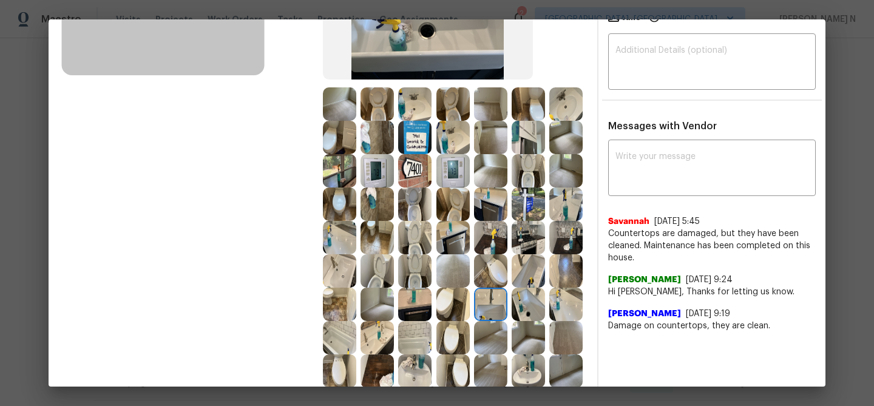
click at [534, 305] on img at bounding box center [528, 304] width 33 height 33
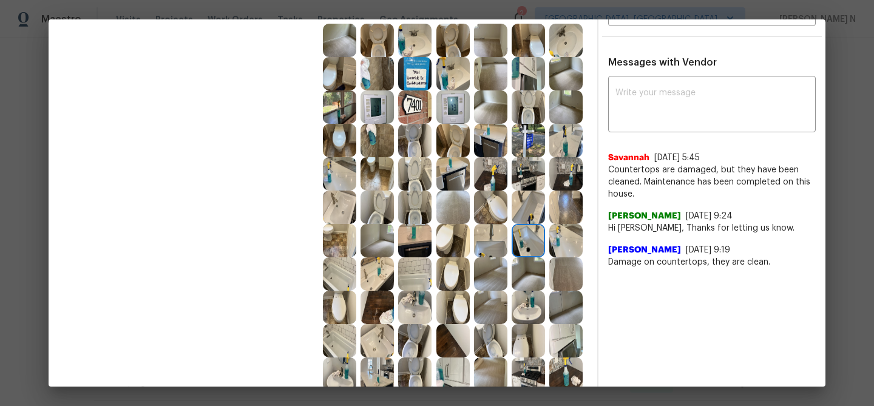
scroll to position [0, 0]
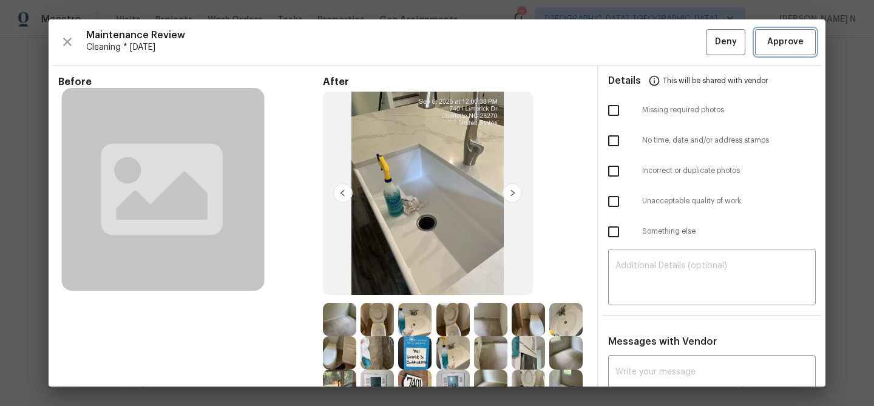
click at [791, 36] on span "Approve" at bounding box center [786, 42] width 36 height 15
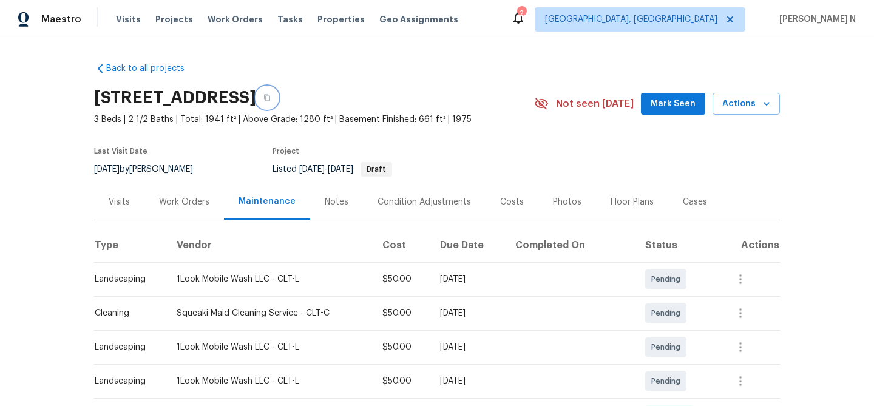
click at [278, 91] on button "button" at bounding box center [267, 98] width 22 height 22
click at [271, 97] on icon "button" at bounding box center [267, 97] width 7 height 7
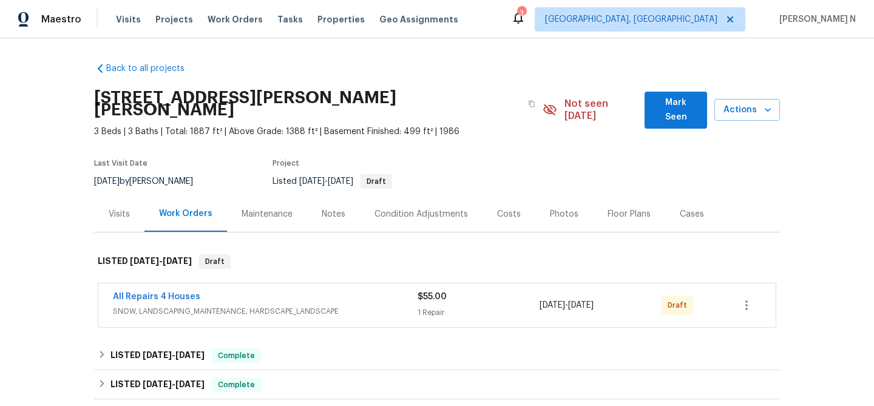
click at [282, 208] on div "Maintenance" at bounding box center [267, 214] width 80 height 36
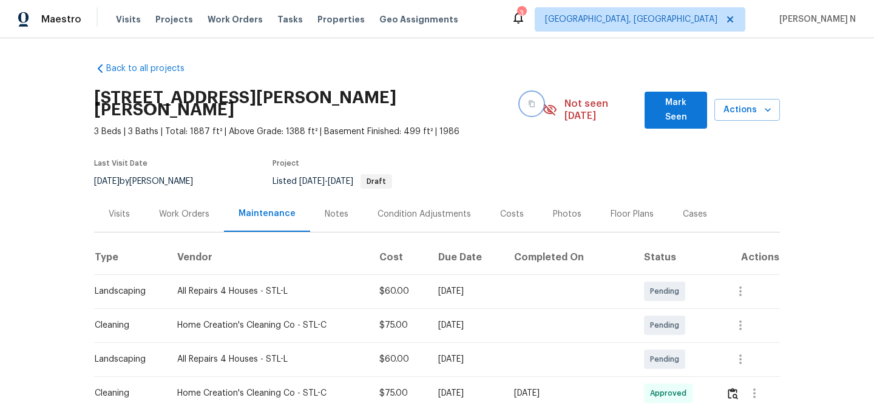
click at [522, 101] on button "button" at bounding box center [532, 104] width 22 height 22
click at [521, 105] on button "button" at bounding box center [532, 104] width 22 height 22
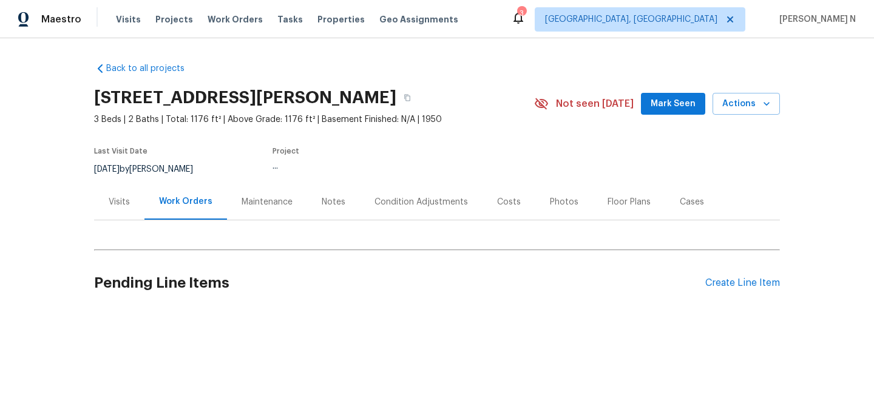
click at [254, 187] on div "Maintenance" at bounding box center [267, 202] width 80 height 36
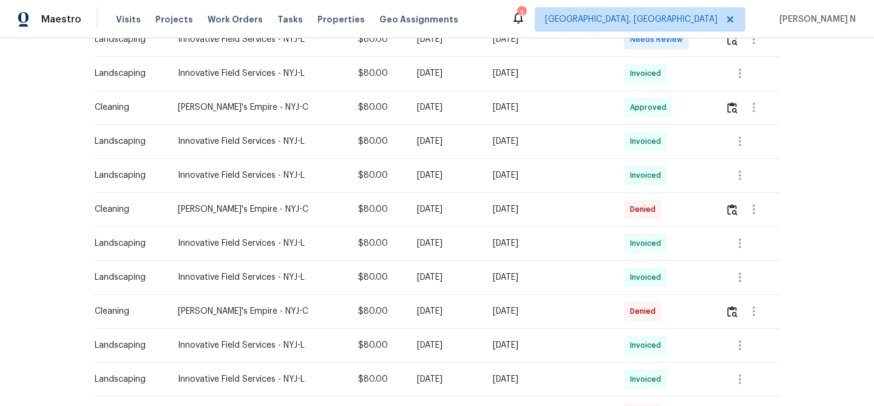
scroll to position [380, 0]
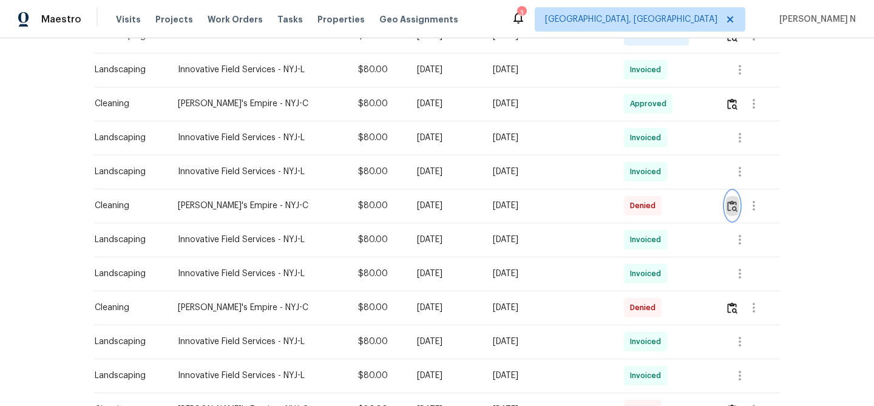
click at [734, 206] on img "button" at bounding box center [732, 206] width 10 height 12
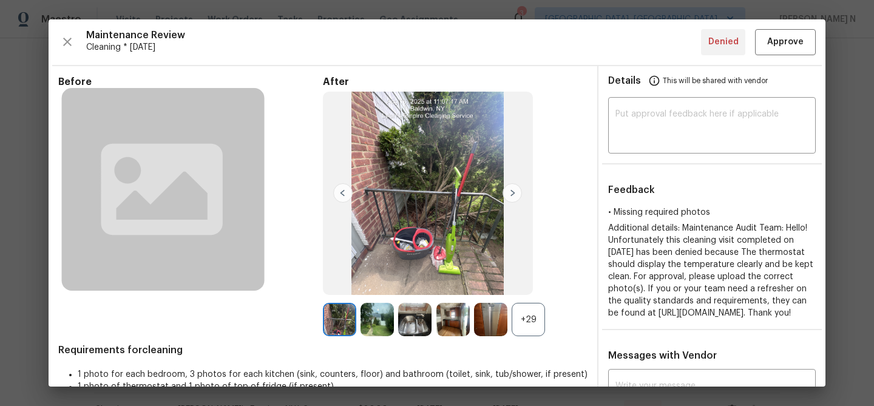
click at [534, 324] on div "+29" at bounding box center [528, 319] width 33 height 33
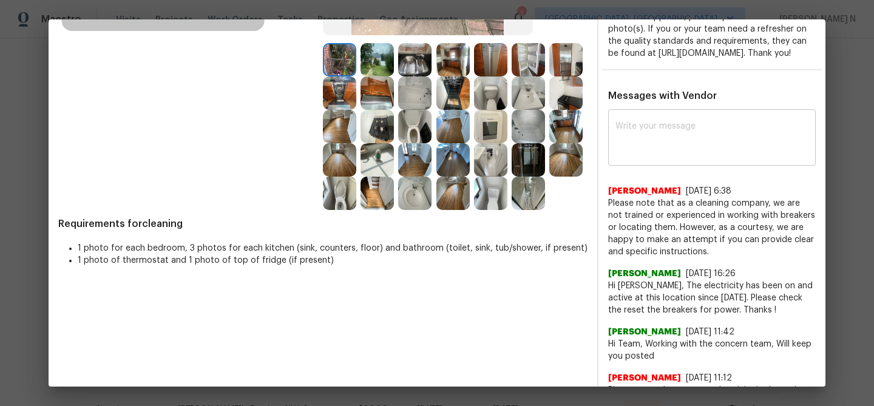
scroll to position [0, 0]
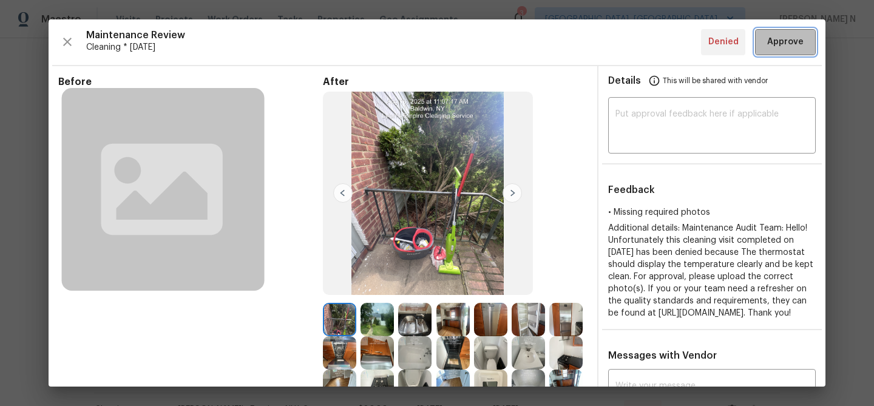
click at [789, 41] on span "Approve" at bounding box center [786, 42] width 36 height 15
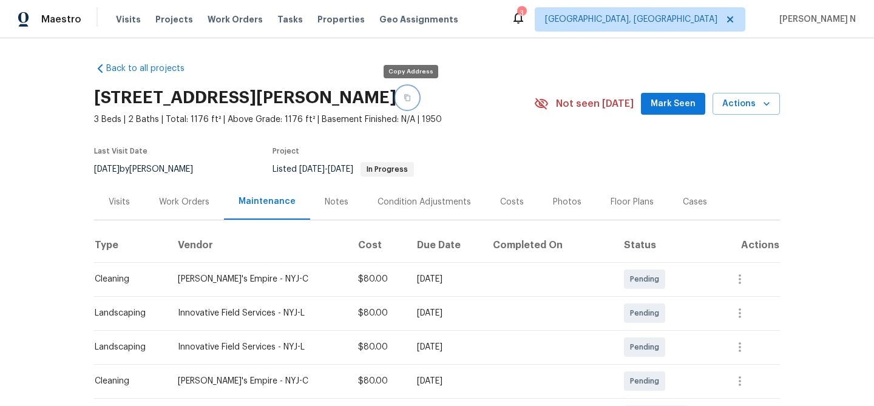
click at [417, 103] on button "button" at bounding box center [408, 98] width 22 height 22
click at [411, 101] on icon "button" at bounding box center [407, 97] width 7 height 7
